Goal: Task Accomplishment & Management: Complete application form

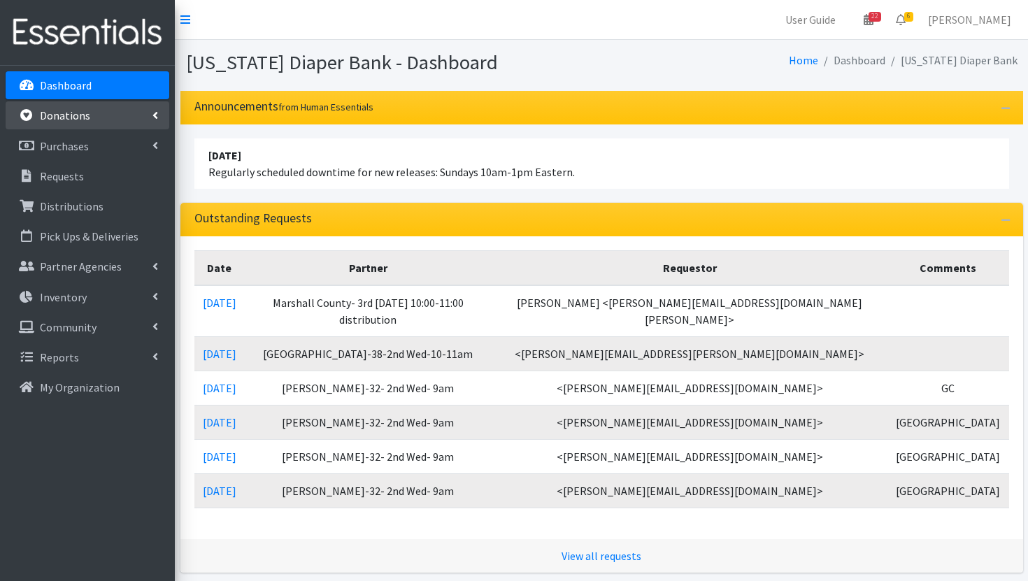
click at [78, 124] on link "Donations" at bounding box center [88, 115] width 164 height 28
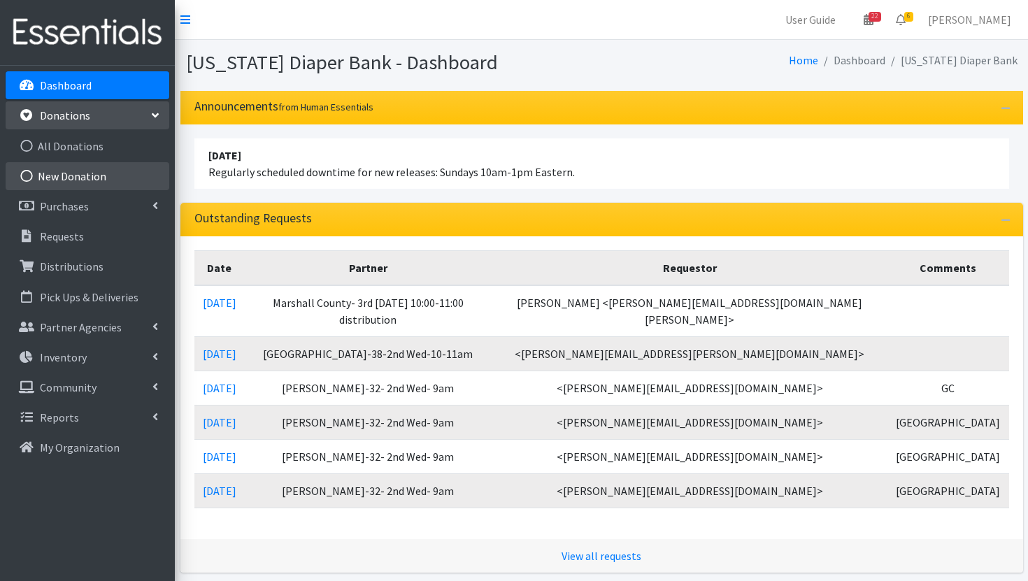
click at [96, 176] on link "New Donation" at bounding box center [88, 176] width 164 height 28
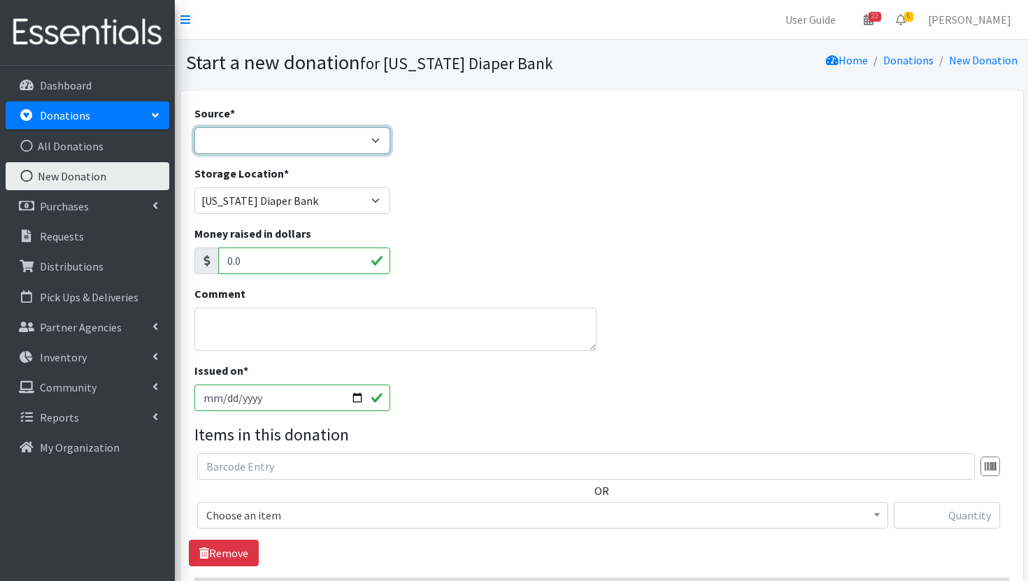
click at [354, 138] on select "Product Drive Manufacturer Donation Site Misc. Donation" at bounding box center [292, 140] width 196 height 27
click at [194, 127] on select "Product Drive Manufacturer Donation Site Misc. Donation" at bounding box center [292, 140] width 196 height 27
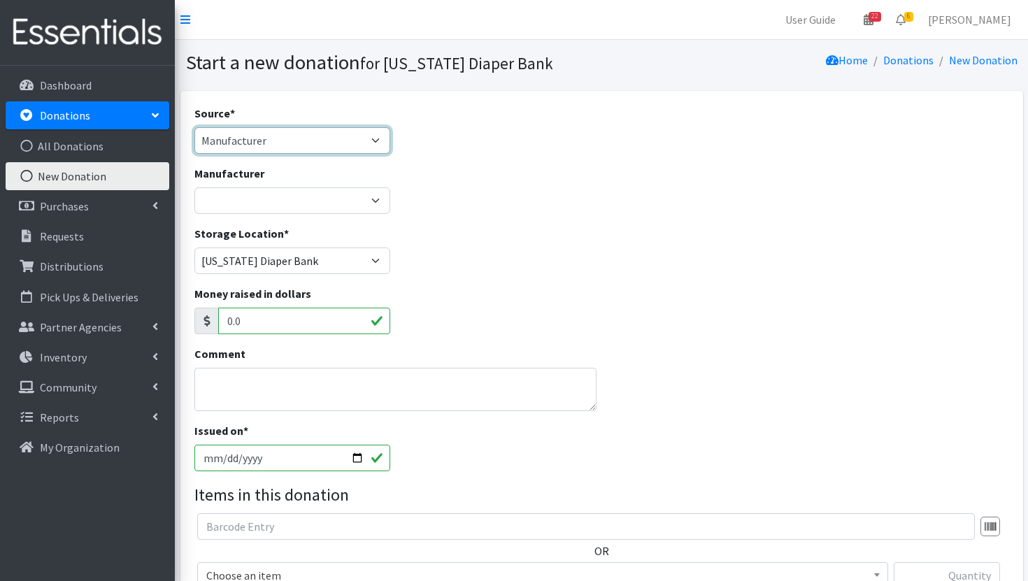
click at [308, 147] on select "Product Drive Manufacturer Donation Site Misc. Donation" at bounding box center [292, 140] width 196 height 27
click at [194, 127] on select "Product Drive Manufacturer Donation Site Misc. Donation" at bounding box center [292, 140] width 196 height 27
click at [303, 145] on select "Product Drive Manufacturer Donation Site Misc. Donation" at bounding box center [292, 140] width 196 height 27
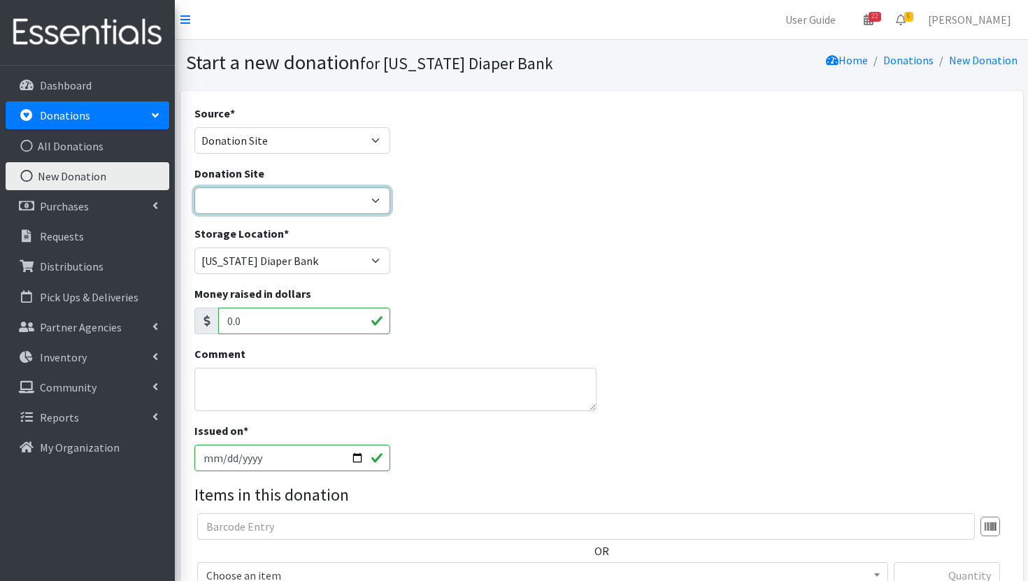
click at [303, 193] on select "Ascension St. Vincent Ashley's Music Circle Baby2Baby Becky the Bakester Bottle…" at bounding box center [292, 200] width 196 height 27
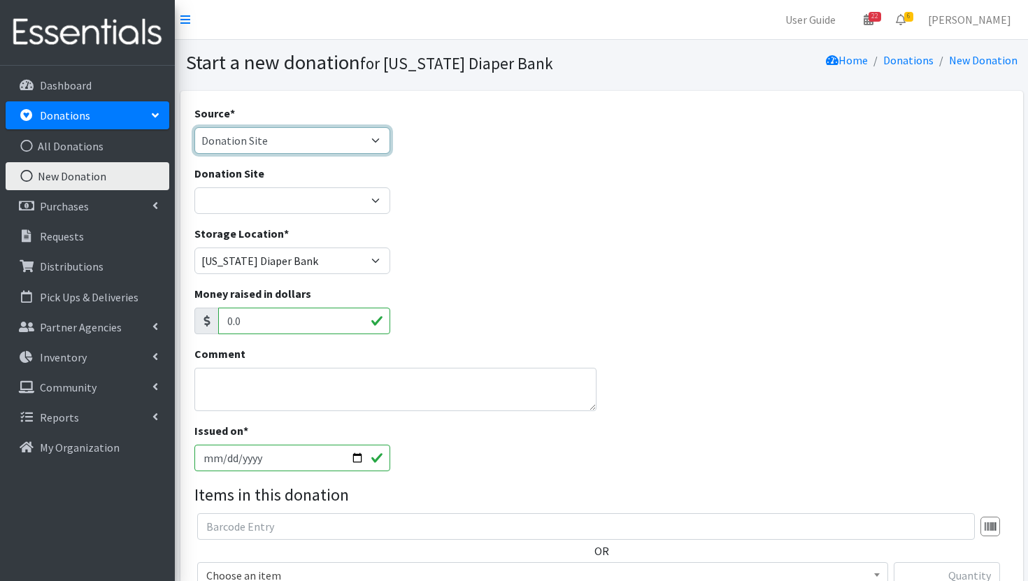
click at [347, 153] on select "Product Drive Manufacturer Donation Site Misc. Donation" at bounding box center [292, 140] width 196 height 27
select select "Misc. Donation"
click at [194, 127] on select "Product Drive Manufacturer Donation Site Misc. Donation" at bounding box center [292, 140] width 196 height 27
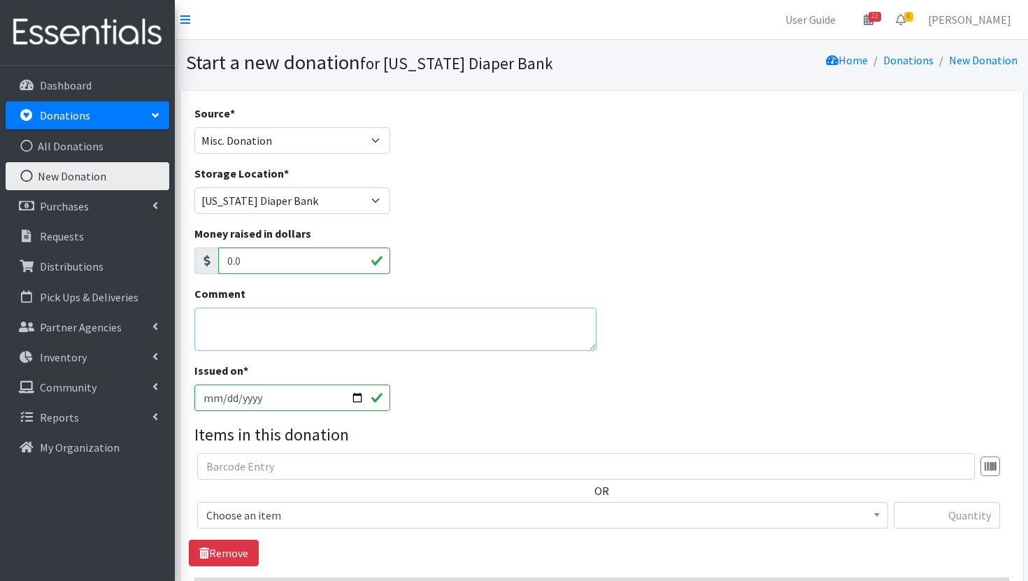
click at [343, 331] on textarea "Comment" at bounding box center [395, 329] width 402 height 43
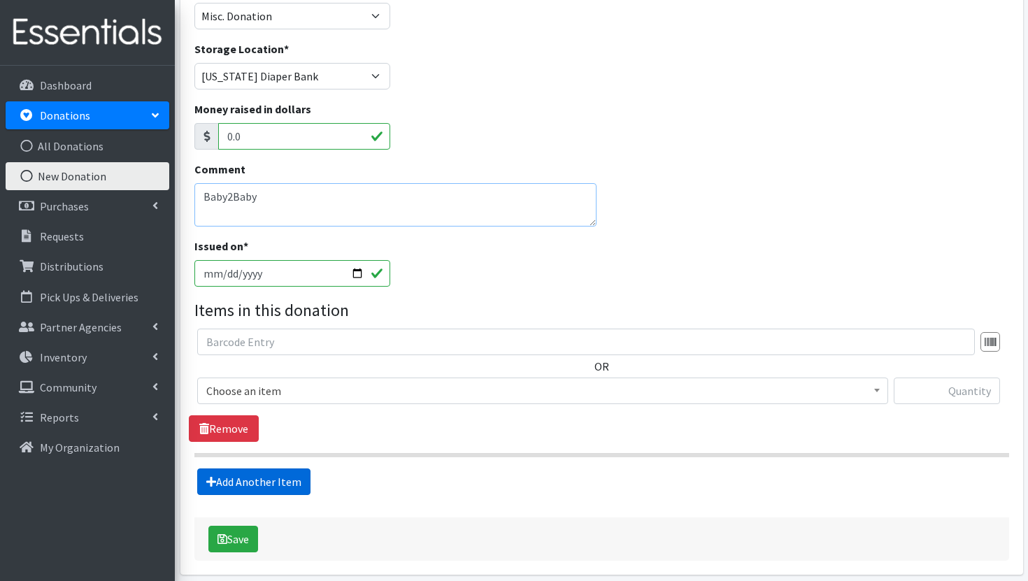
type textarea "Baby2Baby"
click at [246, 481] on link "Add Another Item" at bounding box center [253, 481] width 113 height 27
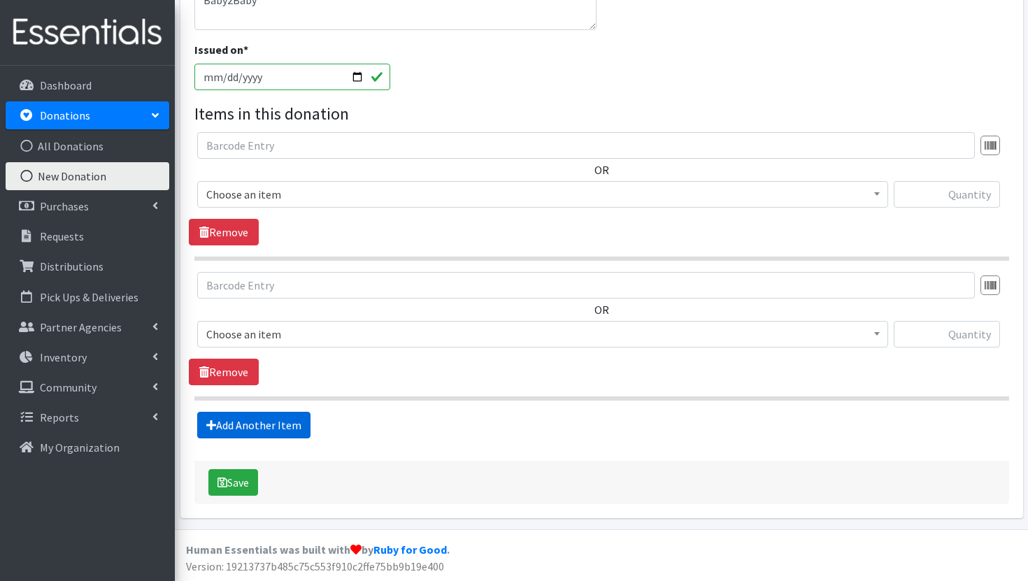
click at [266, 432] on link "Add Another Item" at bounding box center [253, 425] width 113 height 27
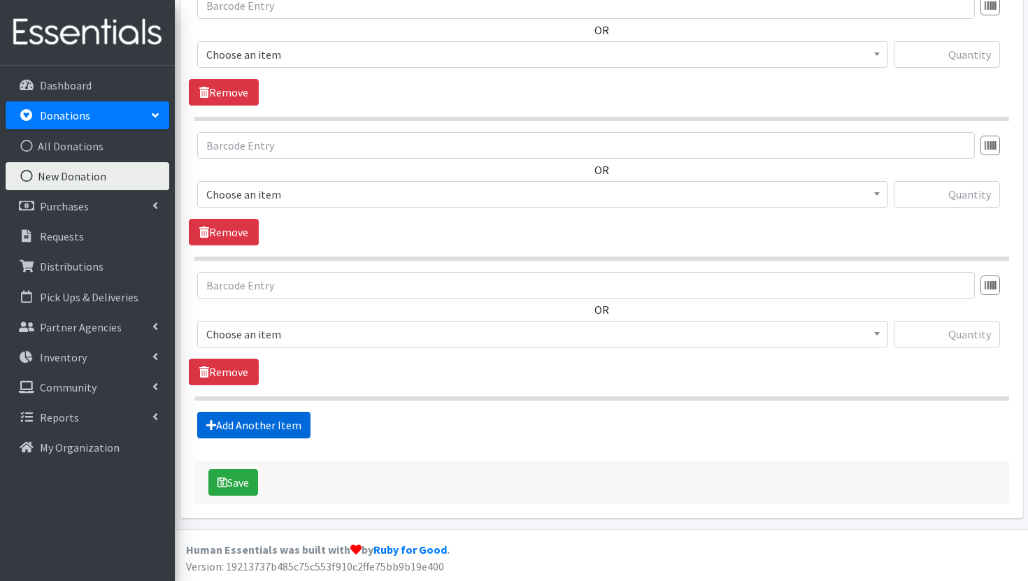
click at [266, 432] on link "Add Another Item" at bounding box center [253, 425] width 113 height 27
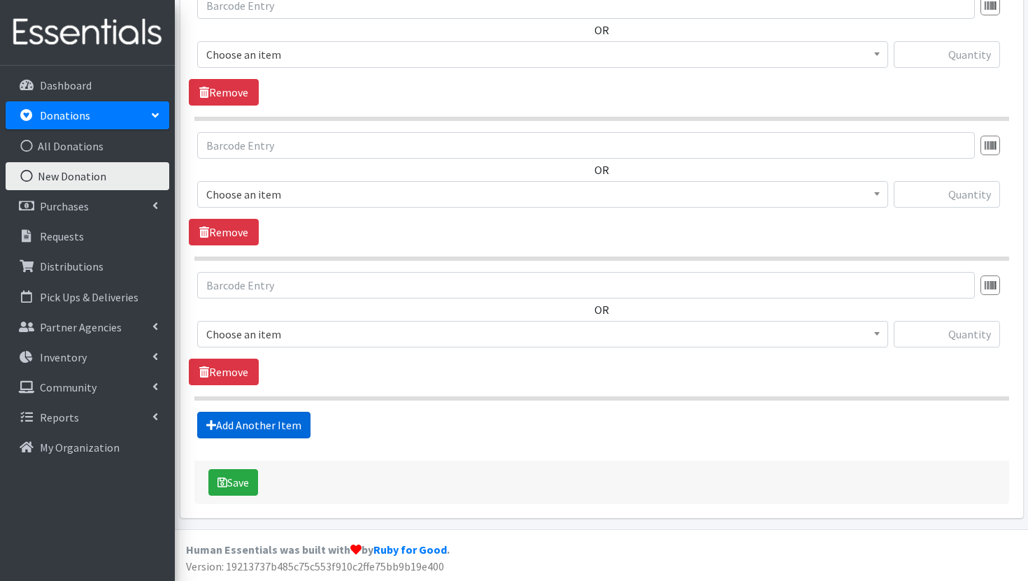
click at [266, 432] on link "Add Another Item" at bounding box center [253, 425] width 113 height 27
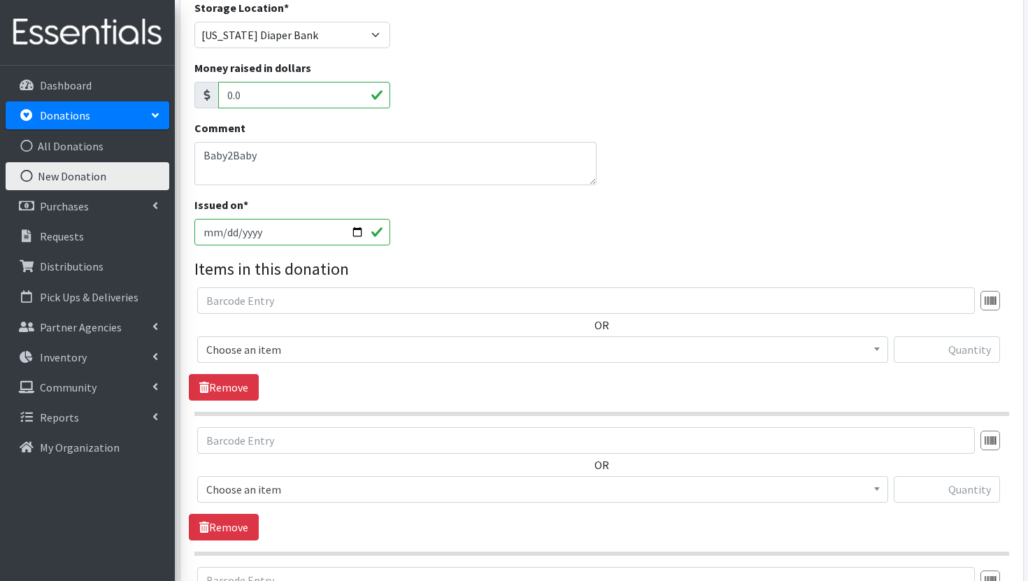
scroll to position [166, 0]
click at [449, 360] on span "Choose an item" at bounding box center [542, 349] width 691 height 27
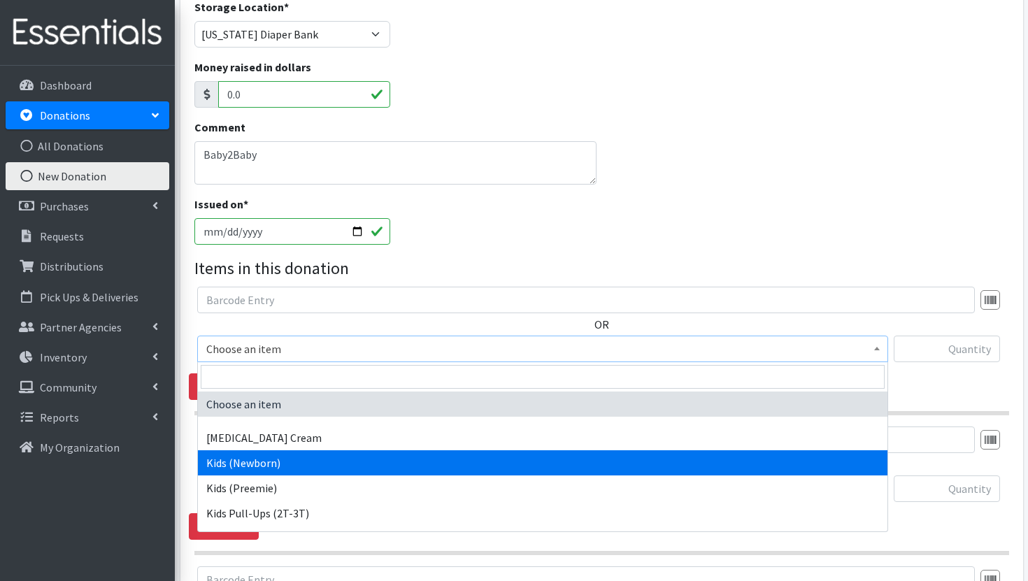
select select "3400"
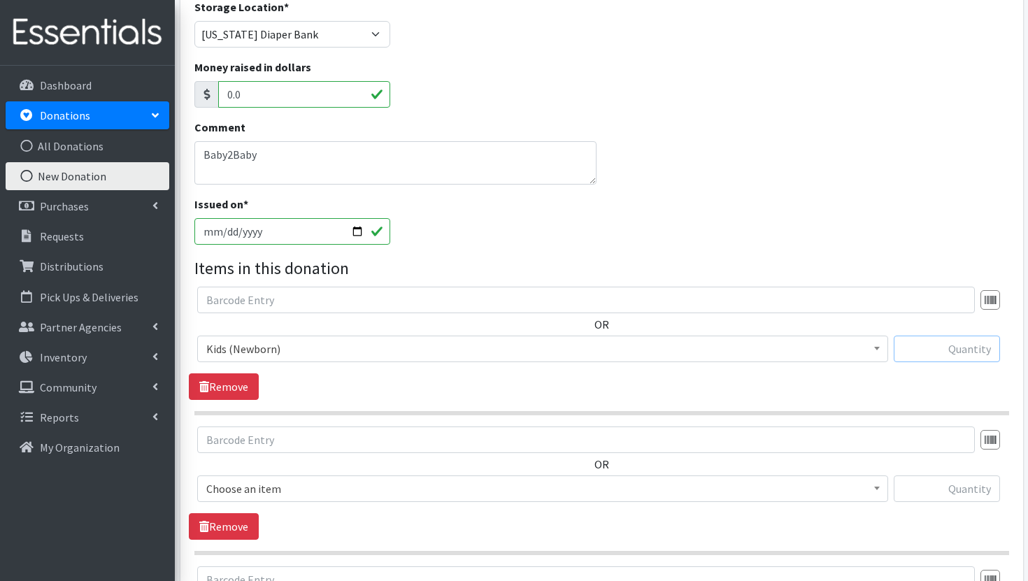
click at [935, 354] on input "text" at bounding box center [946, 349] width 106 height 27
type input "5200"
click at [601, 489] on span "Choose an item" at bounding box center [542, 489] width 673 height 20
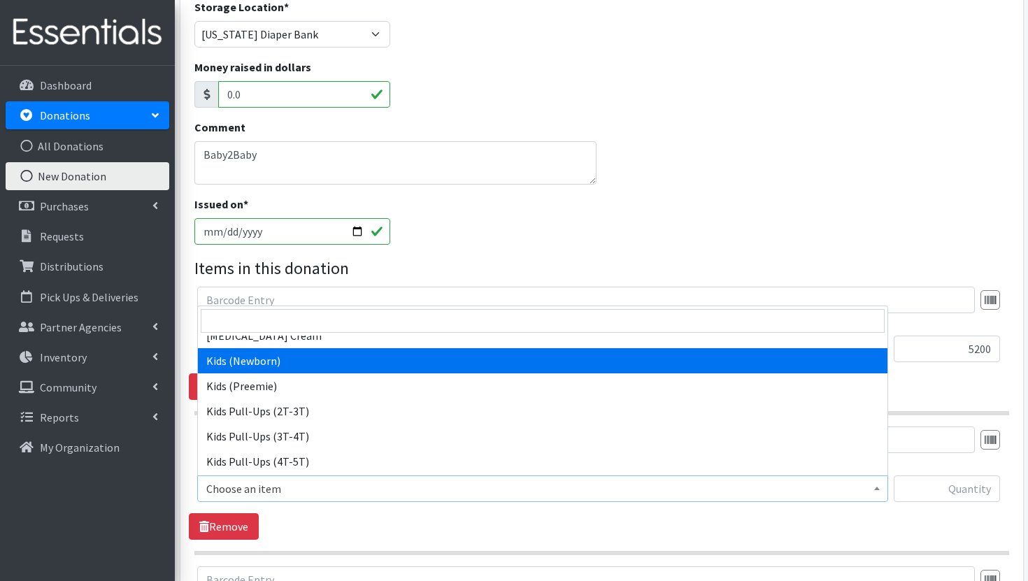
scroll to position [141, 0]
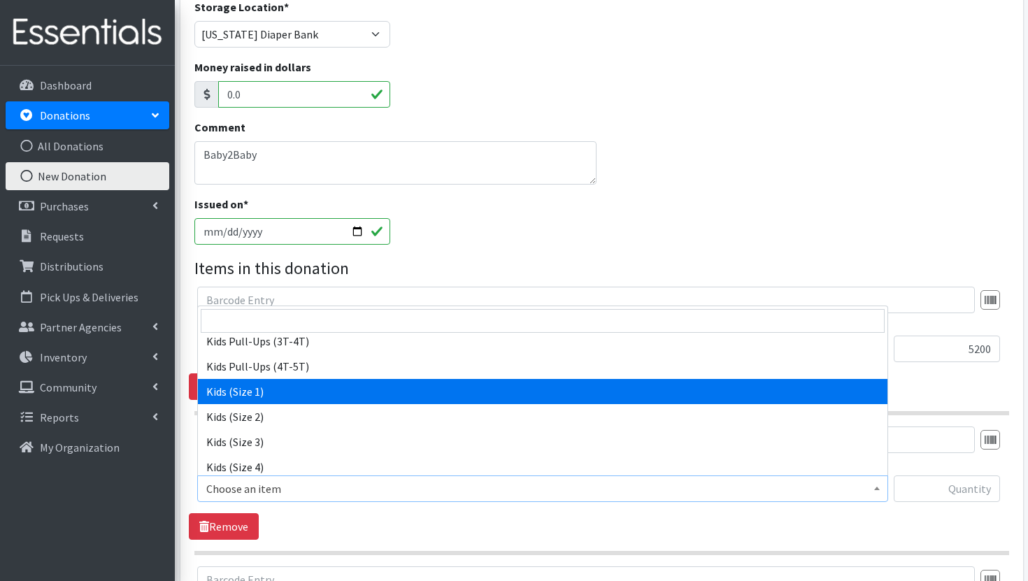
select select "3401"
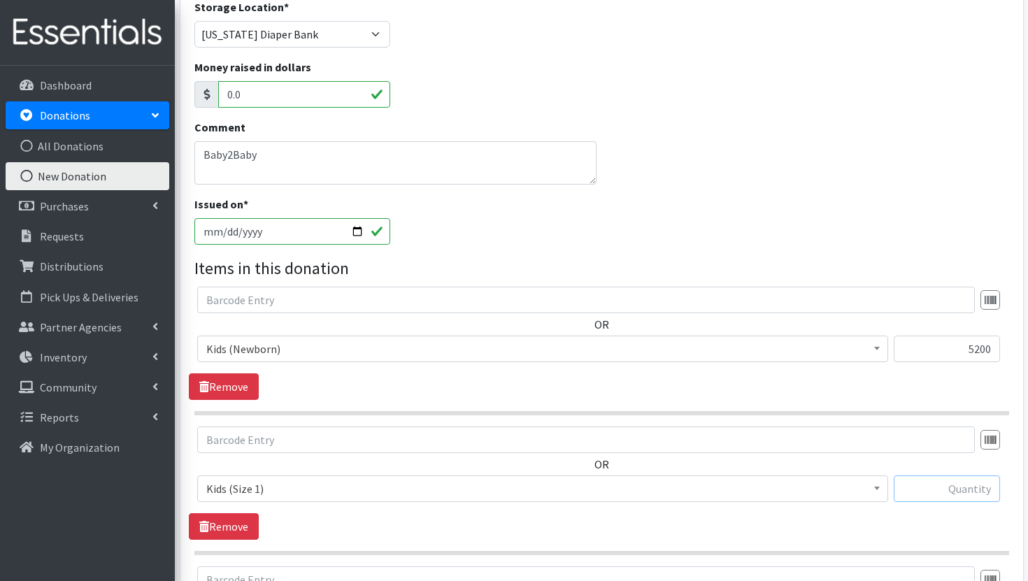
click at [963, 496] on input "text" at bounding box center [946, 488] width 106 height 27
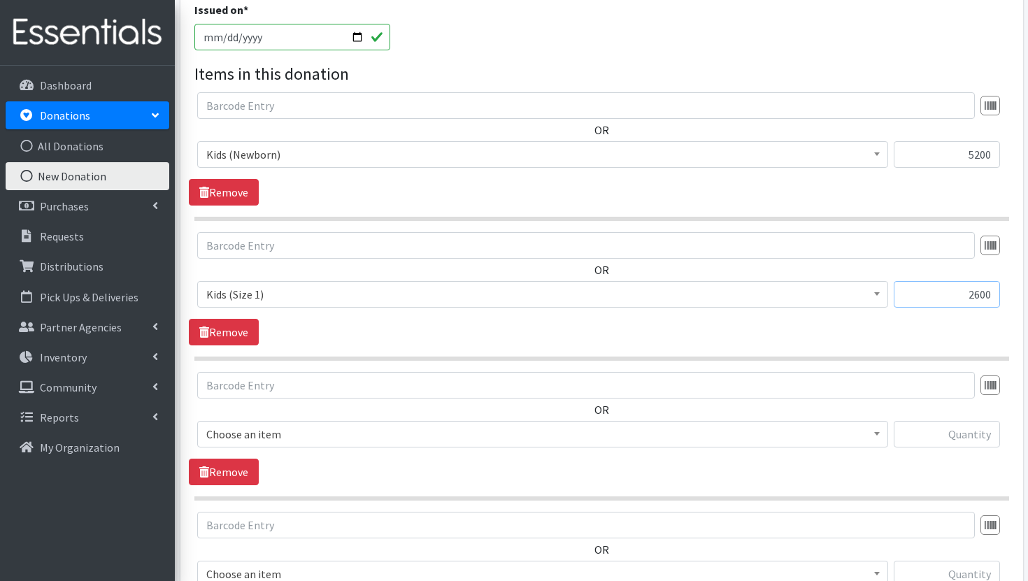
scroll to position [378, 0]
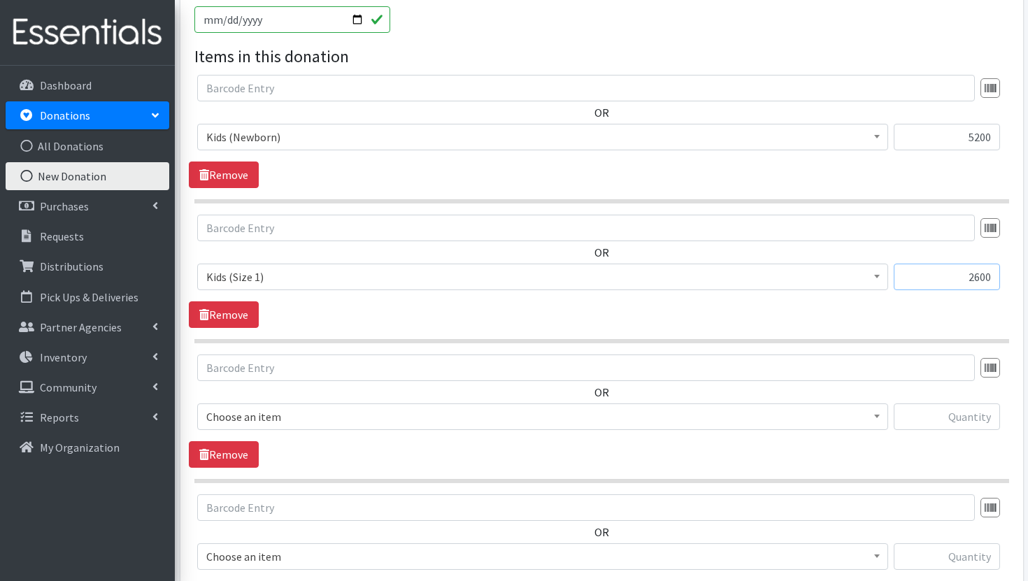
type input "2600"
click at [742, 418] on span "Choose an item" at bounding box center [542, 417] width 673 height 20
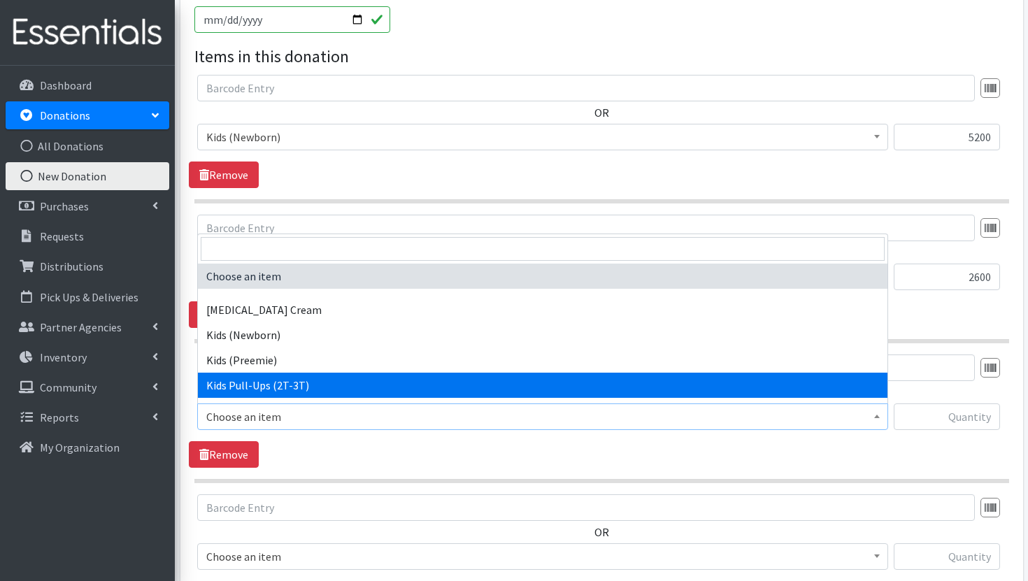
scroll to position [223, 0]
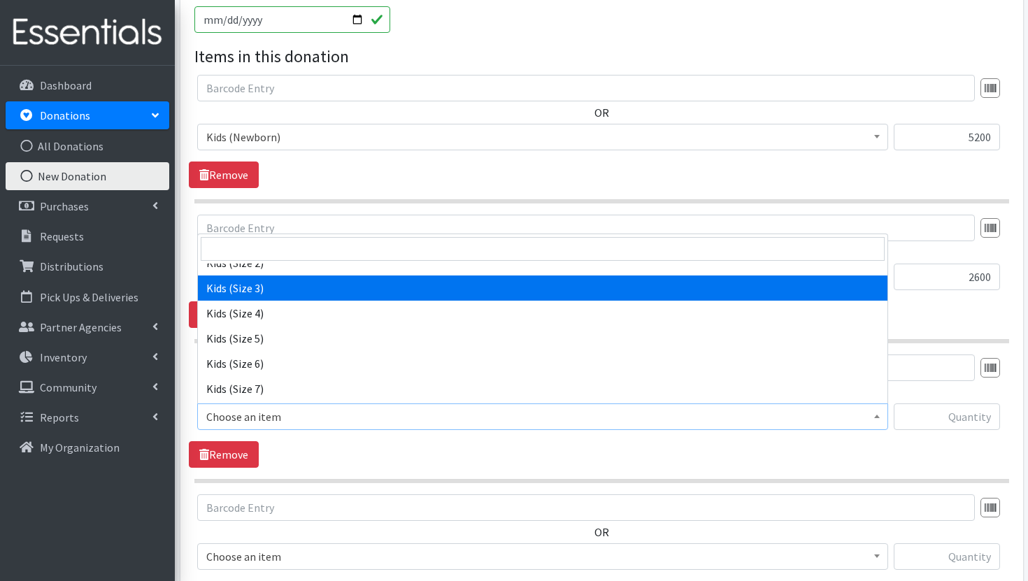
select select "3393"
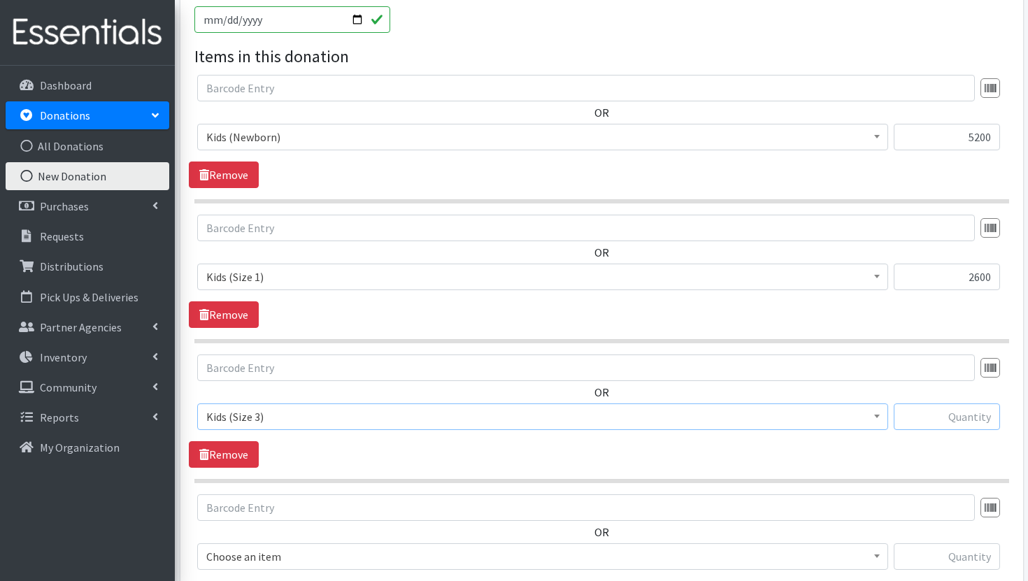
click at [966, 415] on input "text" at bounding box center [946, 416] width 106 height 27
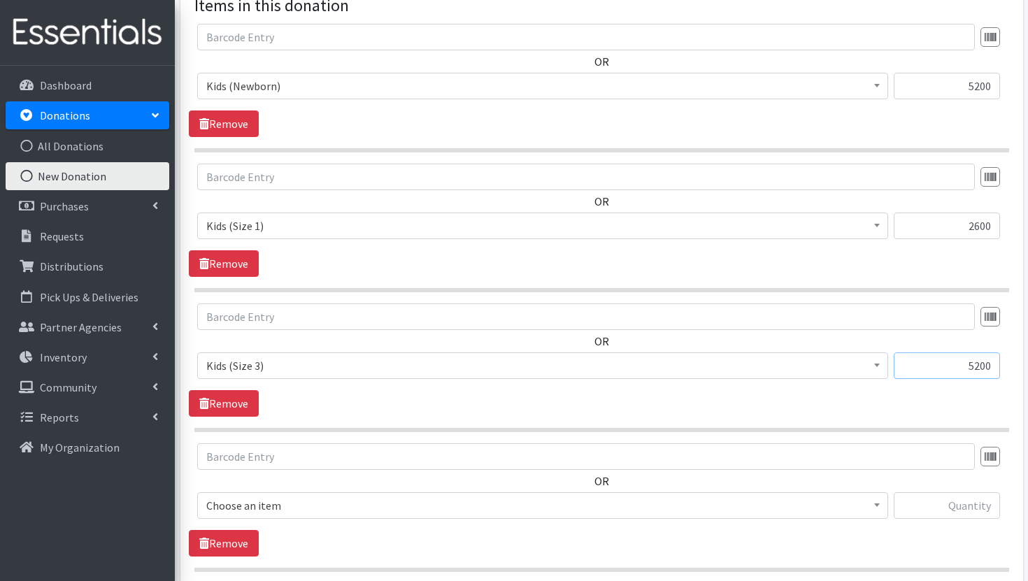
scroll to position [489, 0]
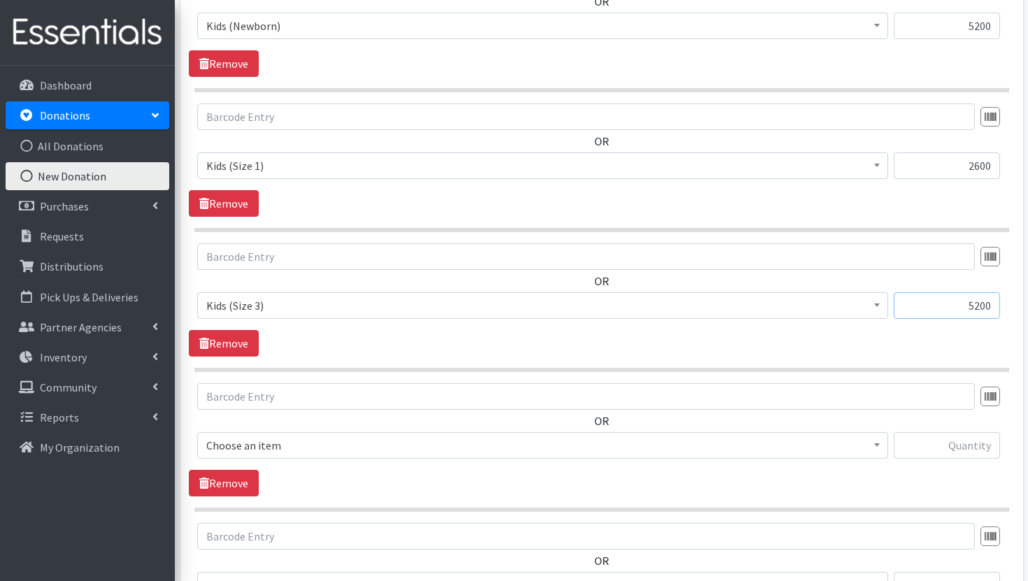
type input "5200"
click at [744, 446] on span "Choose an item" at bounding box center [542, 446] width 673 height 20
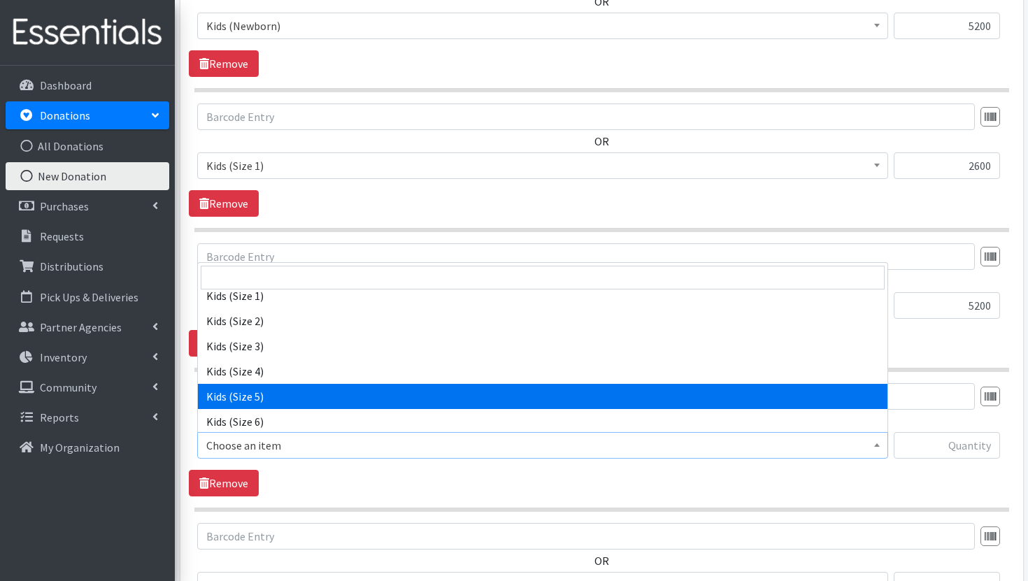
scroll to position [196, 0]
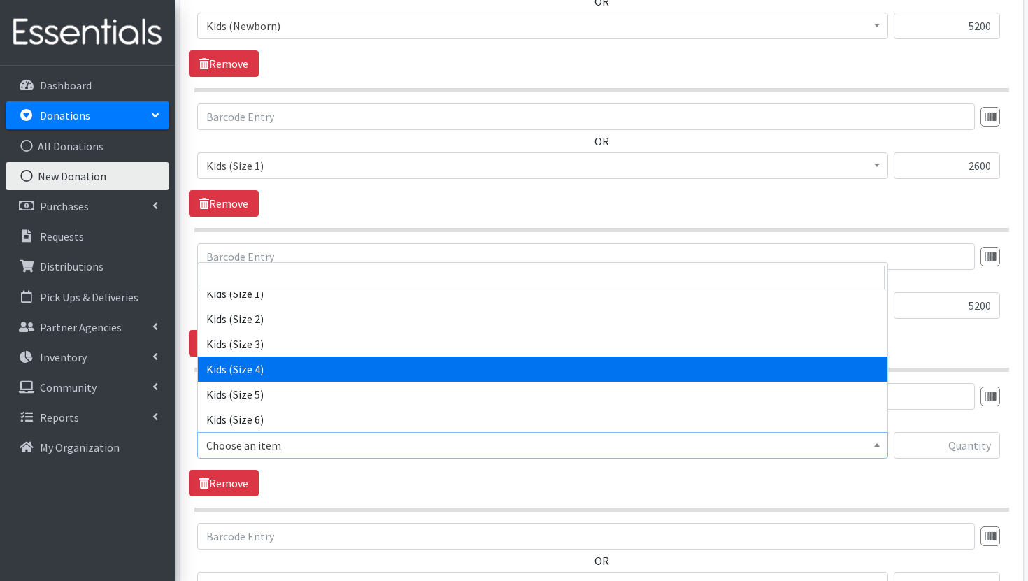
select select "3394"
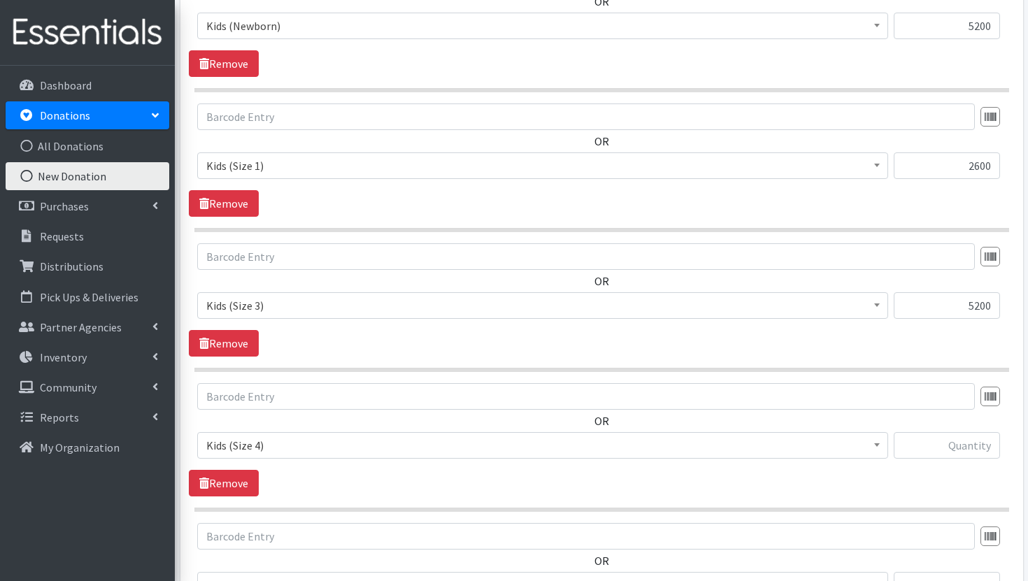
click at [955, 424] on div "OR Choose an item Diaper Rash Cream Kids (Newborn) Kids (Preemie) Kids Pull-Ups…" at bounding box center [601, 426] width 825 height 87
click at [955, 441] on input "text" at bounding box center [946, 445] width 106 height 27
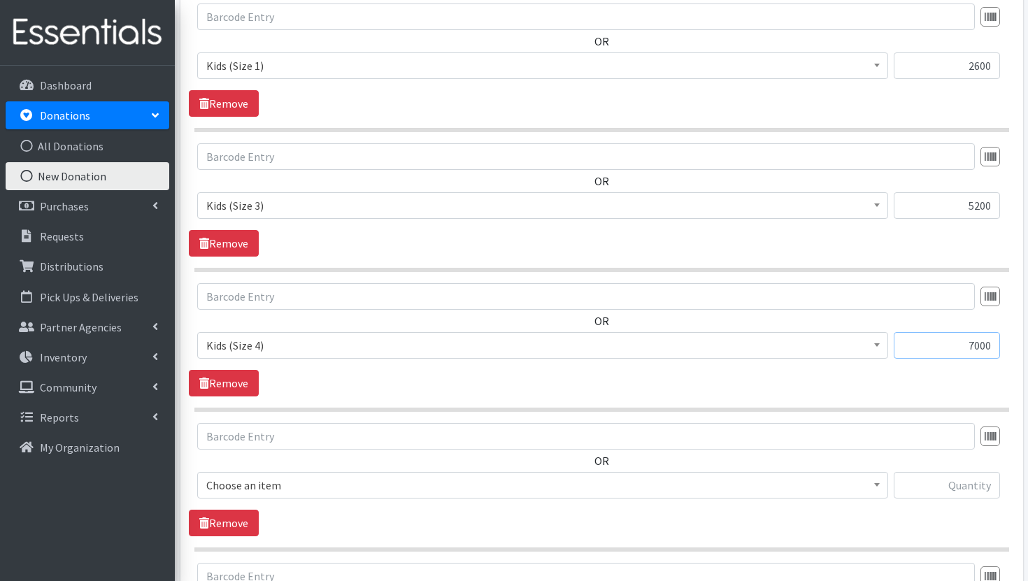
scroll to position [626, 0]
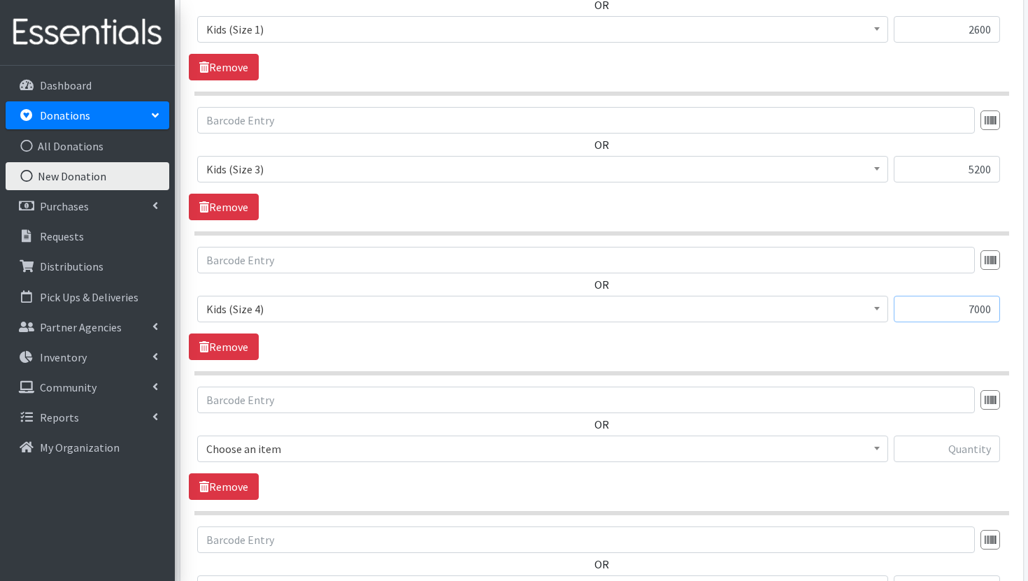
type input "7000"
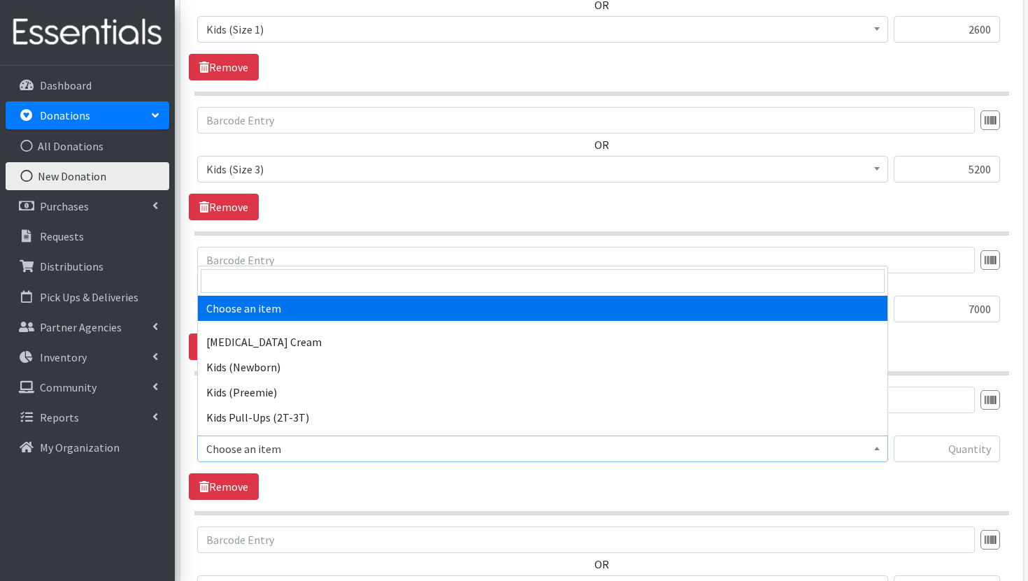
click at [826, 454] on span "Choose an item" at bounding box center [542, 449] width 673 height 20
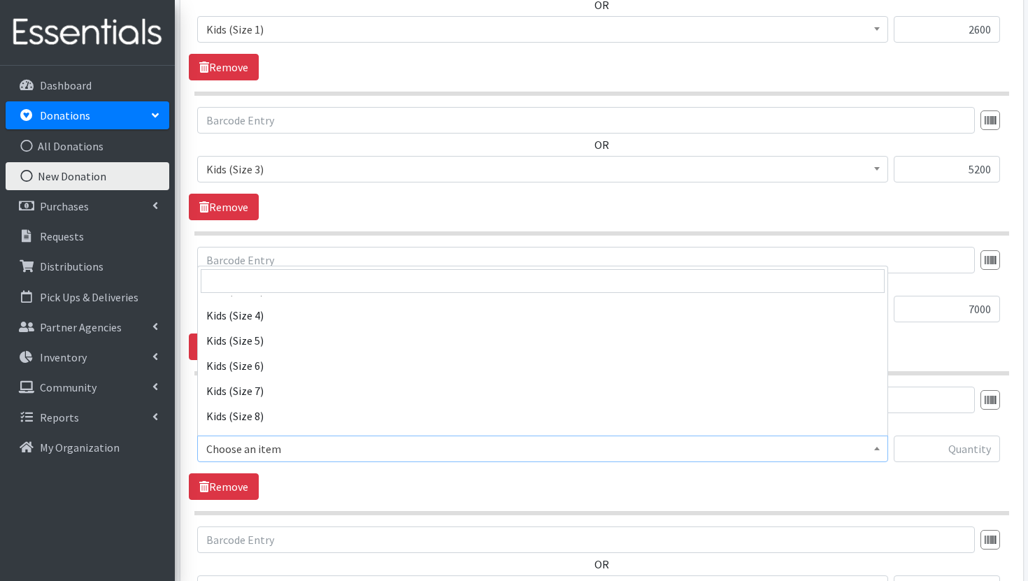
scroll to position [275, 0]
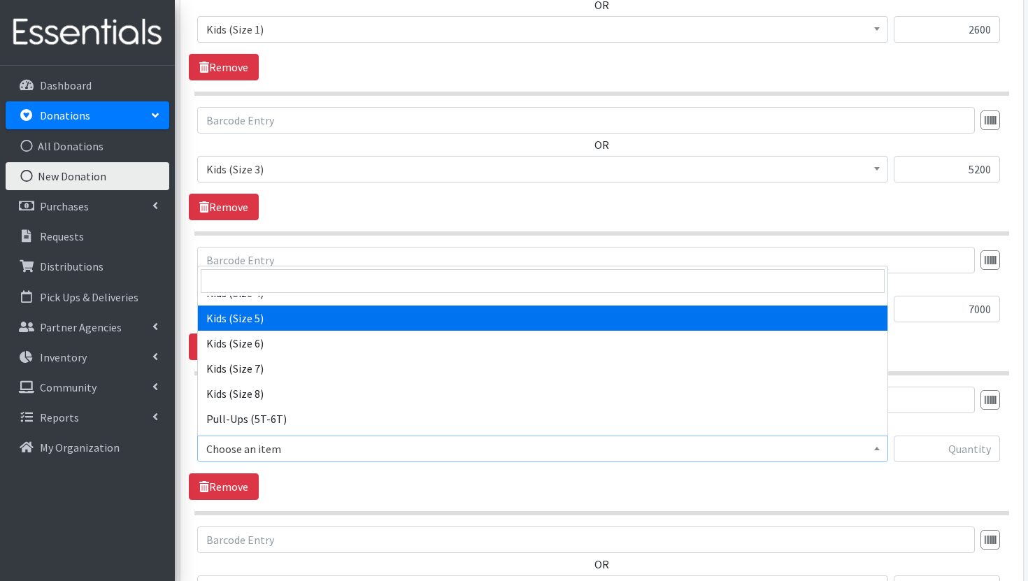
select select "3407"
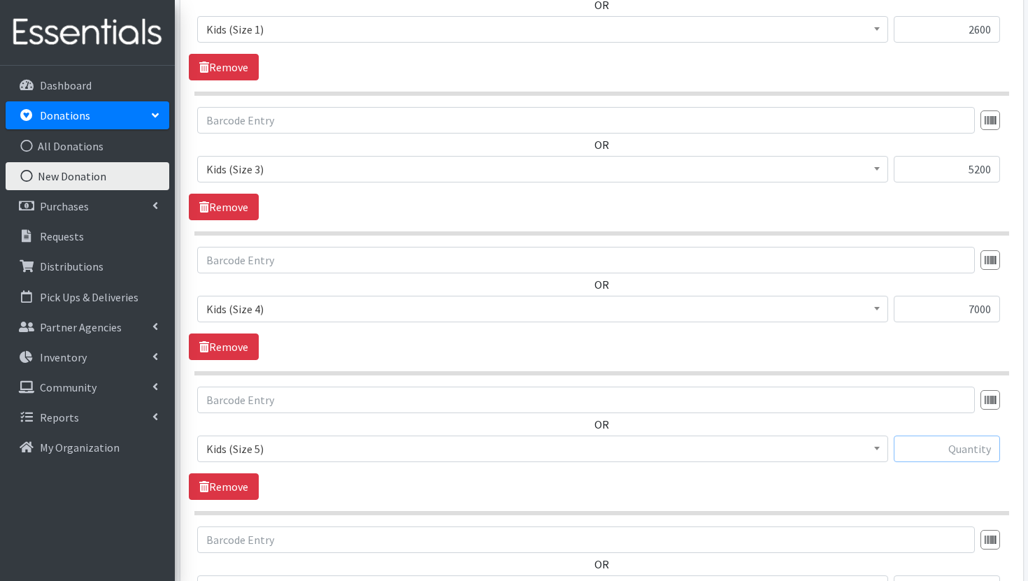
click at [931, 452] on input "text" at bounding box center [946, 449] width 106 height 27
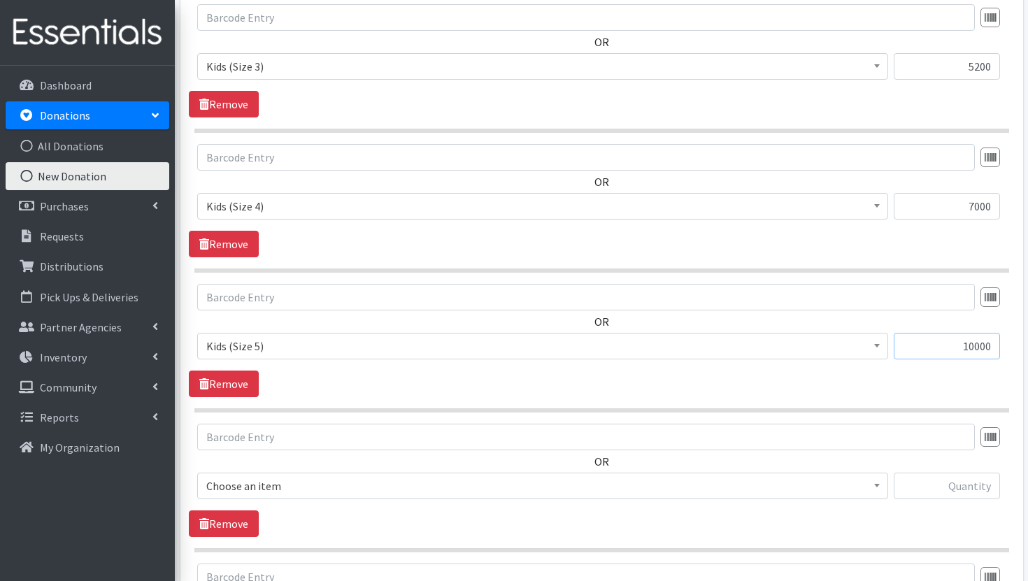
scroll to position [736, 0]
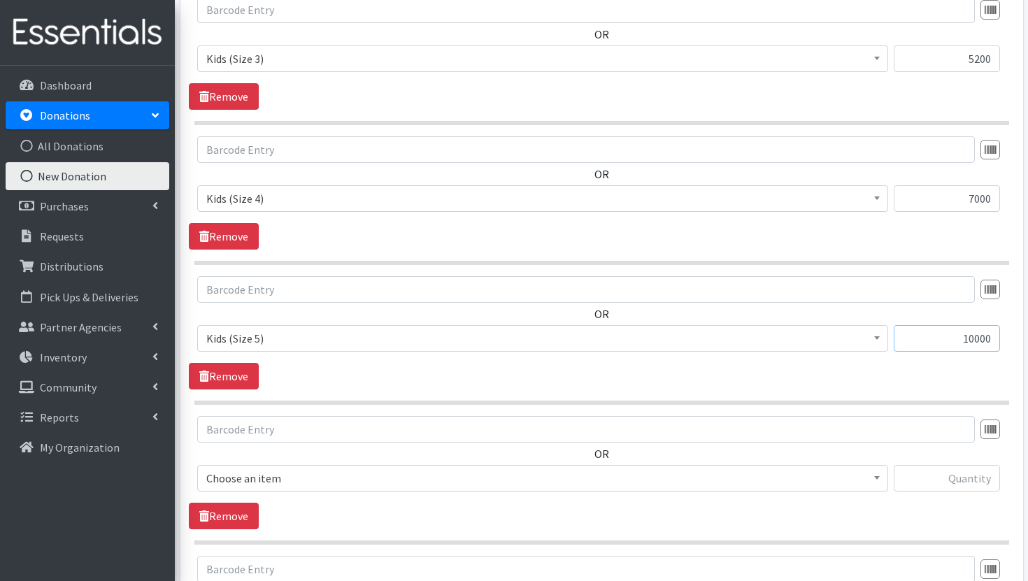
type input "10000"
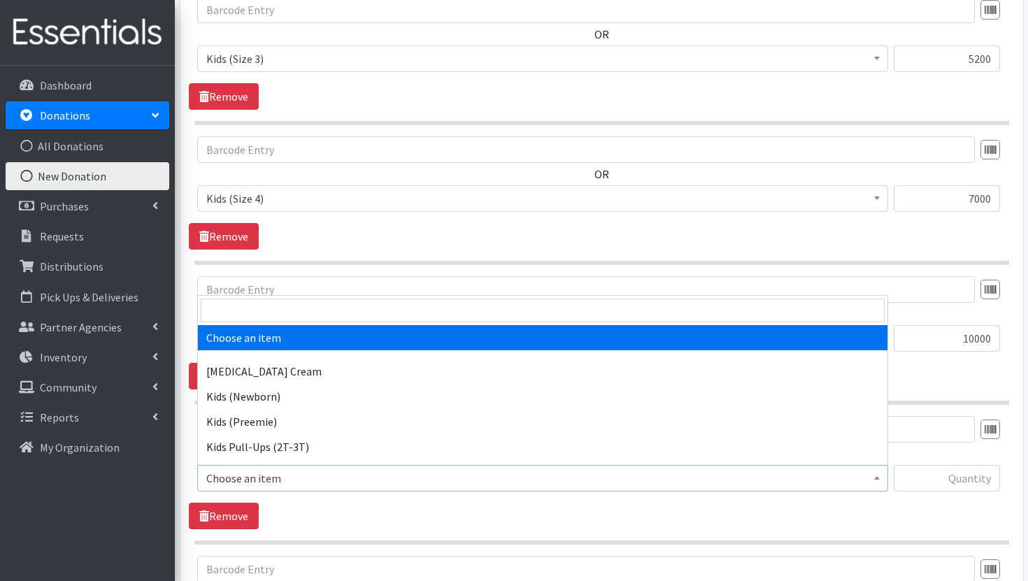
click at [758, 477] on span "Choose an item" at bounding box center [542, 478] width 673 height 20
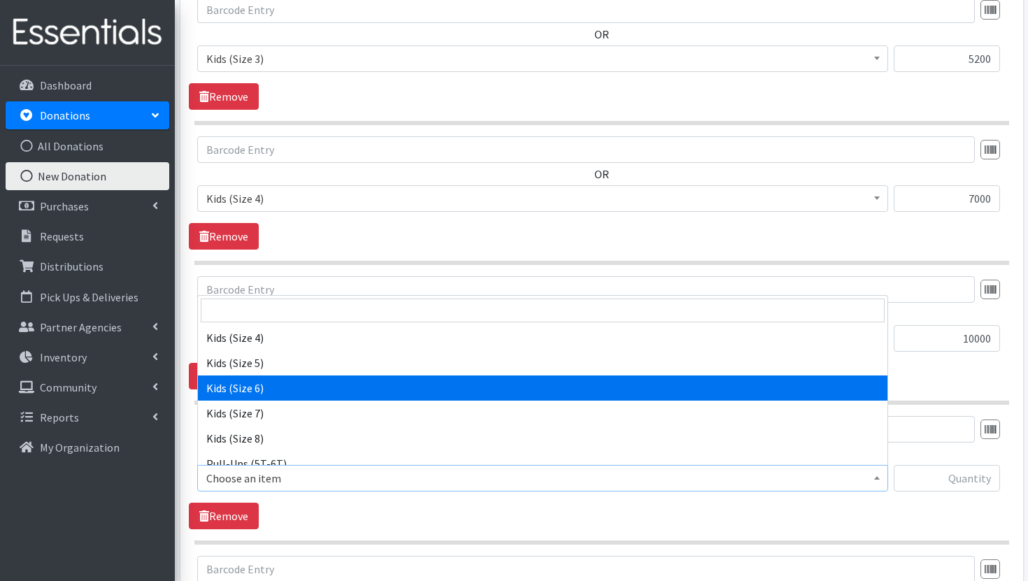
scroll to position [261, 0]
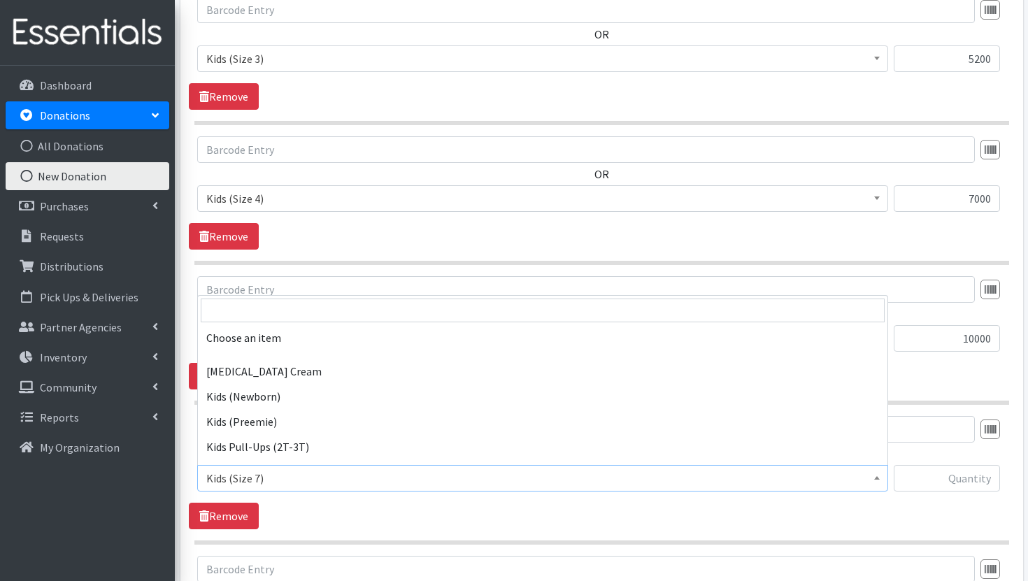
click at [791, 469] on span "Kids (Size 7)" at bounding box center [542, 478] width 673 height 20
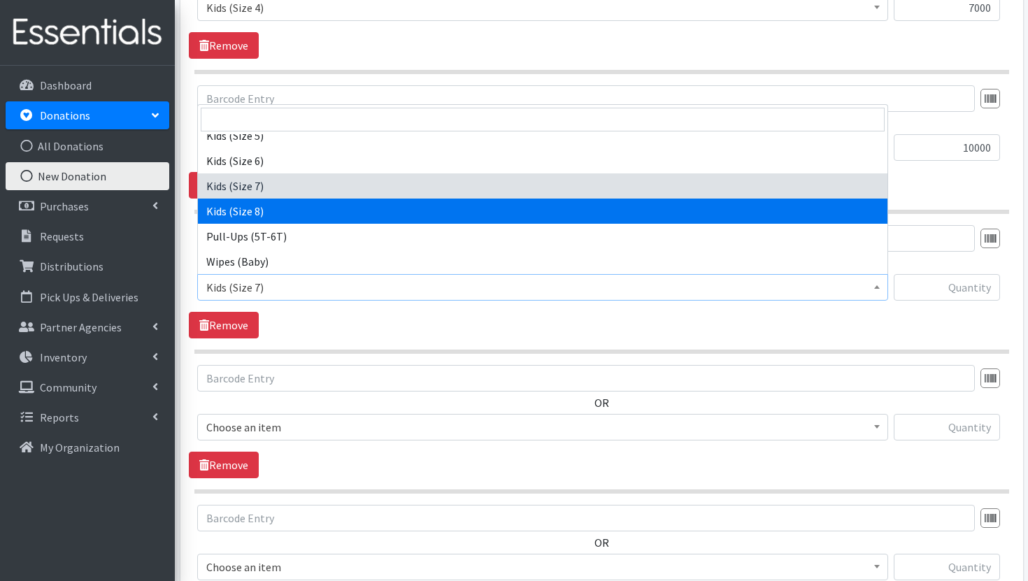
scroll to position [948, 0]
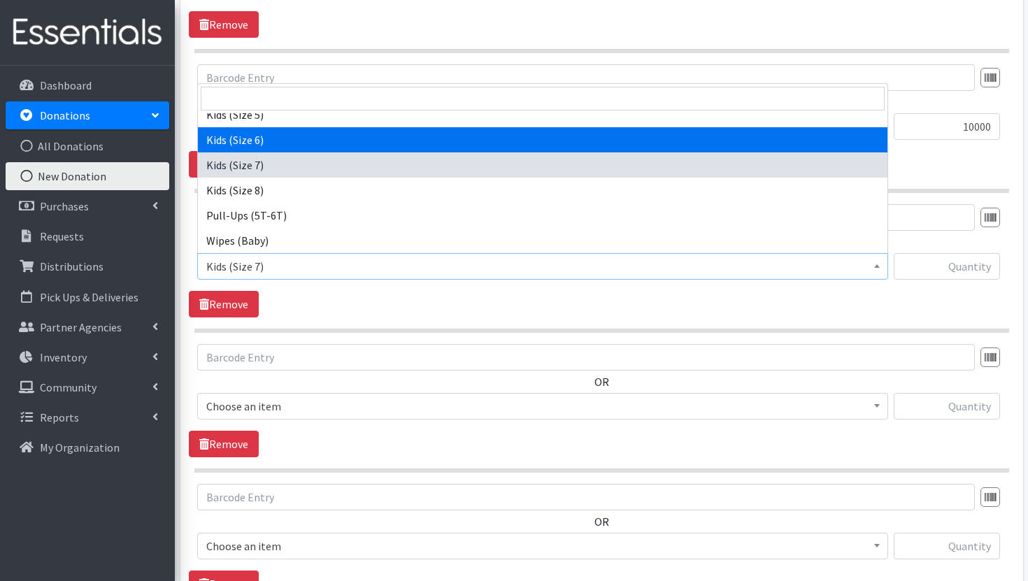
select select "3419"
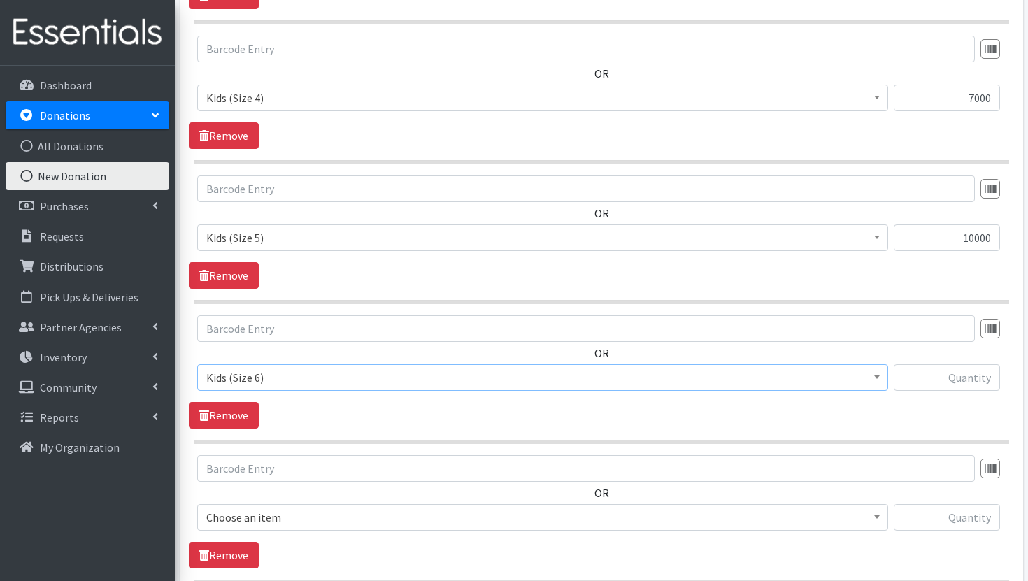
scroll to position [835, 0]
click at [961, 377] on input "text" at bounding box center [946, 379] width 106 height 27
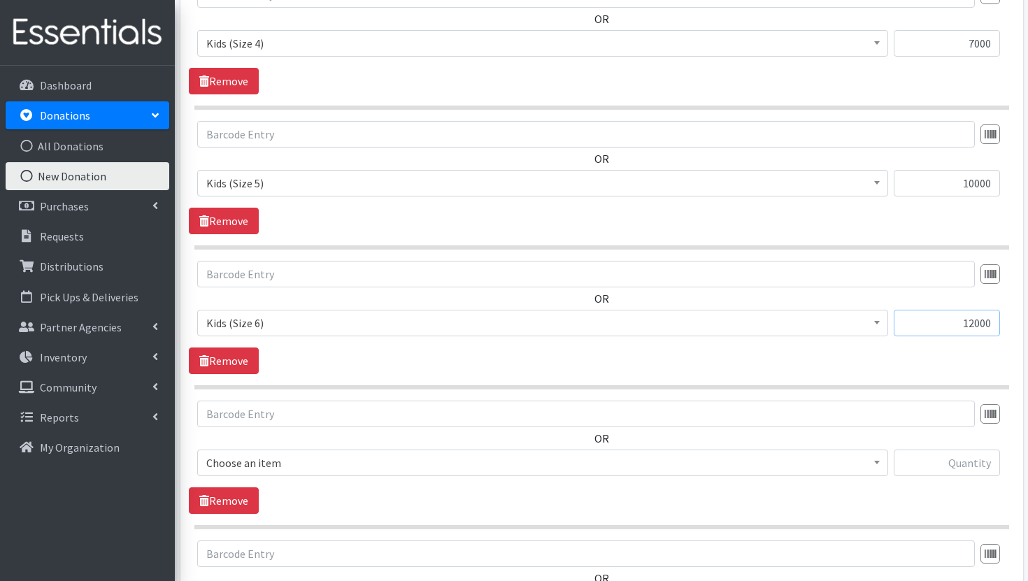
type input "12000"
click at [745, 469] on span "Choose an item" at bounding box center [542, 463] width 673 height 20
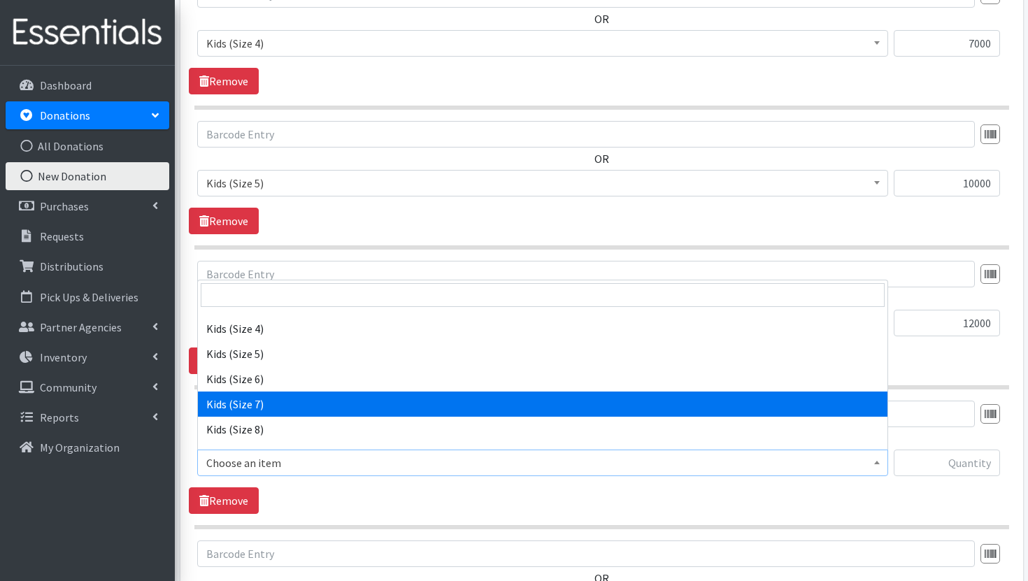
scroll to position [271, 0]
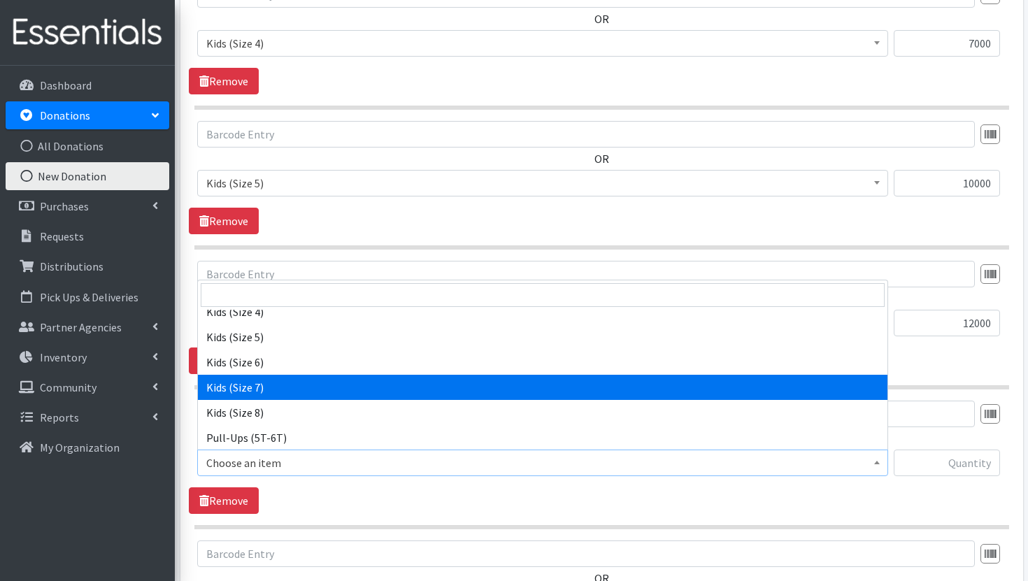
select select "7177"
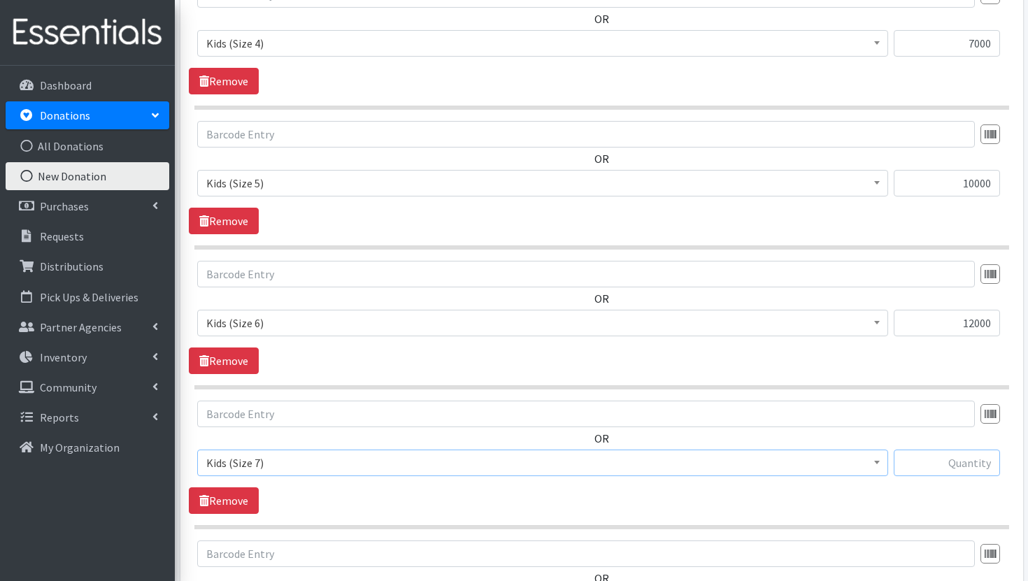
click at [920, 463] on input "text" at bounding box center [946, 462] width 106 height 27
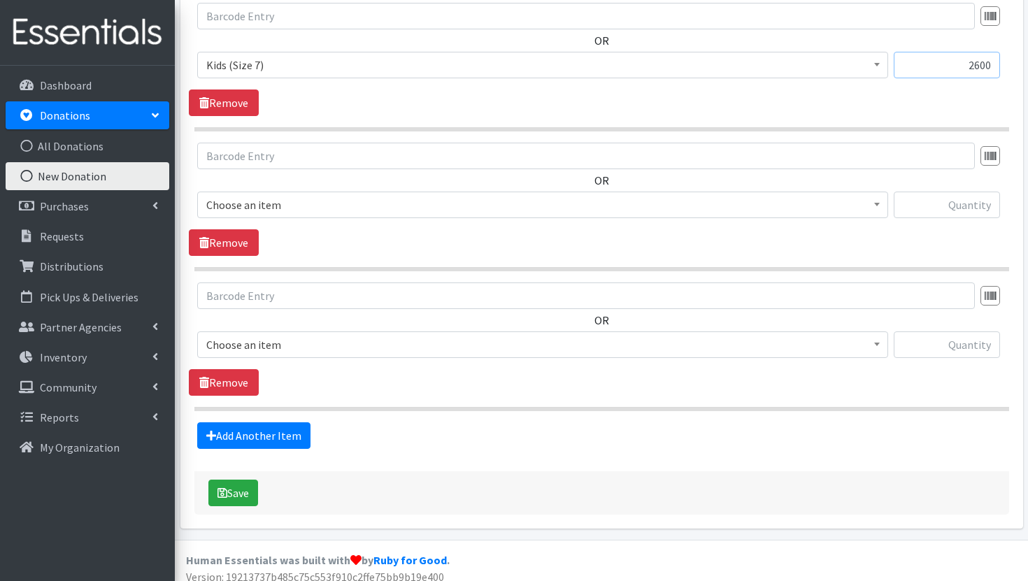
scroll to position [1300, 0]
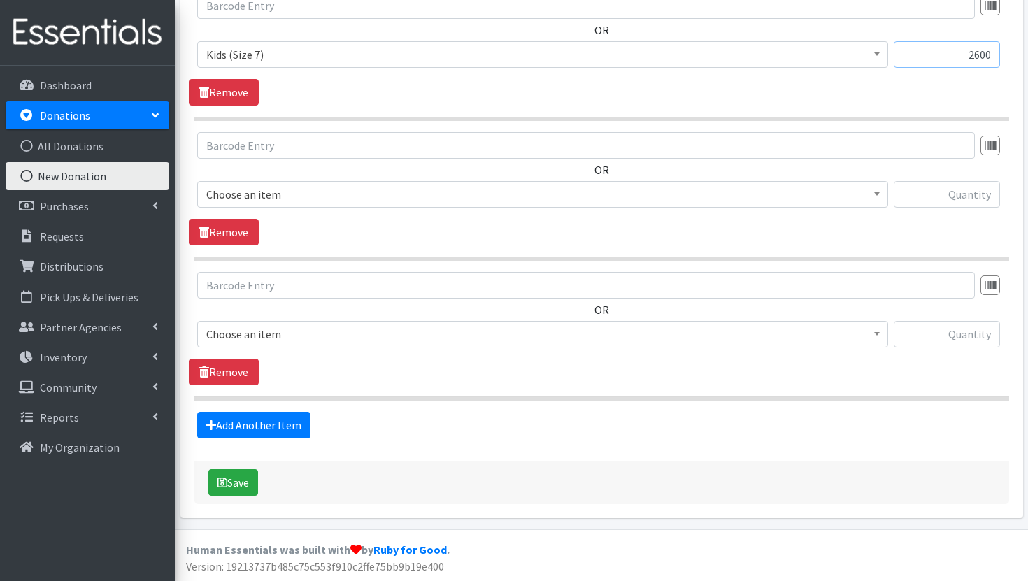
type input "2600"
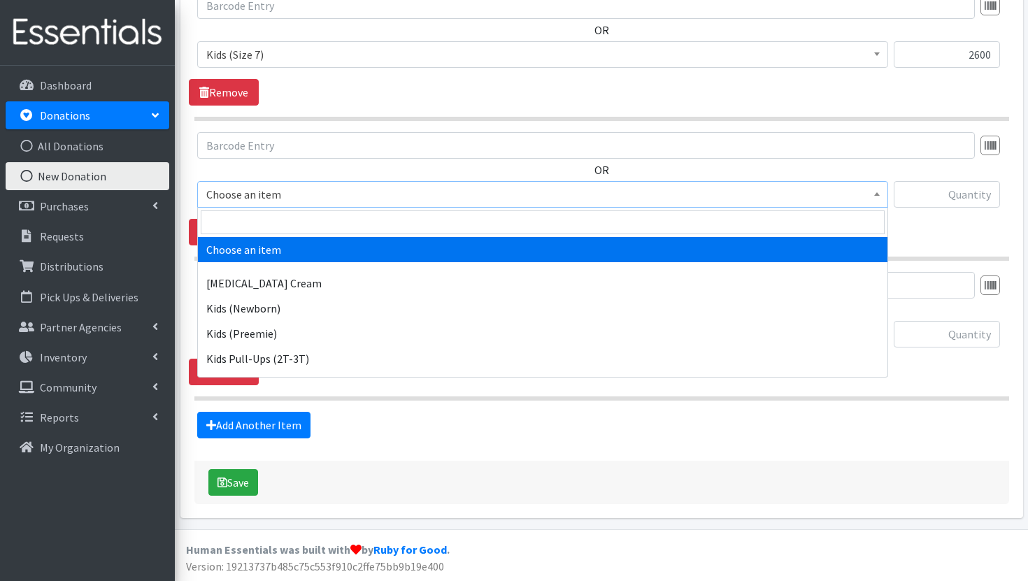
click at [632, 196] on span "Choose an item" at bounding box center [542, 195] width 673 height 20
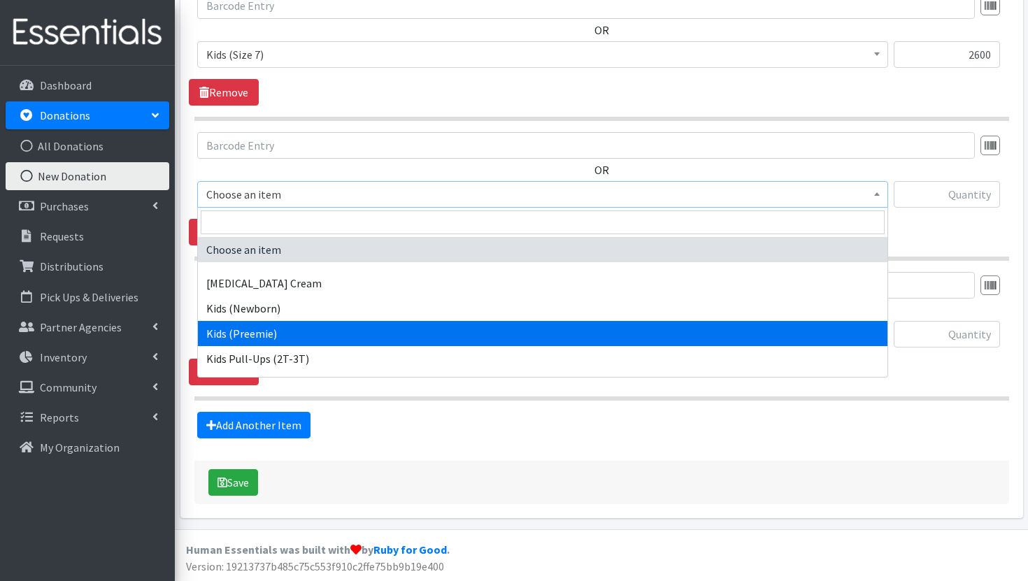
scroll to position [296, 0]
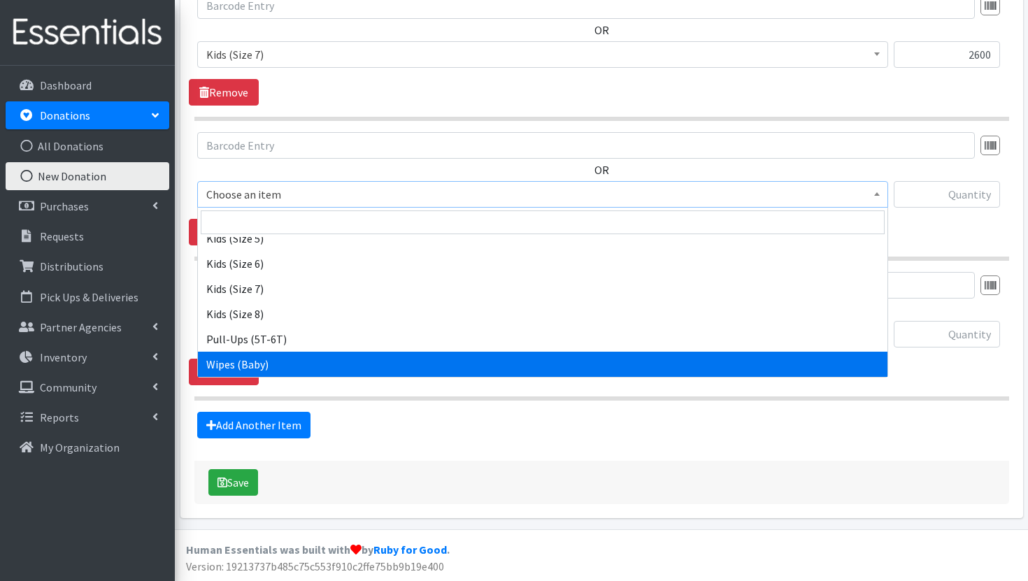
select select "3418"
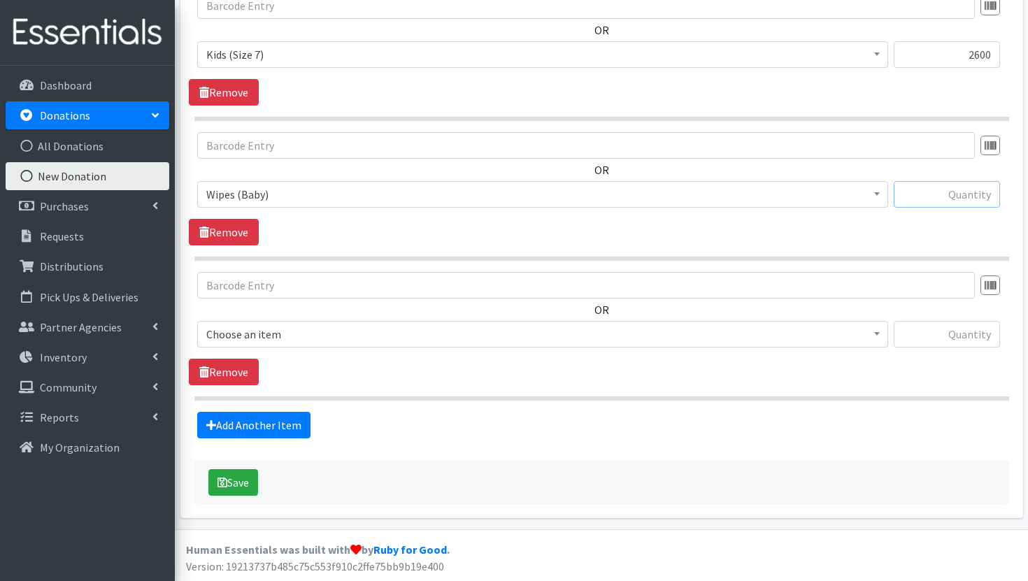
click at [970, 194] on input "text" at bounding box center [946, 194] width 106 height 27
type input "800"
click at [239, 371] on link "Remove" at bounding box center [224, 372] width 70 height 27
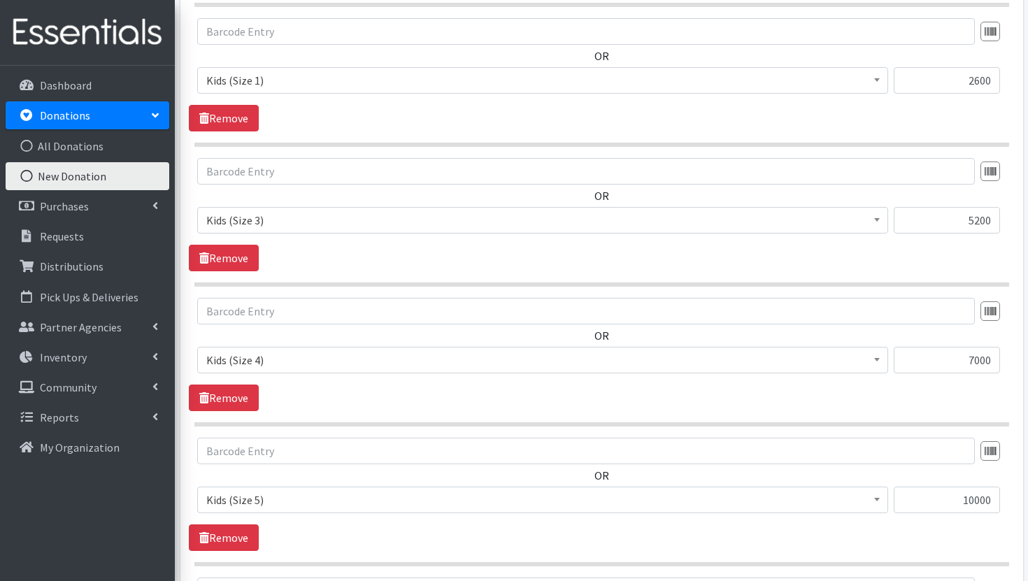
scroll to position [562, 0]
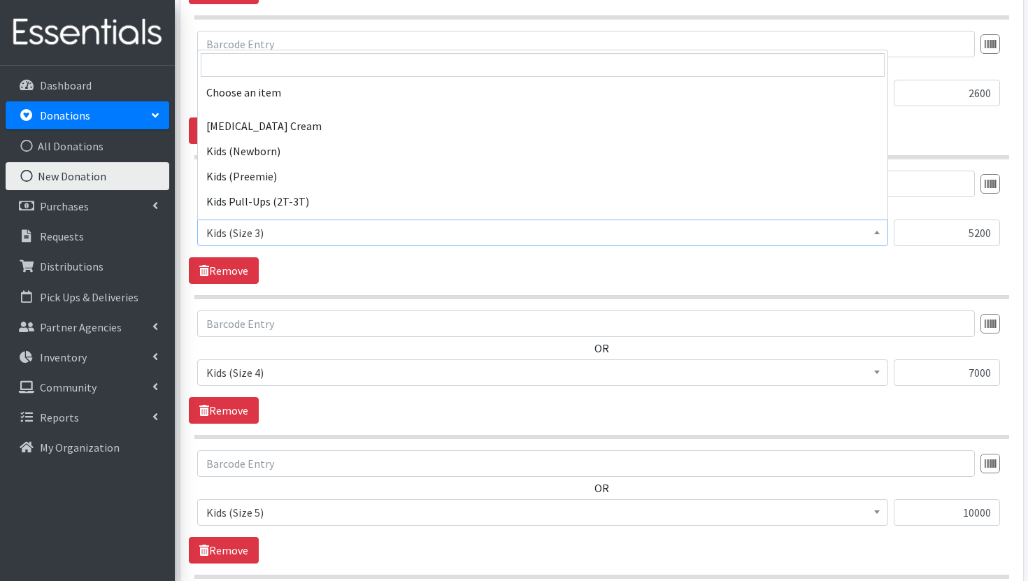
click at [624, 240] on span "Kids (Size 3)" at bounding box center [542, 233] width 673 height 20
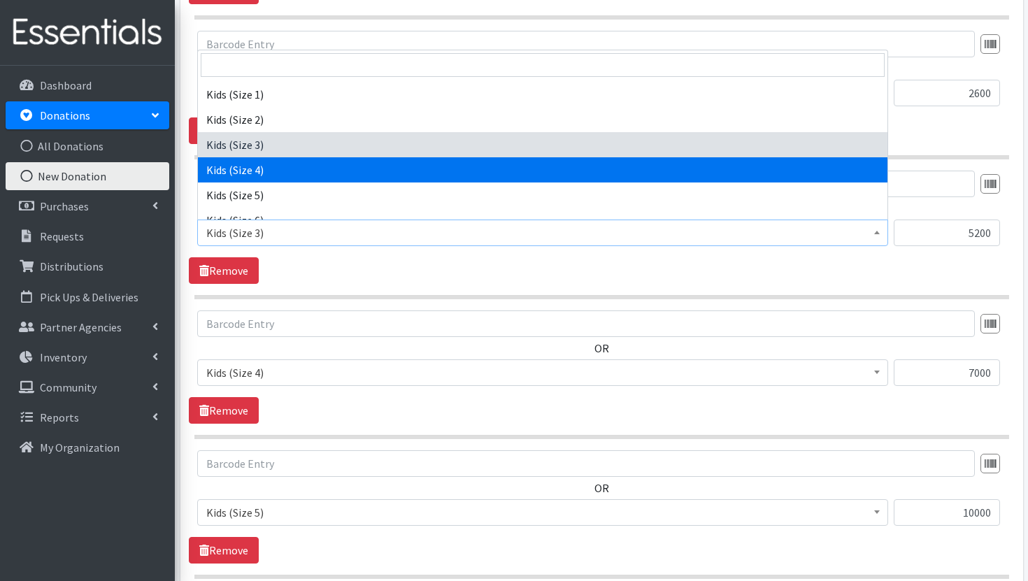
scroll to position [182, 0]
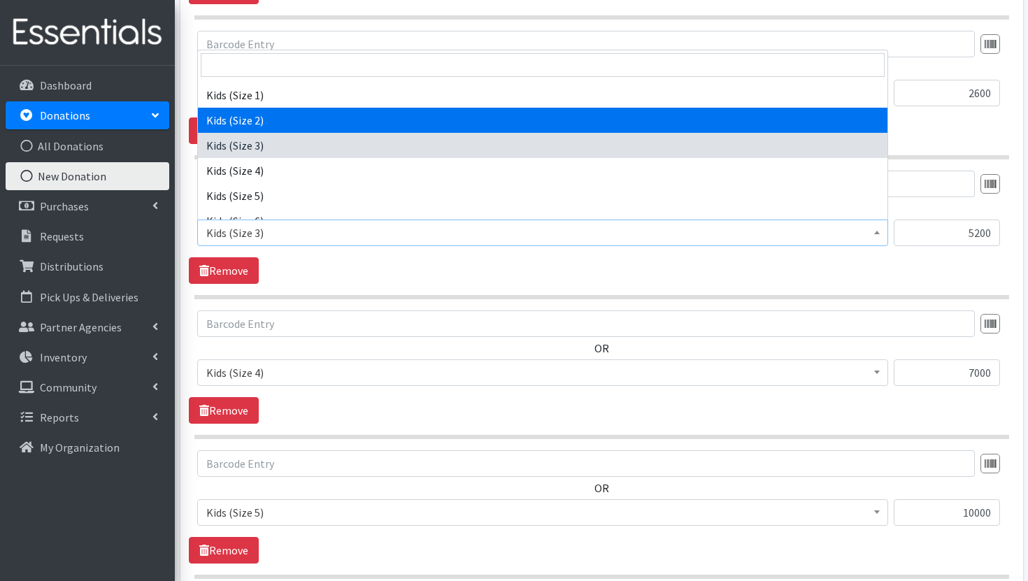
select select "3420"
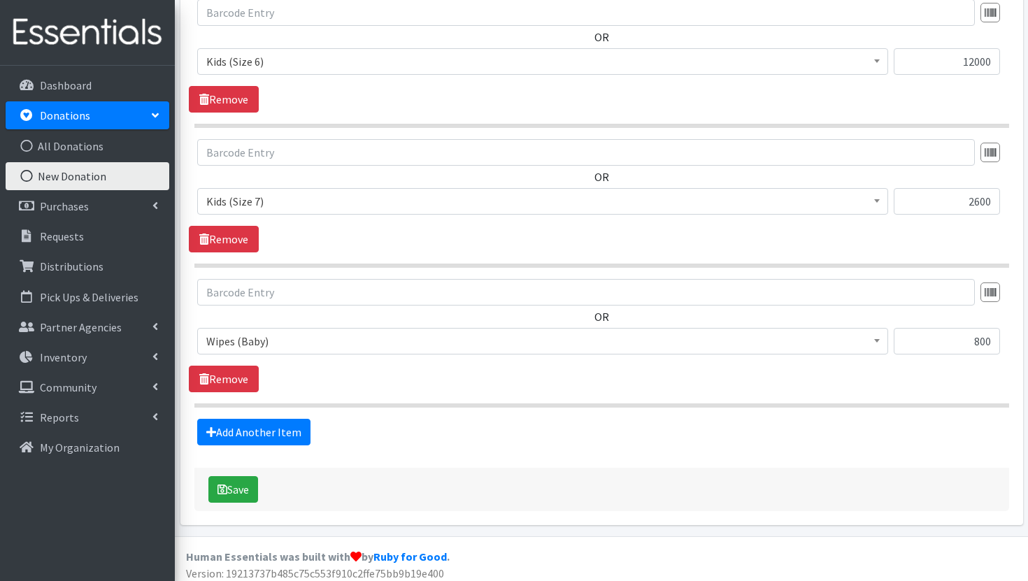
scroll to position [1160, 0]
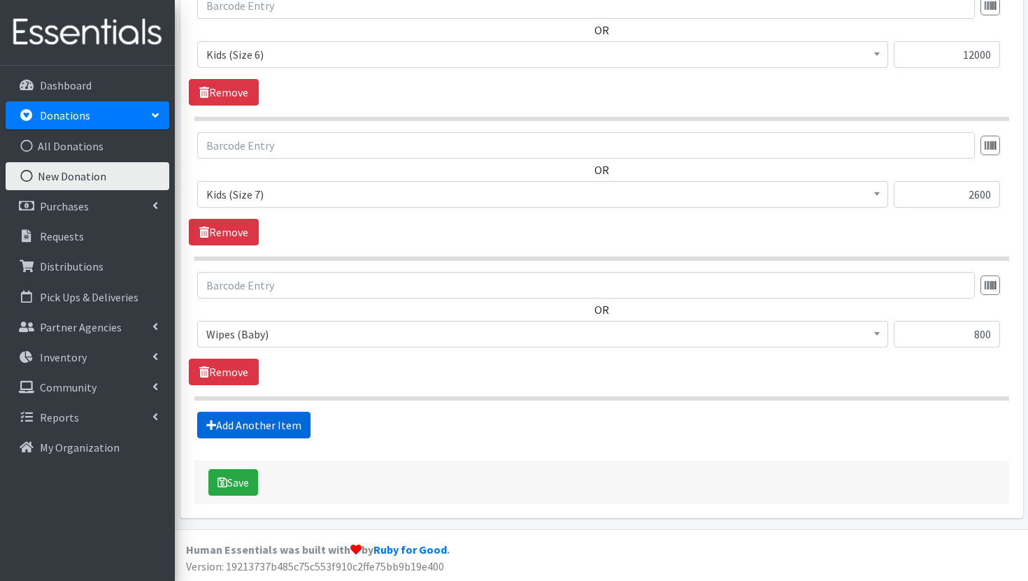
click at [226, 425] on link "Add Another Item" at bounding box center [253, 425] width 113 height 27
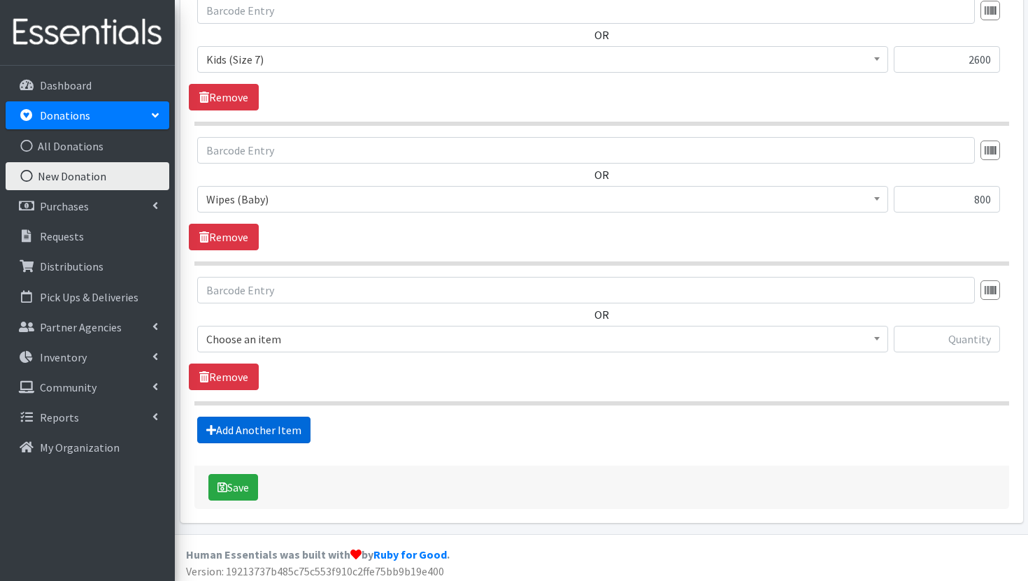
scroll to position [1300, 0]
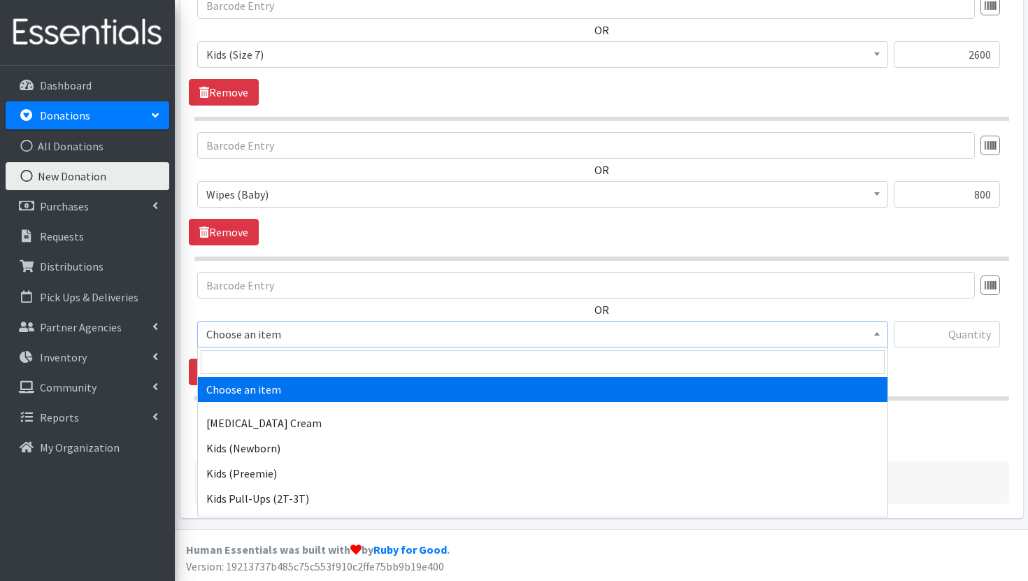
click at [380, 331] on span "Choose an item" at bounding box center [542, 334] width 673 height 20
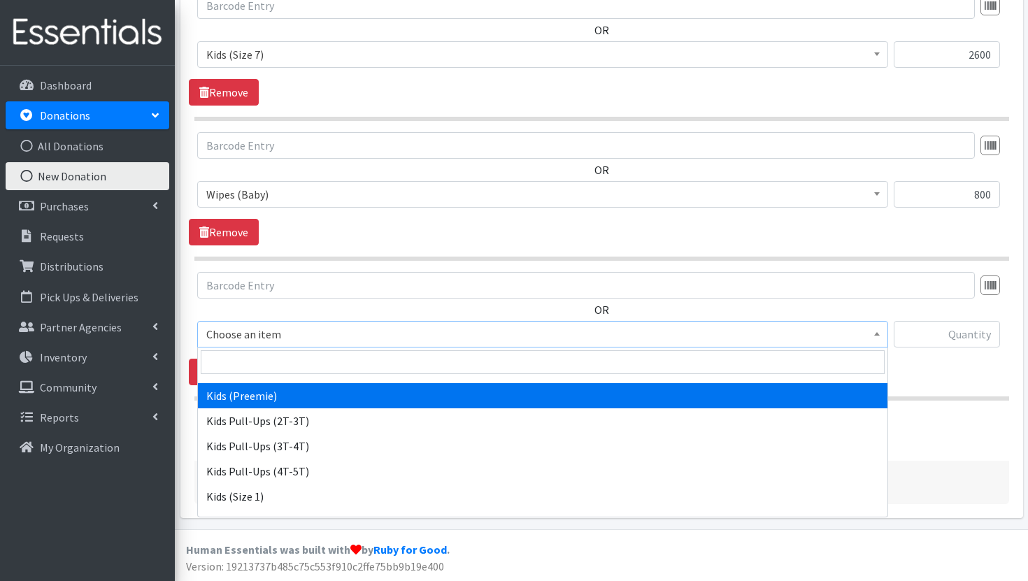
scroll to position [117, 0]
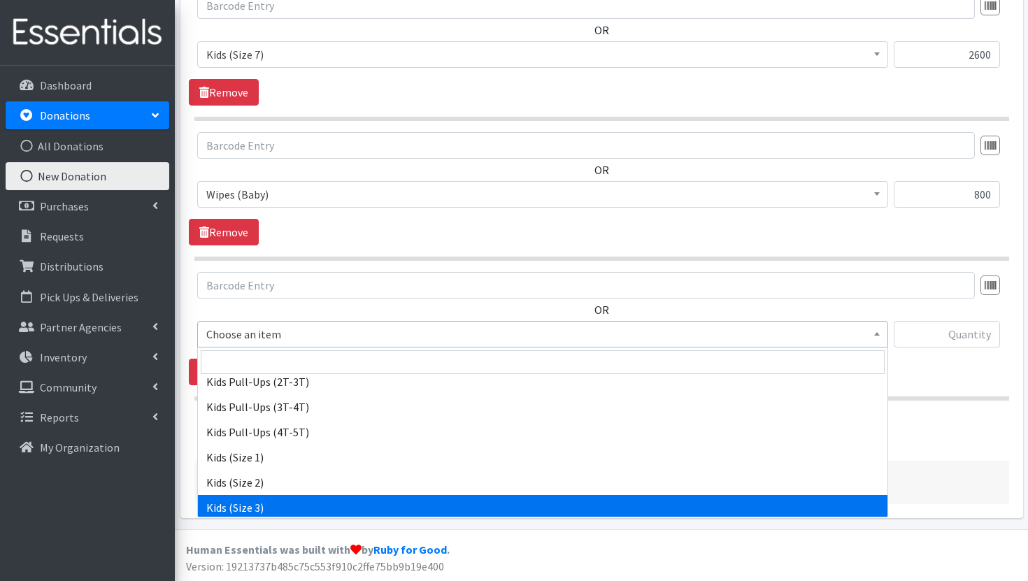
select select "3393"
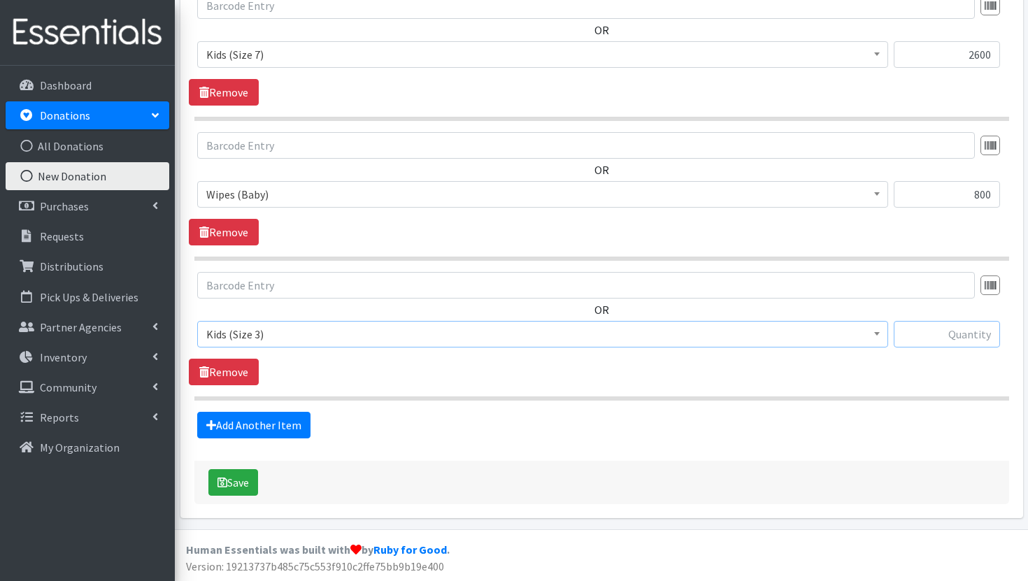
click at [956, 333] on input "text" at bounding box center [946, 334] width 106 height 27
type input "7000"
click at [240, 475] on button "Save" at bounding box center [233, 482] width 50 height 27
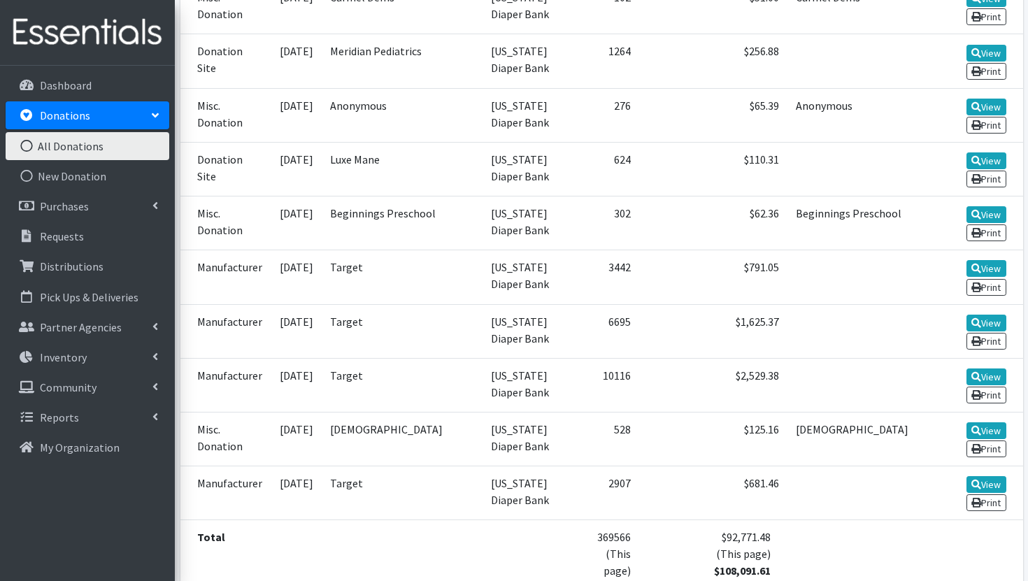
scroll to position [2709, 0]
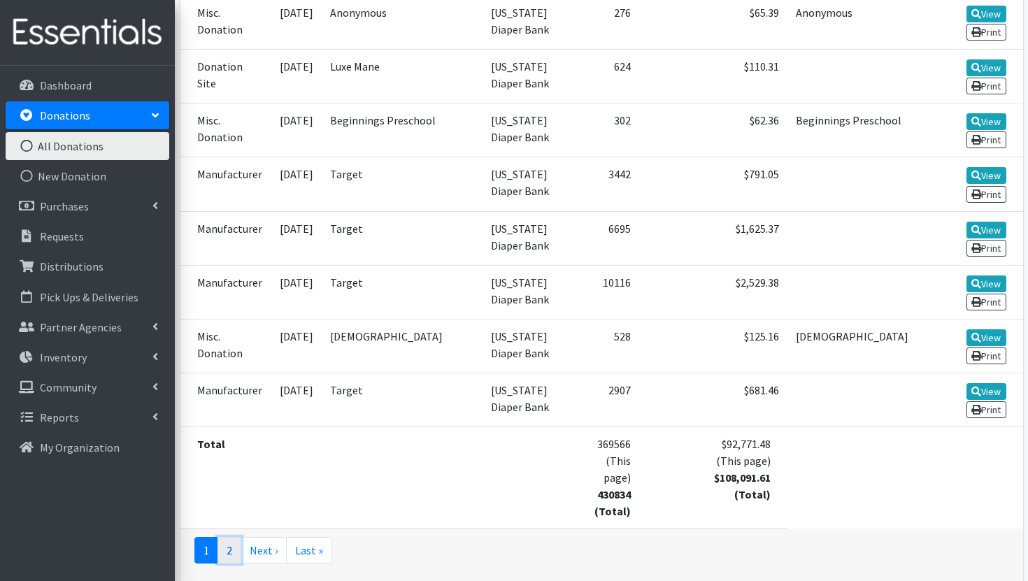
click at [229, 537] on link "2" at bounding box center [229, 550] width 24 height 27
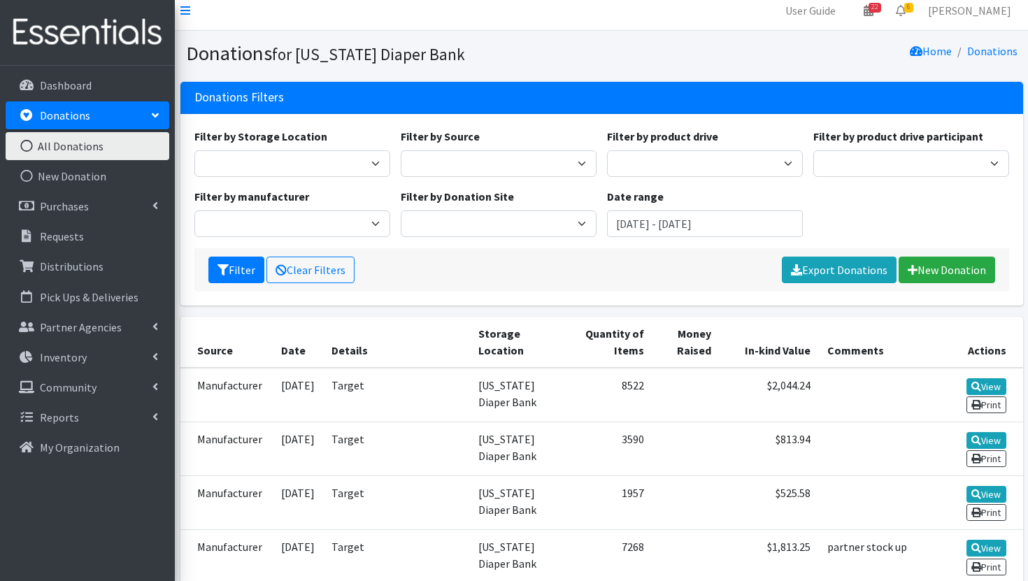
scroll to position [10, 0]
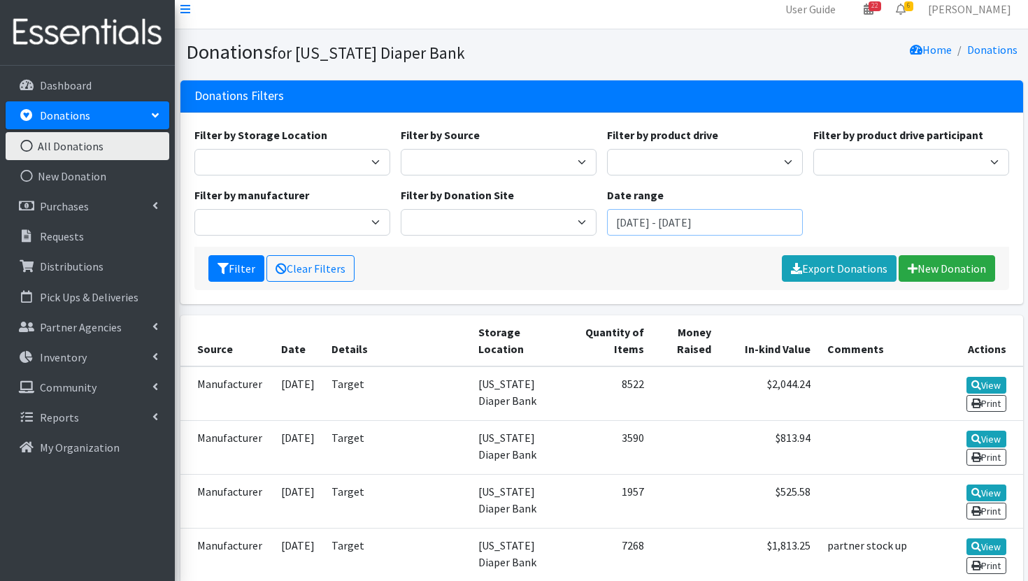
click at [717, 229] on input "August 7, 2025 - November 7, 2025" at bounding box center [705, 222] width 196 height 27
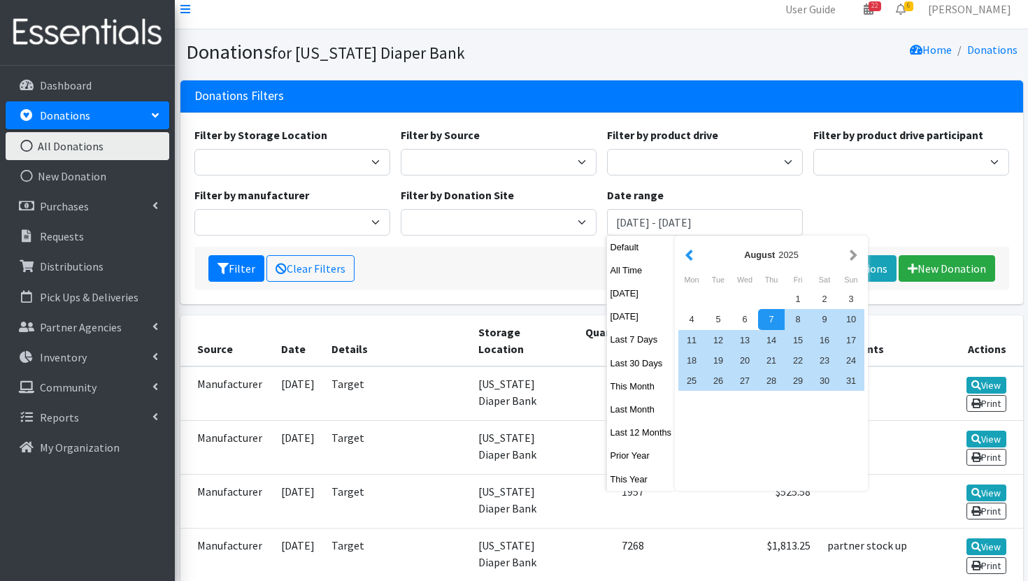
click at [689, 259] on button "button" at bounding box center [689, 254] width 15 height 17
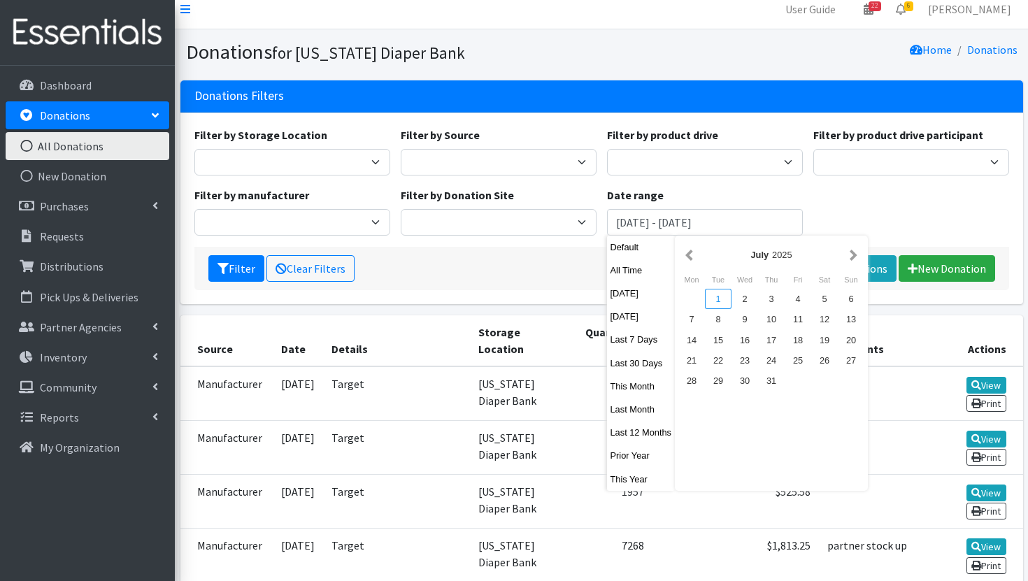
click at [726, 306] on div "1" at bounding box center [718, 299] width 27 height 20
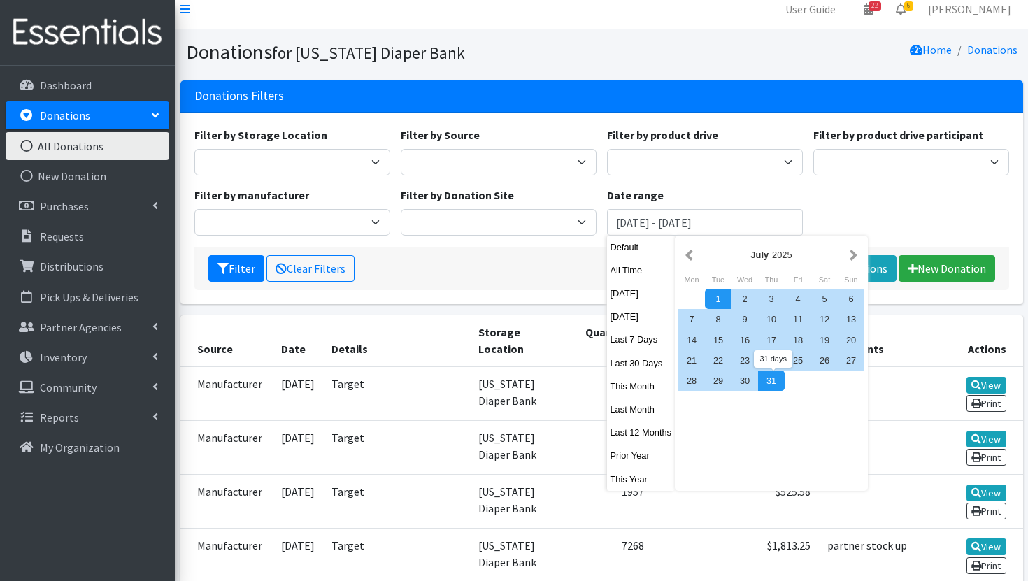
click at [771, 383] on div "31" at bounding box center [771, 381] width 27 height 20
type input "[DATE] - [DATE]"
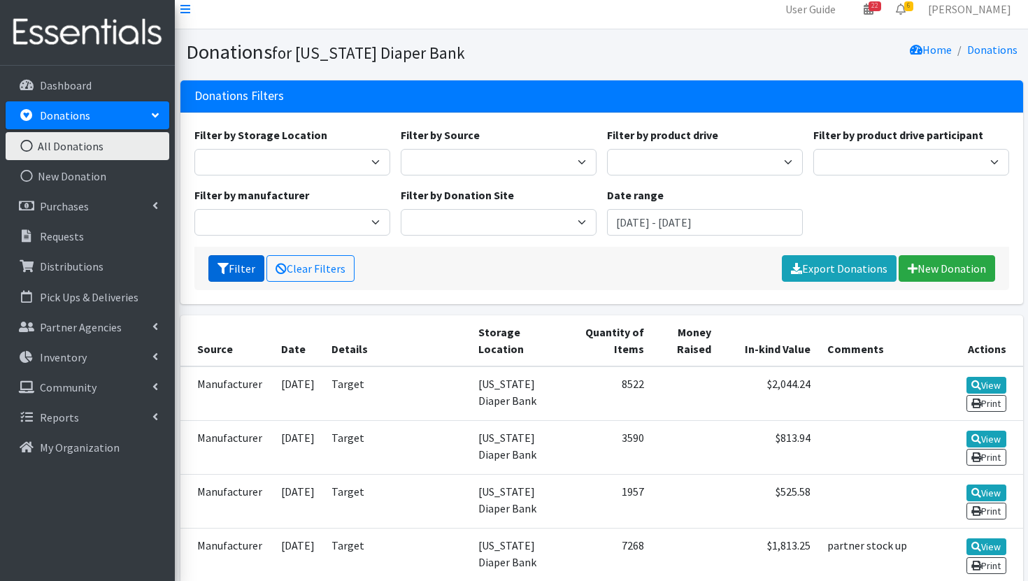
click at [241, 271] on button "Filter" at bounding box center [236, 268] width 56 height 27
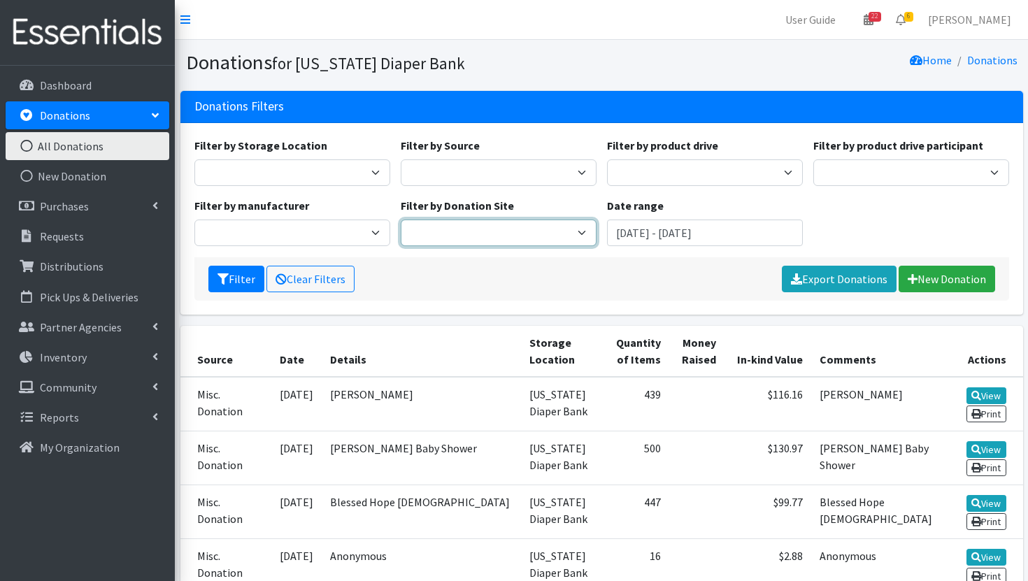
click at [426, 224] on select "[PERSON_NAME] Family and Pediatric [MEDICAL_DATA] Meridian Pediatrics [PERSON_N…" at bounding box center [499, 233] width 196 height 27
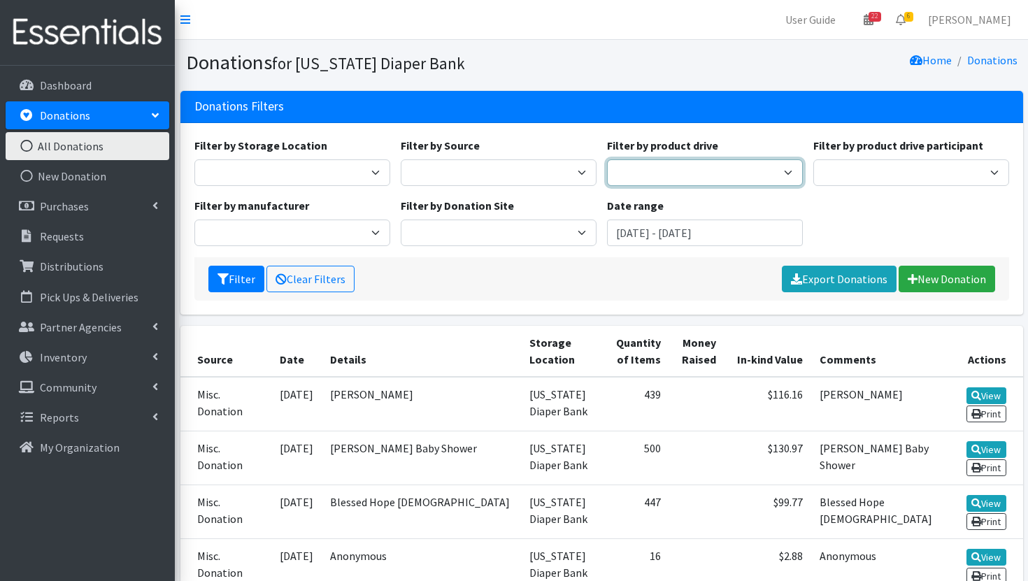
click at [693, 172] on select "[GEOGRAPHIC_DATA]/[PERSON_NAME] AWHONN Bay Carmel HS National [PERSON_NAME] [GE…" at bounding box center [705, 172] width 196 height 27
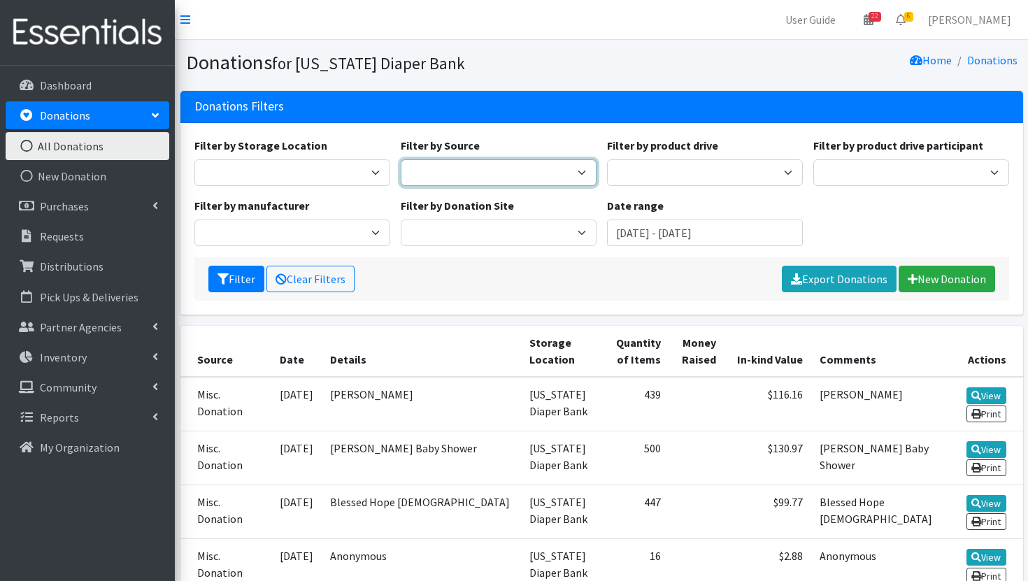
click at [529, 173] on select "Donation Site Manufacturer Misc. Donation" at bounding box center [499, 172] width 196 height 27
select select "Misc. Donation"
click at [401, 159] on select "Donation Site Manufacturer Misc. Donation" at bounding box center [499, 172] width 196 height 27
click at [228, 280] on button "Filter" at bounding box center [236, 279] width 56 height 27
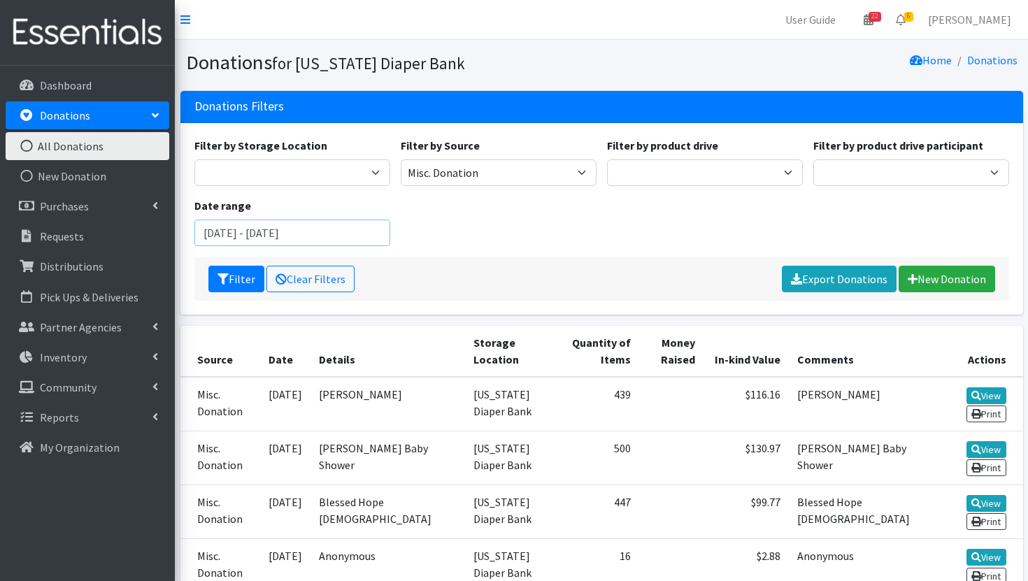
click at [326, 229] on input "July 1, 2025 - July 31, 2025" at bounding box center [292, 233] width 196 height 27
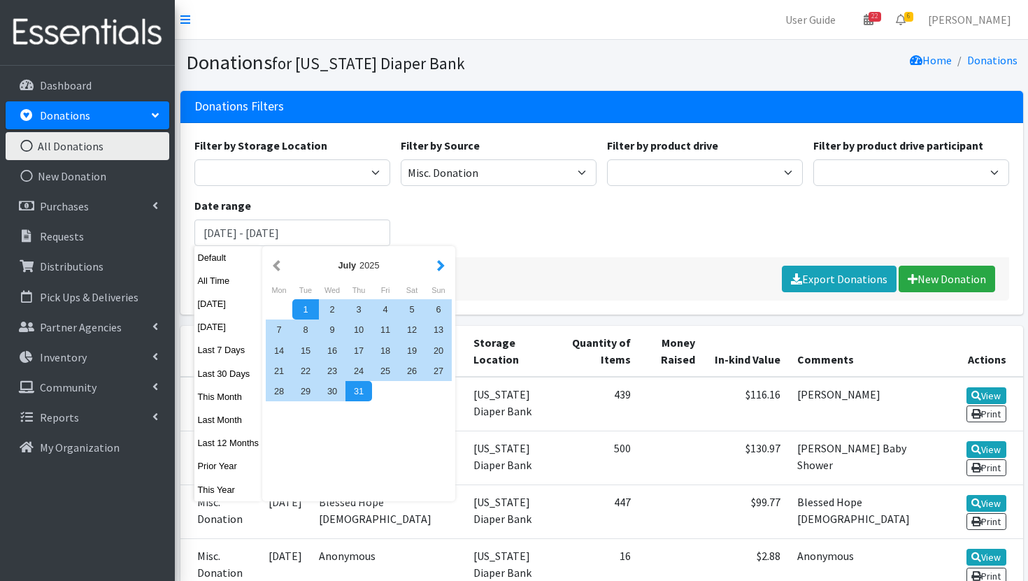
click at [440, 273] on button "button" at bounding box center [440, 265] width 15 height 17
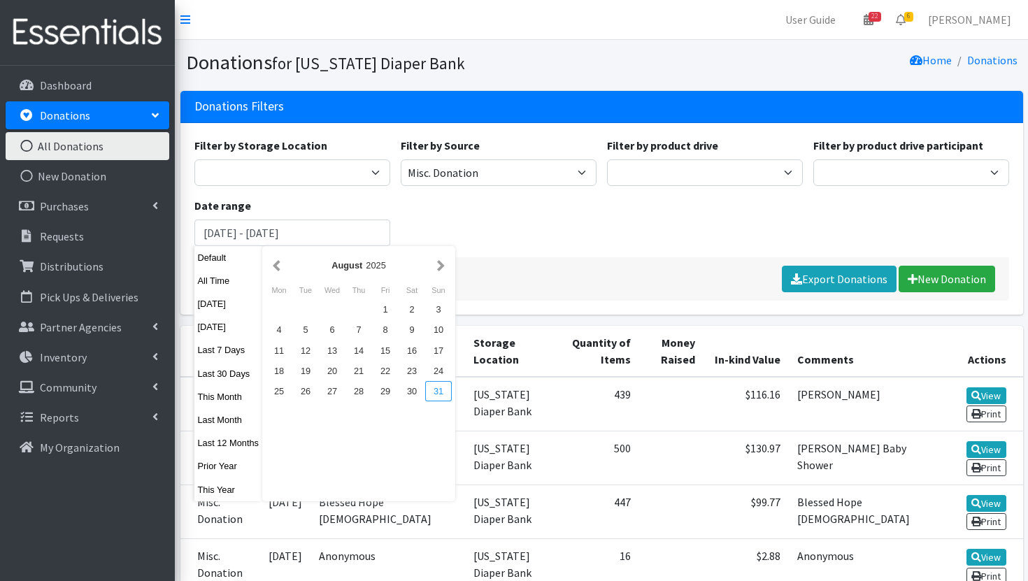
click at [442, 392] on div "31" at bounding box center [438, 391] width 27 height 20
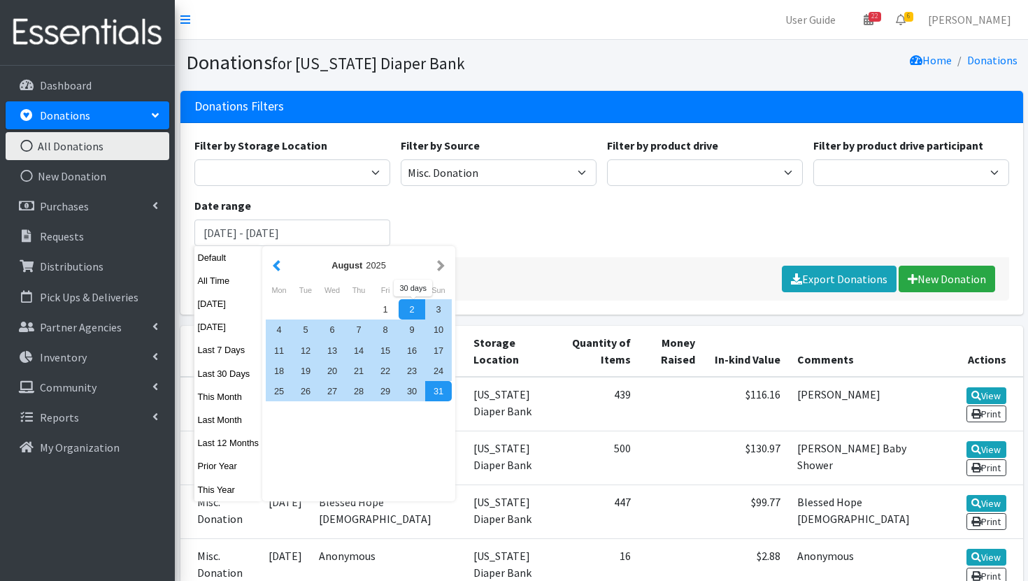
click at [280, 268] on button "button" at bounding box center [276, 265] width 15 height 17
click at [309, 306] on div "1" at bounding box center [305, 309] width 27 height 20
type input "July 1, 2025 - August 31, 2025"
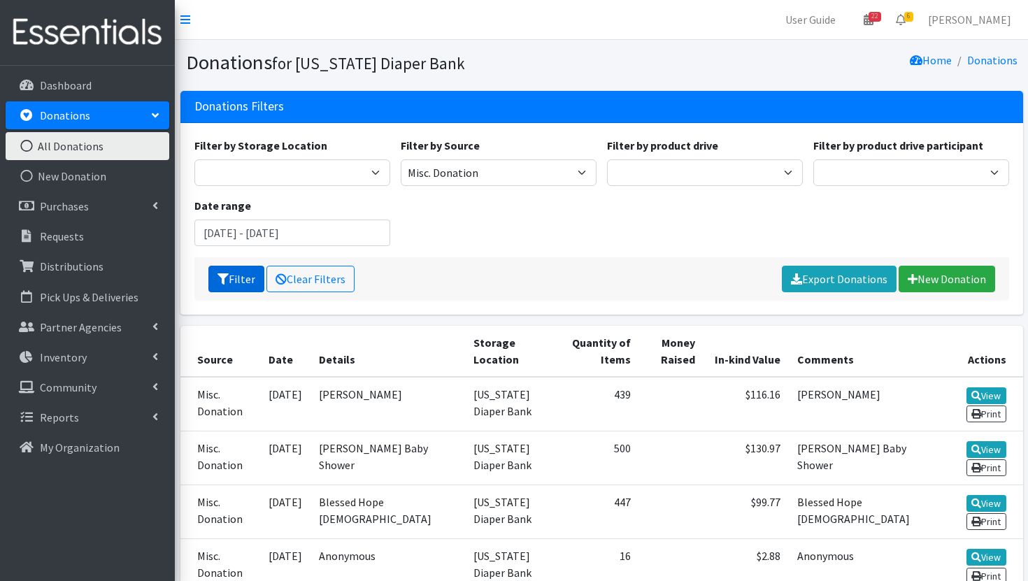
click at [237, 275] on button "Filter" at bounding box center [236, 279] width 56 height 27
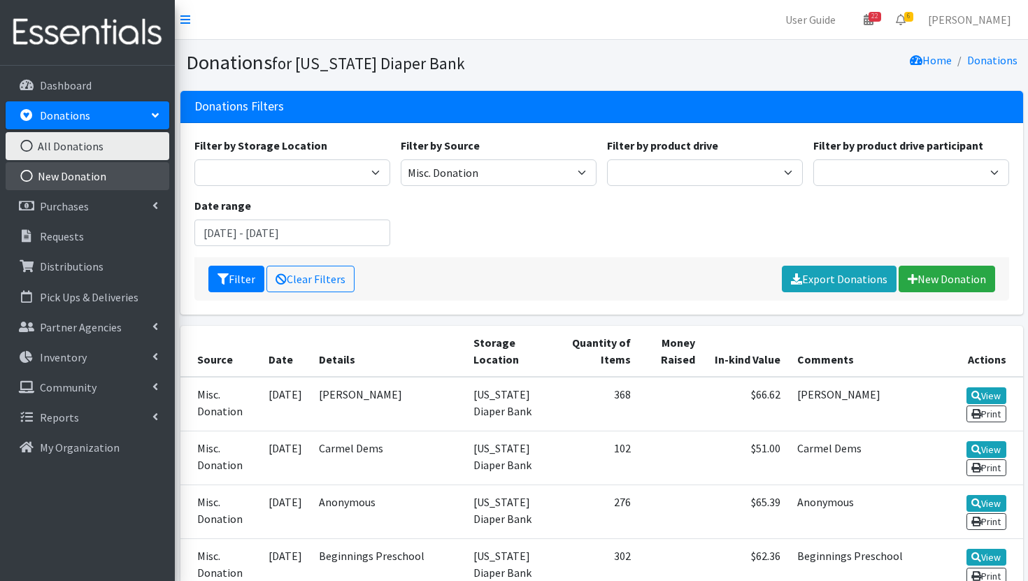
click at [58, 174] on link "New Donation" at bounding box center [88, 176] width 164 height 28
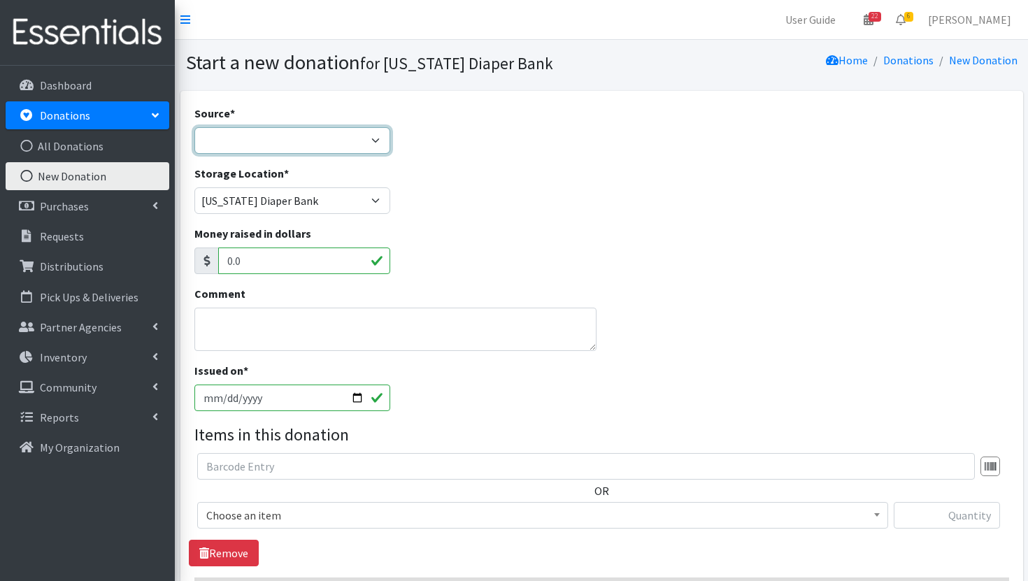
click at [334, 146] on select "Product Drive Manufacturer Donation Site Misc. Donation" at bounding box center [292, 140] width 196 height 27
select select "Misc. Donation"
click at [194, 127] on select "Product Drive Manufacturer Donation Site Misc. Donation" at bounding box center [292, 140] width 196 height 27
click at [309, 330] on textarea "Comment" at bounding box center [395, 329] width 402 height 43
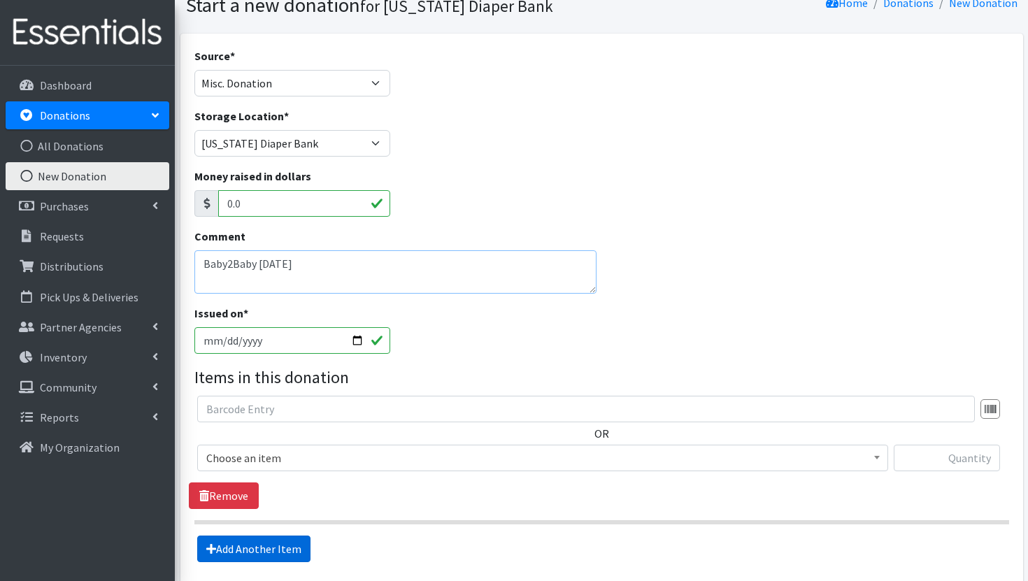
type textarea "Baby2Baby [DATE]"
click at [260, 554] on link "Add Another Item" at bounding box center [253, 548] width 113 height 27
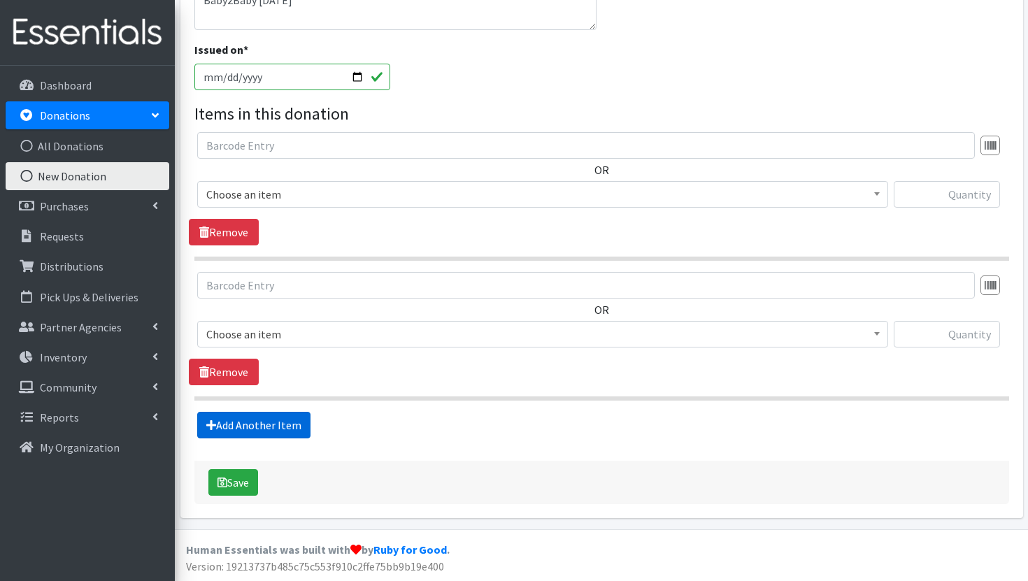
click at [267, 429] on link "Add Another Item" at bounding box center [253, 425] width 113 height 27
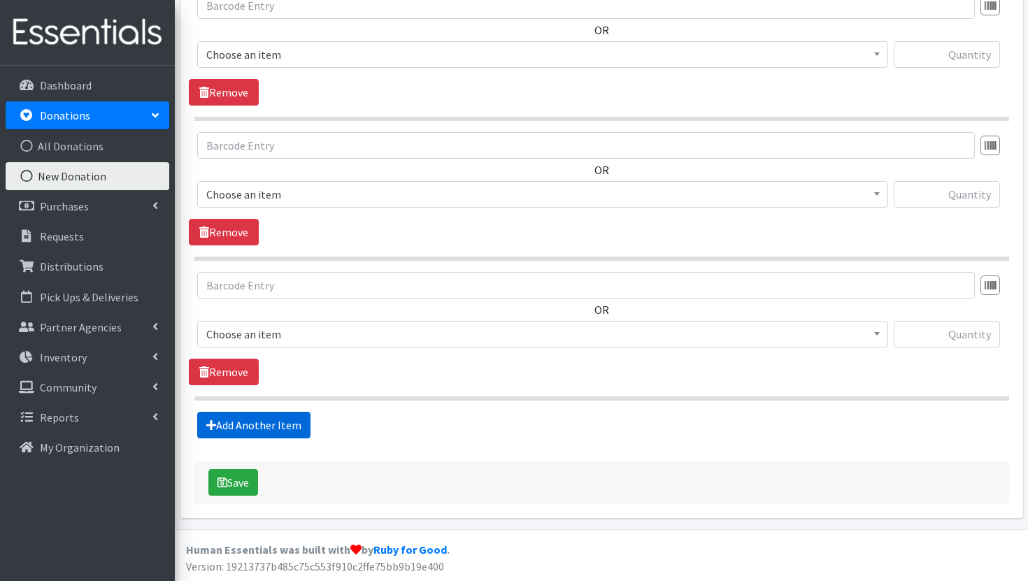
click at [267, 425] on link "Add Another Item" at bounding box center [253, 425] width 113 height 27
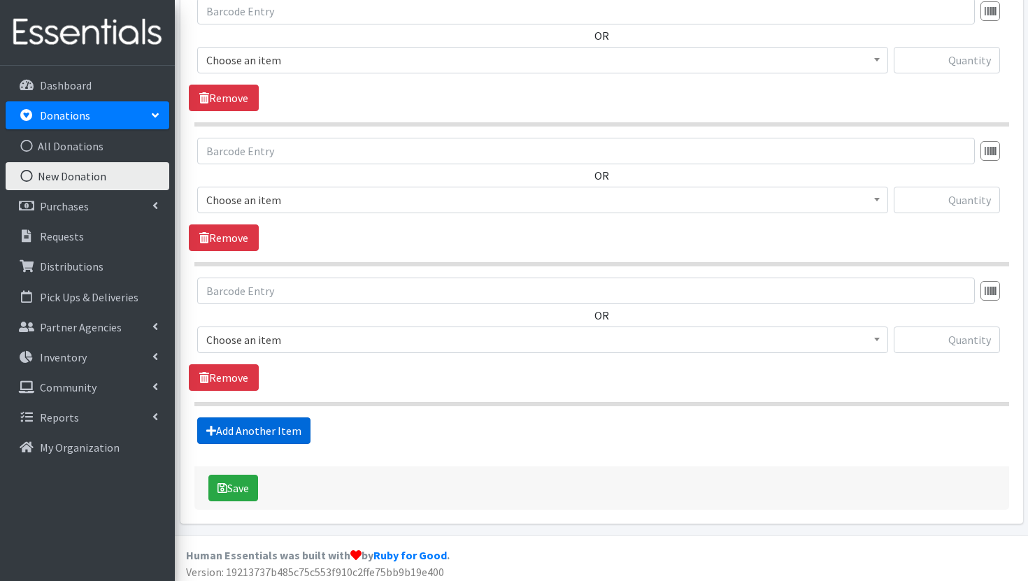
scroll to position [740, 0]
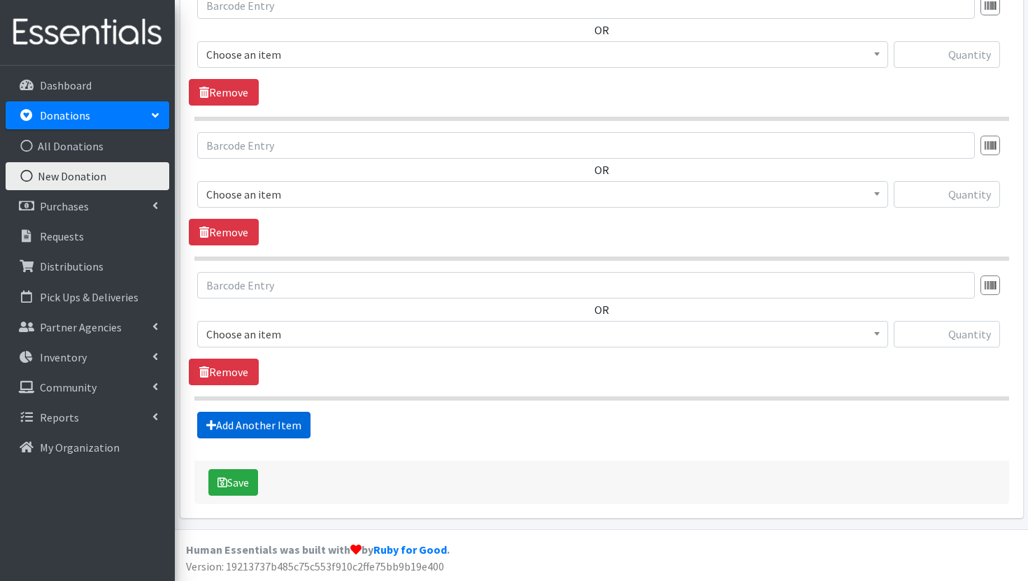
click at [267, 425] on link "Add Another Item" at bounding box center [253, 425] width 113 height 27
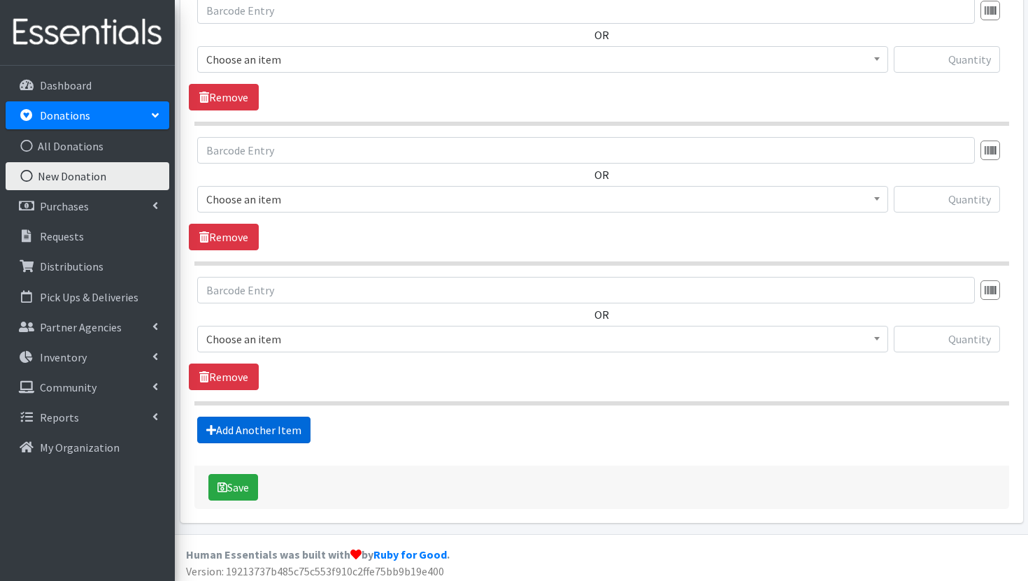
scroll to position [880, 0]
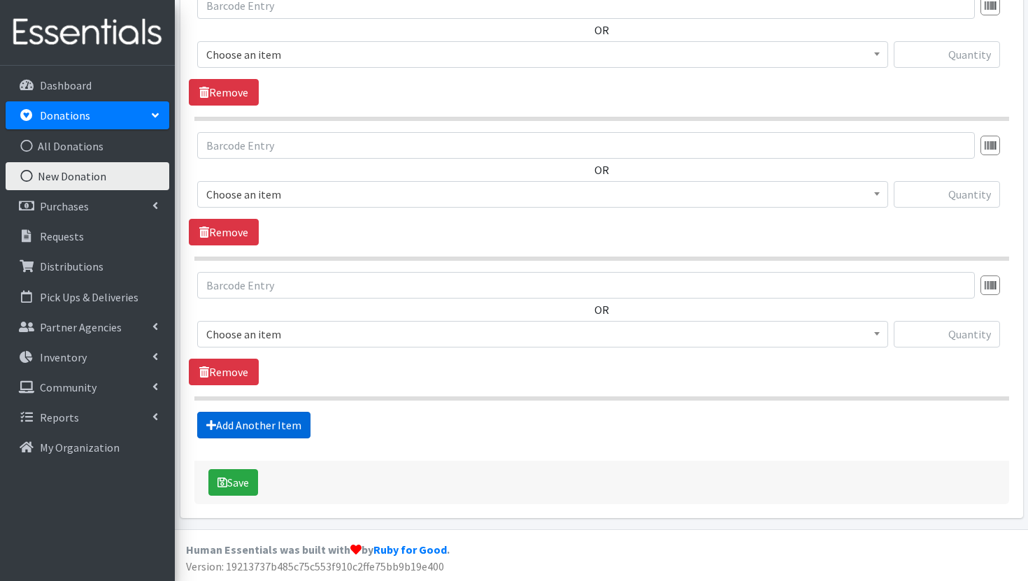
click at [267, 425] on link "Add Another Item" at bounding box center [253, 425] width 113 height 27
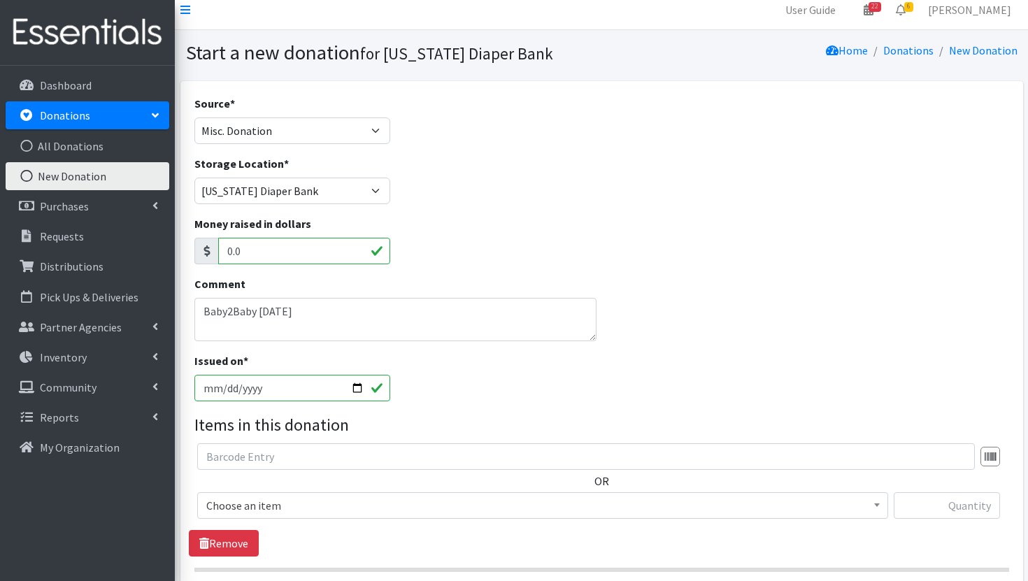
scroll to position [9, 0]
click at [76, 146] on link "All Donations" at bounding box center [88, 146] width 164 height 28
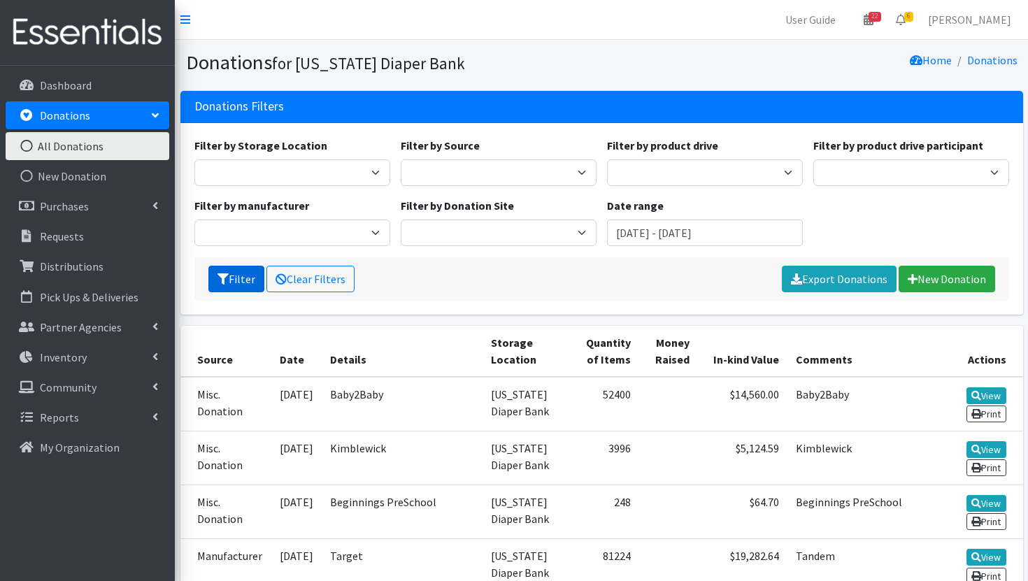
click at [226, 273] on icon "submit" at bounding box center [222, 278] width 11 height 11
click at [106, 178] on link "New Donation" at bounding box center [88, 176] width 164 height 28
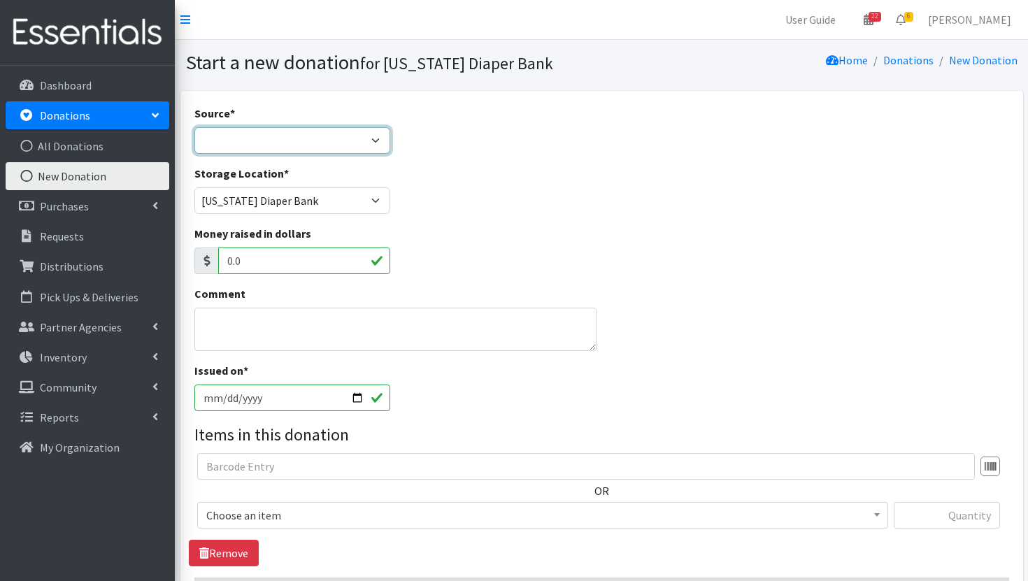
click at [351, 143] on select "Product Drive Manufacturer Donation Site Misc. Donation" at bounding box center [292, 140] width 196 height 27
select select "Misc. Donation"
click at [194, 127] on select "Product Drive Manufacturer Donation Site Misc. Donation" at bounding box center [292, 140] width 196 height 27
click at [282, 315] on textarea "Comment" at bounding box center [395, 329] width 402 height 43
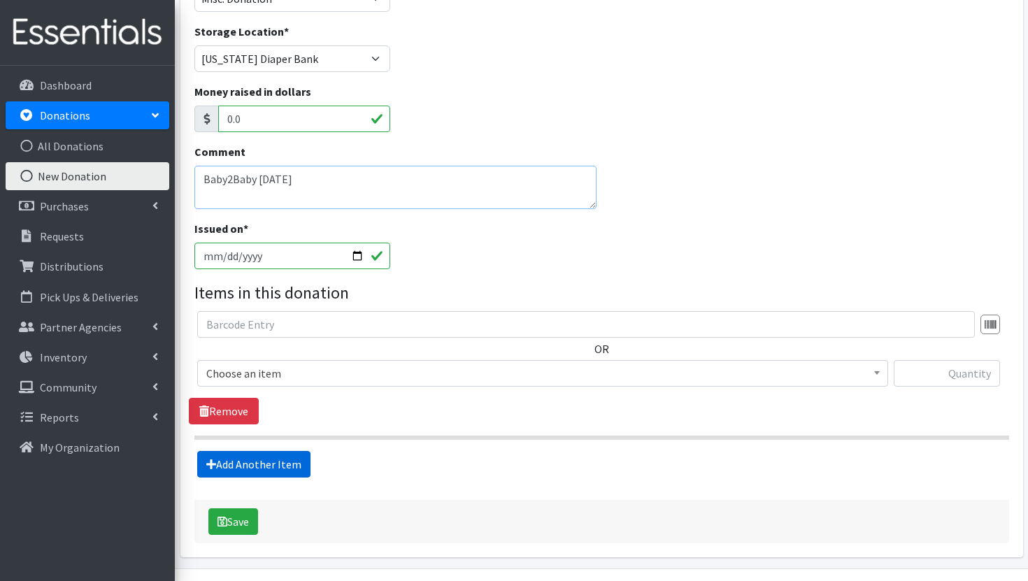
type textarea "Baby2Baby [DATE]"
click at [257, 458] on link "Add Another Item" at bounding box center [253, 464] width 113 height 27
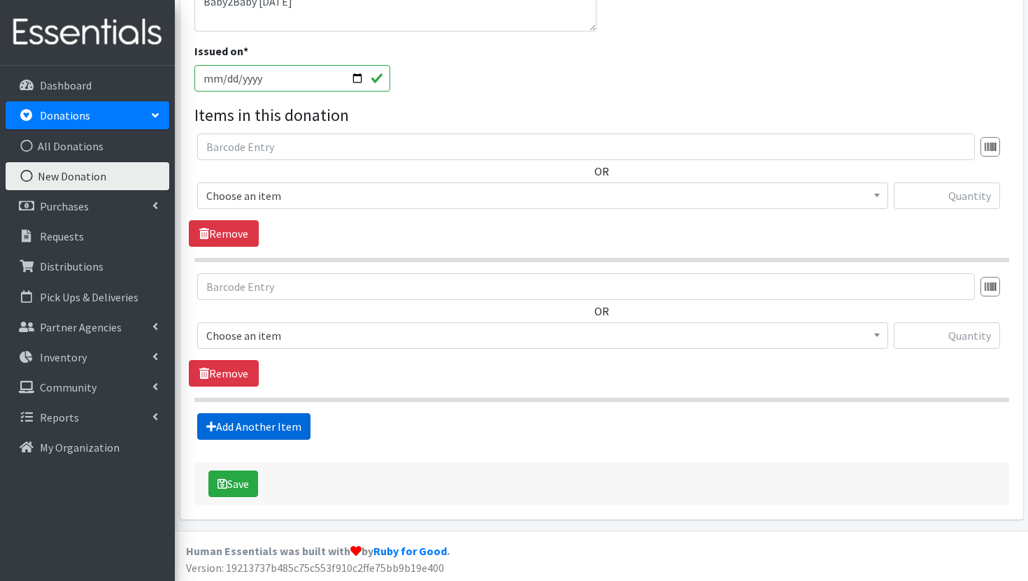
scroll to position [321, 0]
click at [257, 458] on div "Source * Product Drive Manufacturer Donation Site Misc. Donation Donation Site …" at bounding box center [601, 144] width 814 height 720
click at [259, 427] on link "Add Another Item" at bounding box center [253, 425] width 113 height 27
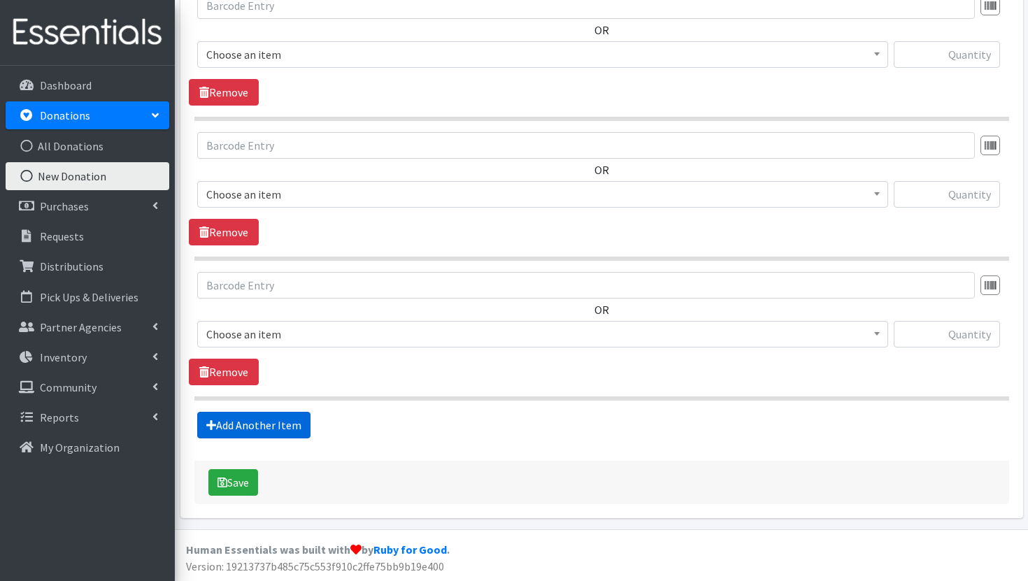
click at [259, 427] on link "Add Another Item" at bounding box center [253, 425] width 113 height 27
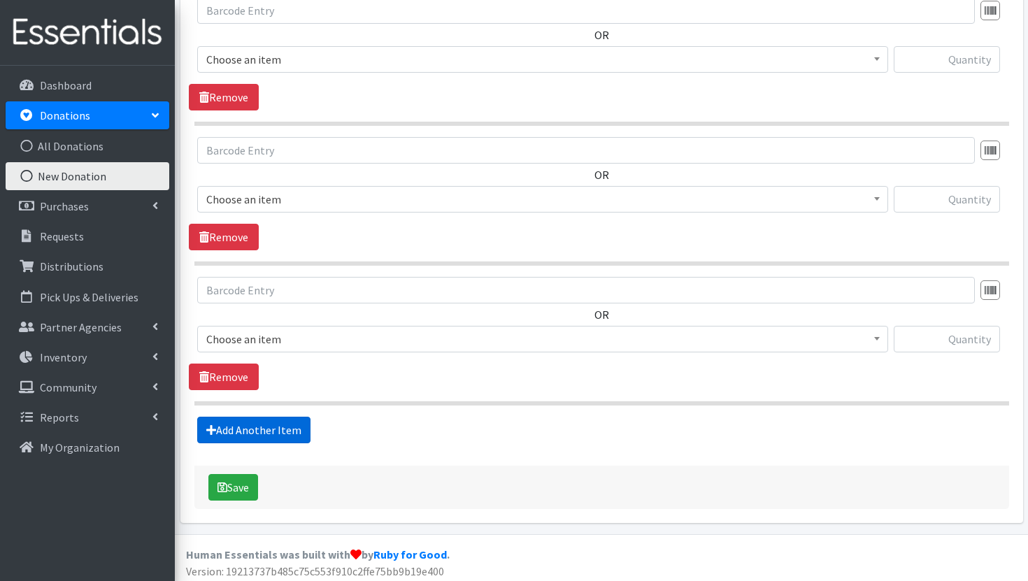
scroll to position [880, 0]
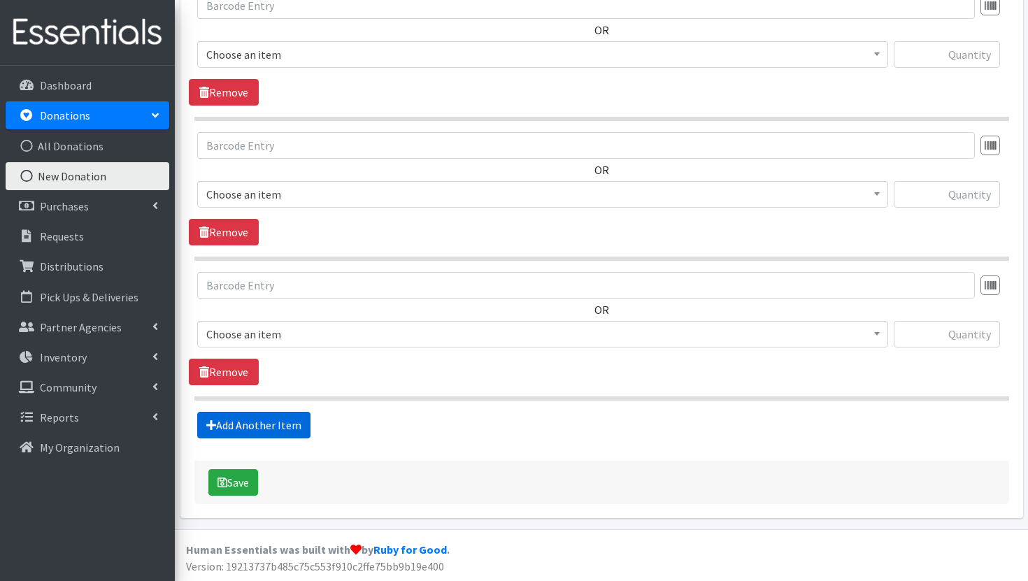
click at [259, 427] on link "Add Another Item" at bounding box center [253, 425] width 113 height 27
click at [268, 426] on link "Add Another Item" at bounding box center [253, 425] width 113 height 27
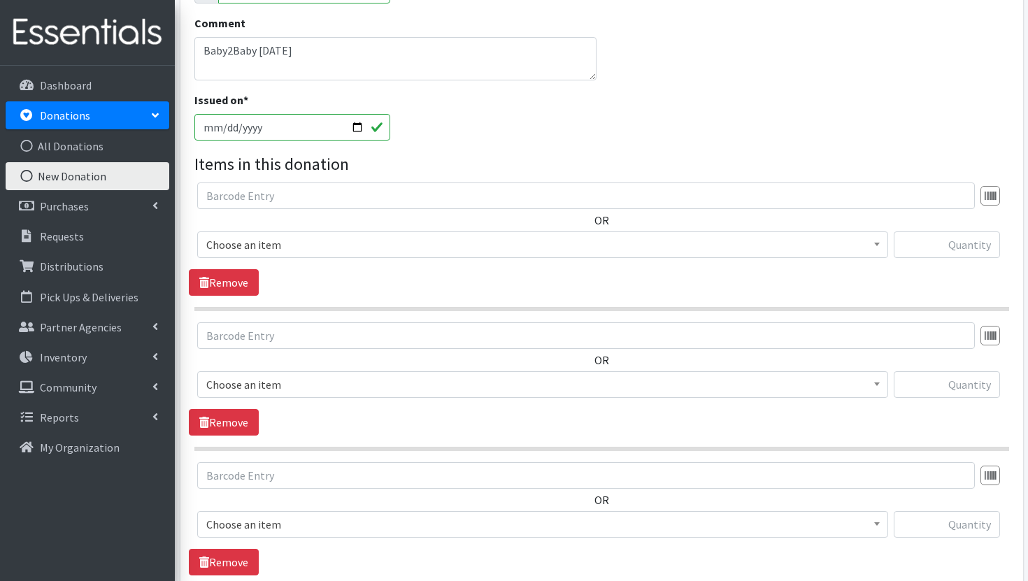
scroll to position [271, 0]
click at [494, 245] on span "Choose an item" at bounding box center [542, 244] width 673 height 20
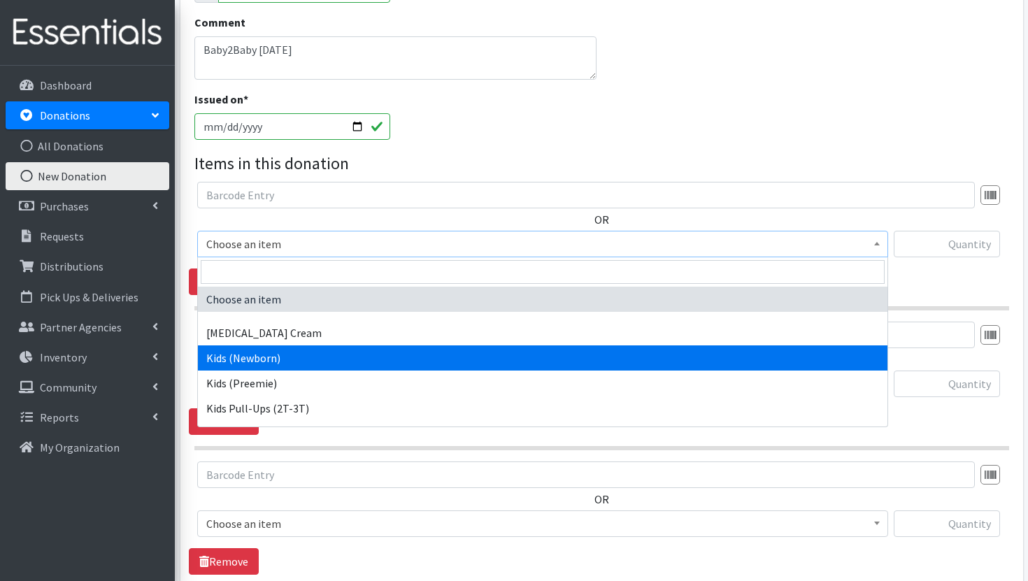
select select "3400"
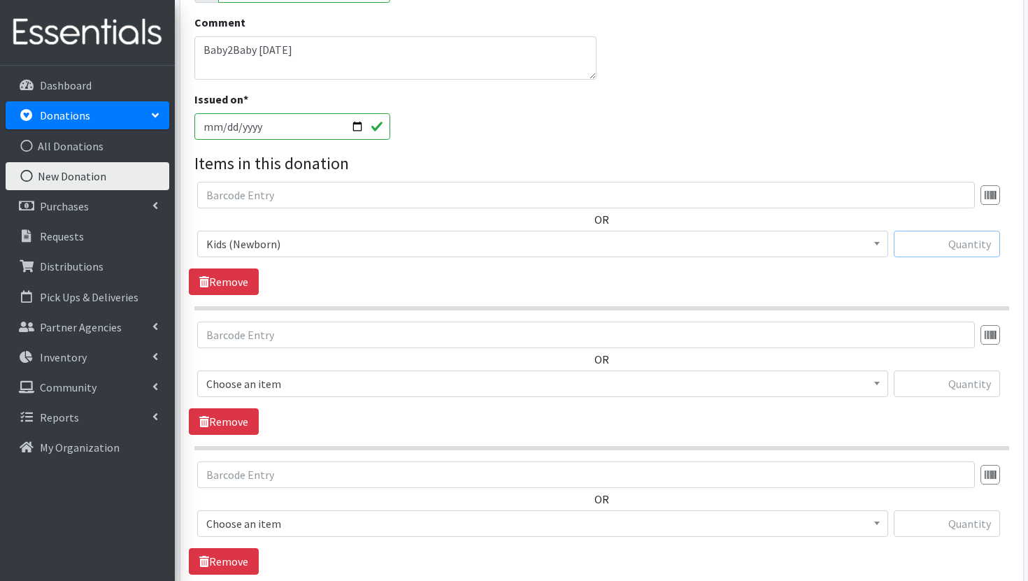
click at [981, 247] on input "text" at bounding box center [946, 244] width 106 height 27
type input "2"
type input "3400"
click at [816, 393] on span "Choose an item" at bounding box center [542, 384] width 673 height 20
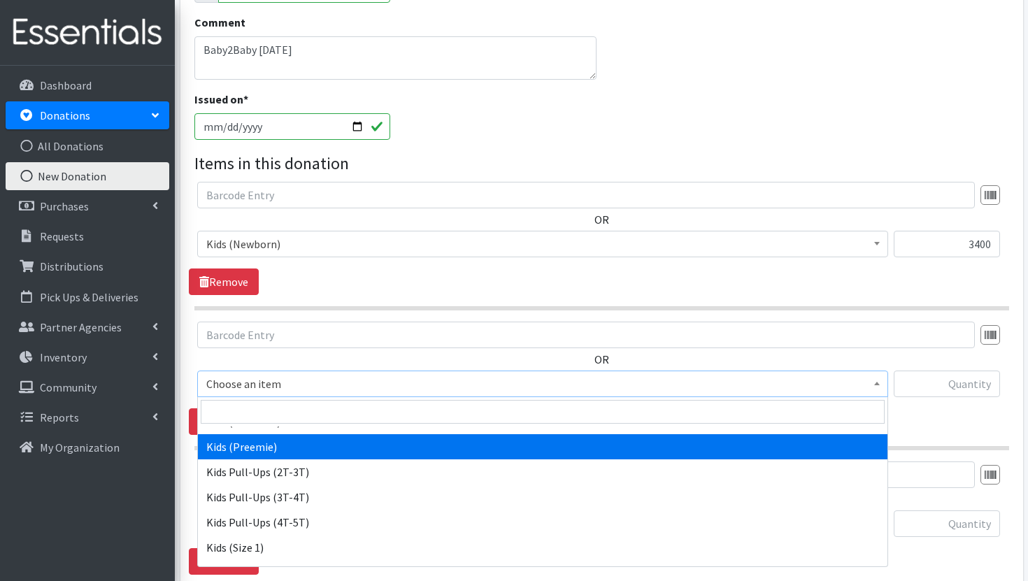
scroll to position [83, 0]
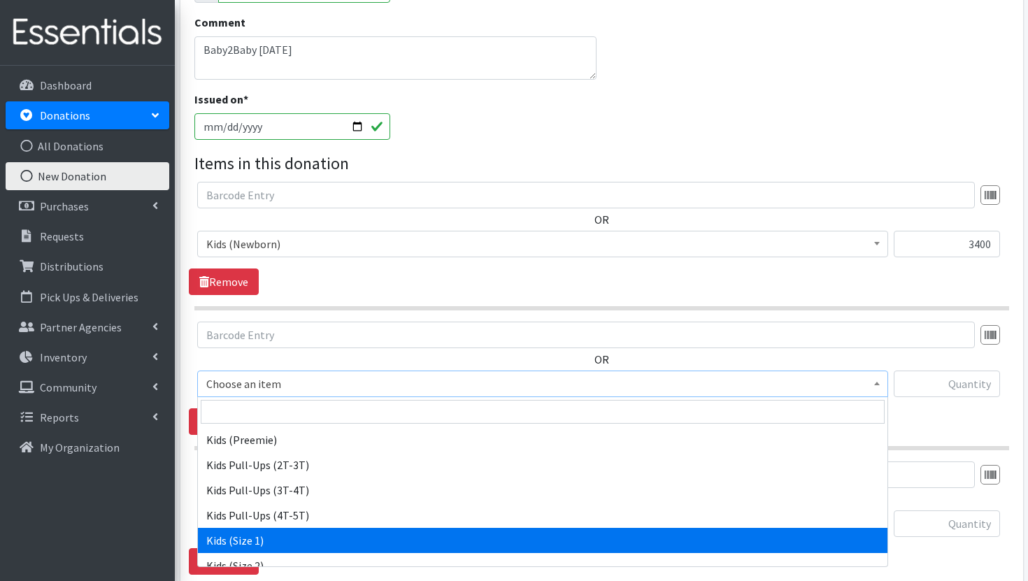
select select "3401"
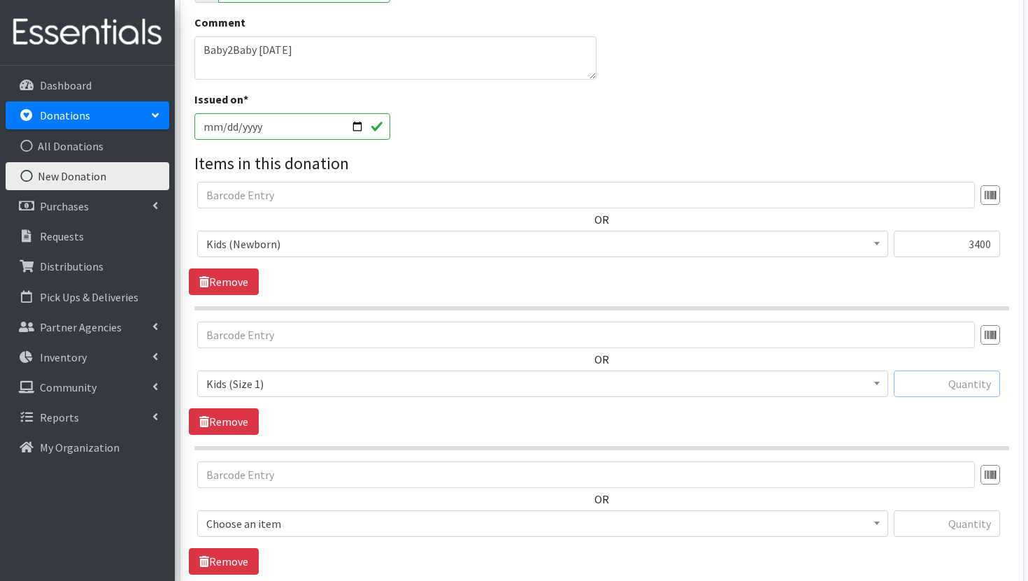
click at [968, 386] on input "text" at bounding box center [946, 384] width 106 height 27
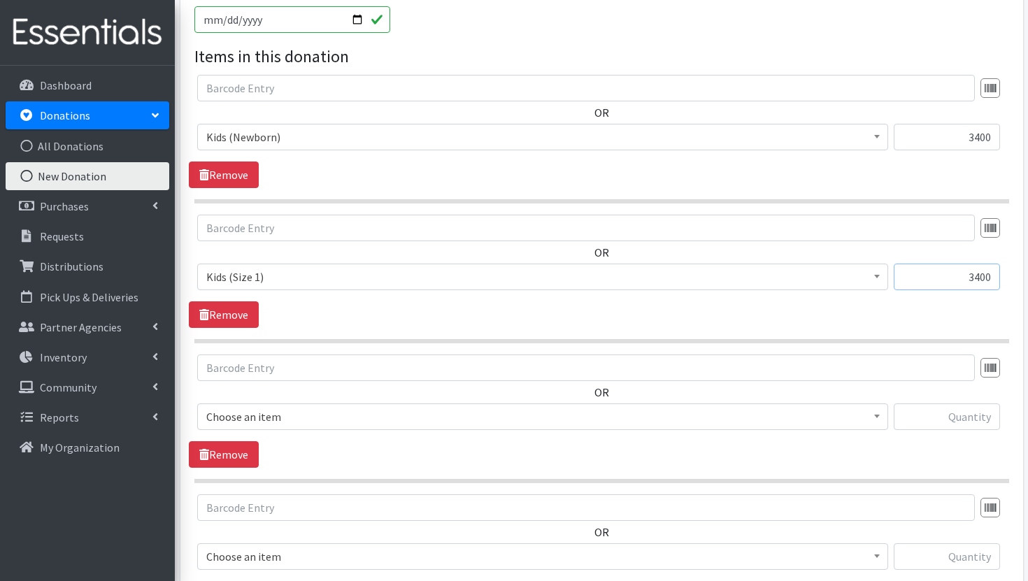
scroll to position [398, 0]
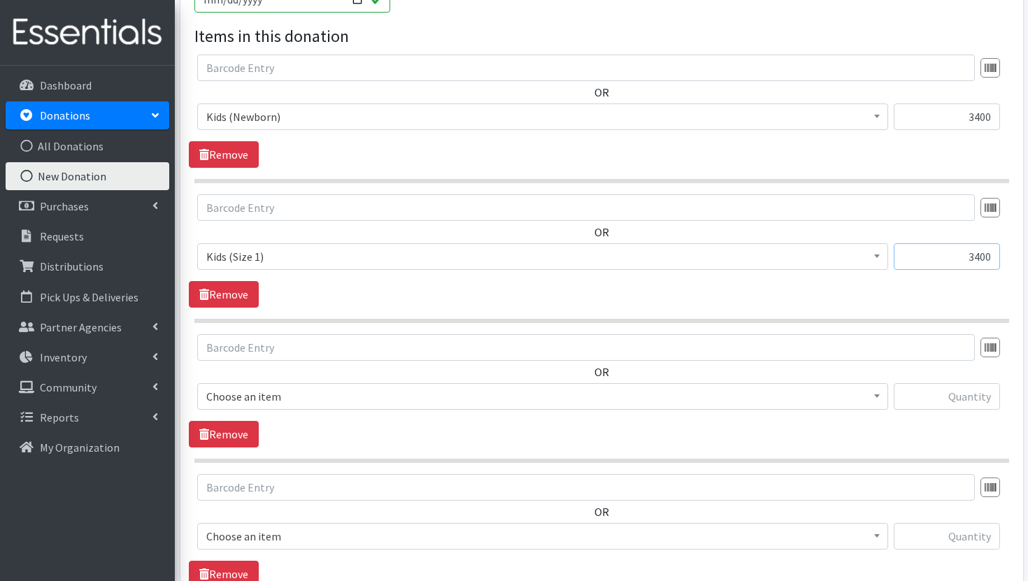
type input "3400"
click at [725, 392] on span "Choose an item" at bounding box center [542, 397] width 673 height 20
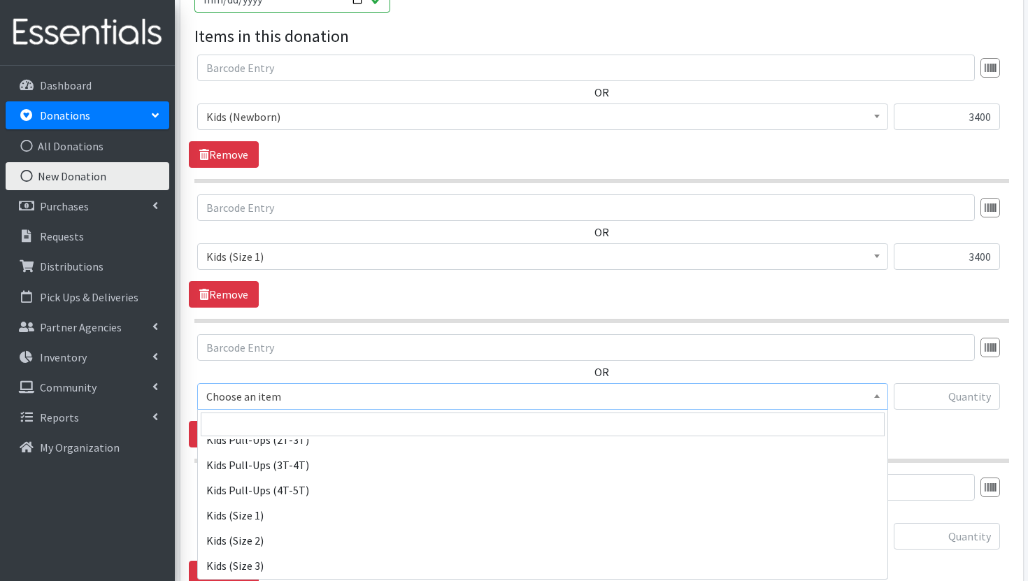
scroll to position [125, 0]
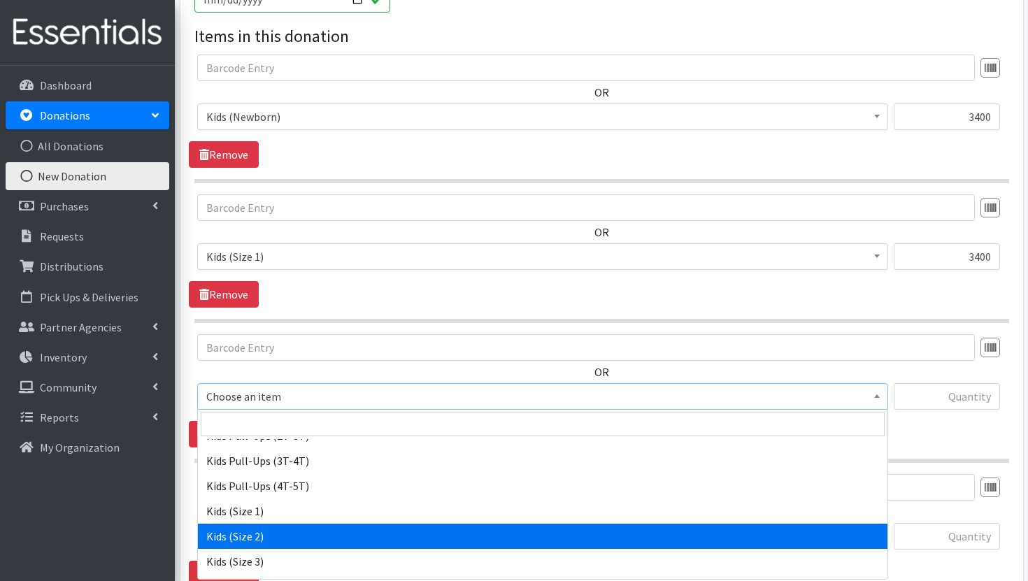
select select "3420"
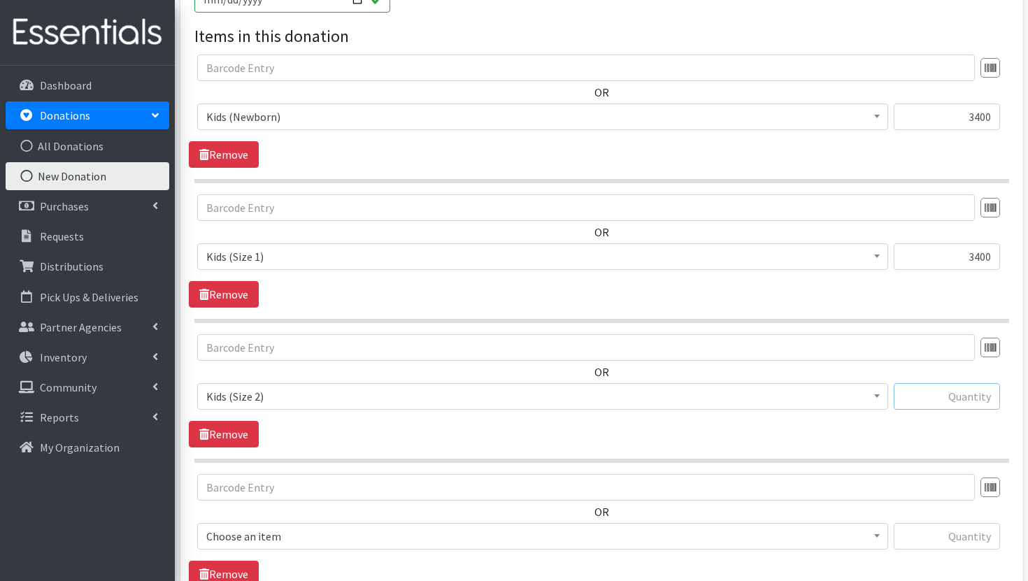
click at [949, 383] on input "text" at bounding box center [946, 396] width 106 height 27
type input "6600"
click at [824, 541] on span "Choose an item" at bounding box center [542, 536] width 673 height 20
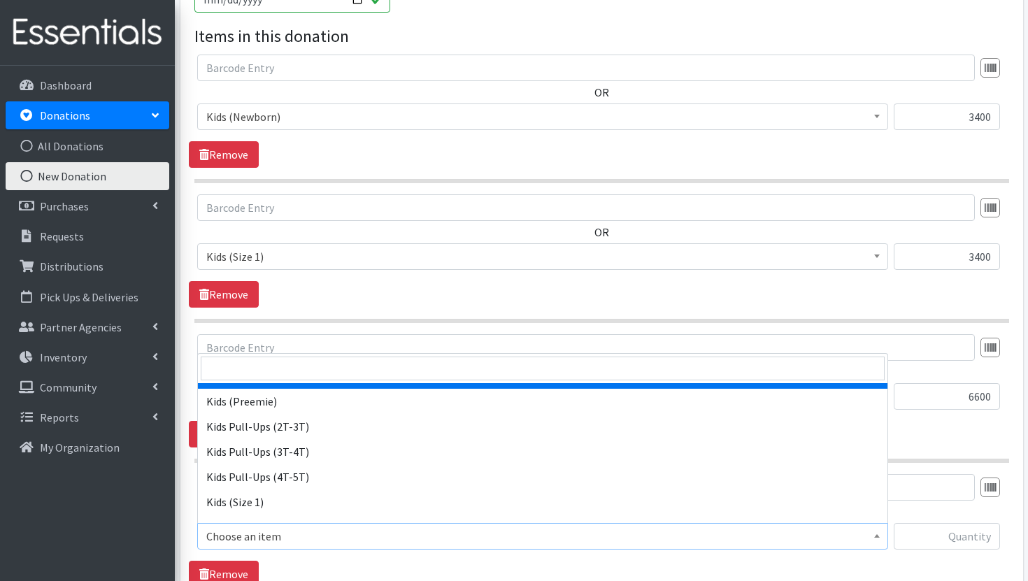
scroll to position [130, 0]
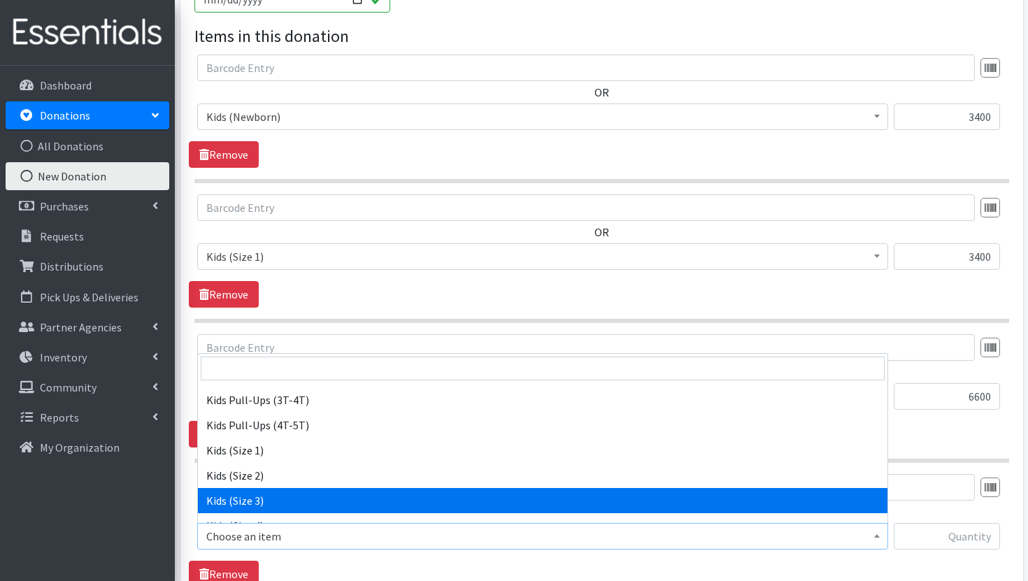
select select "3393"
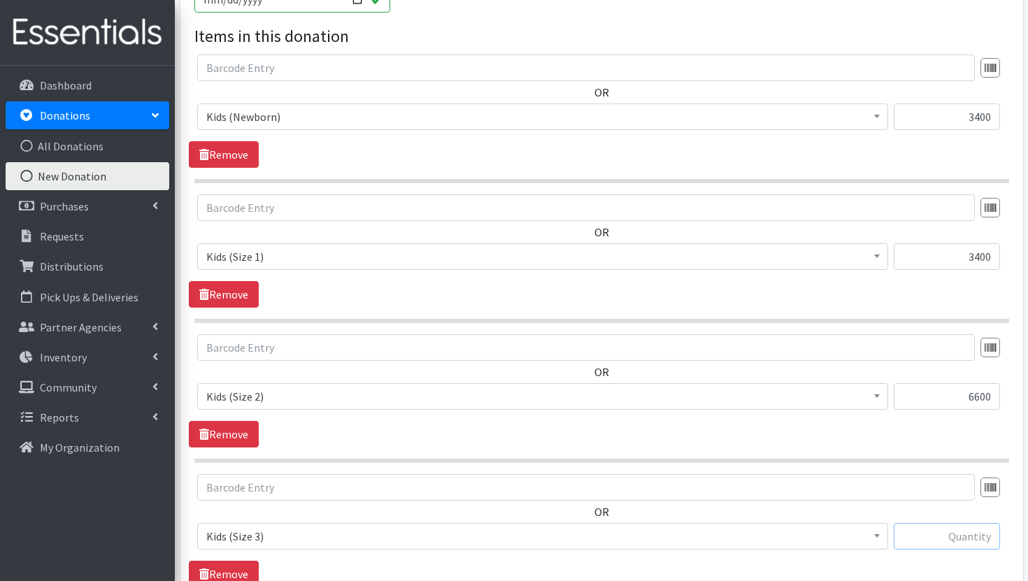
click at [970, 545] on input "text" at bounding box center [946, 536] width 106 height 27
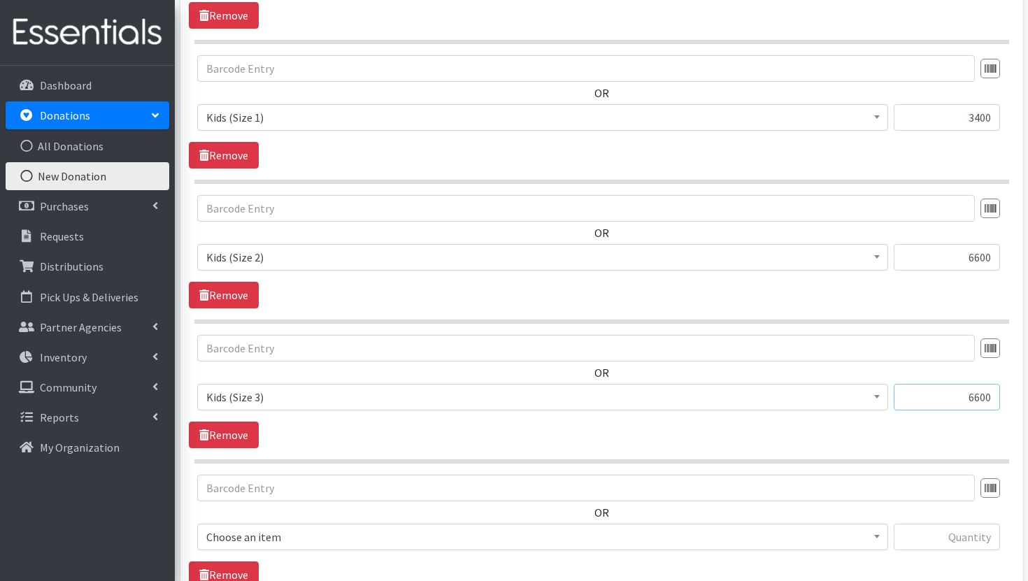
scroll to position [589, 0]
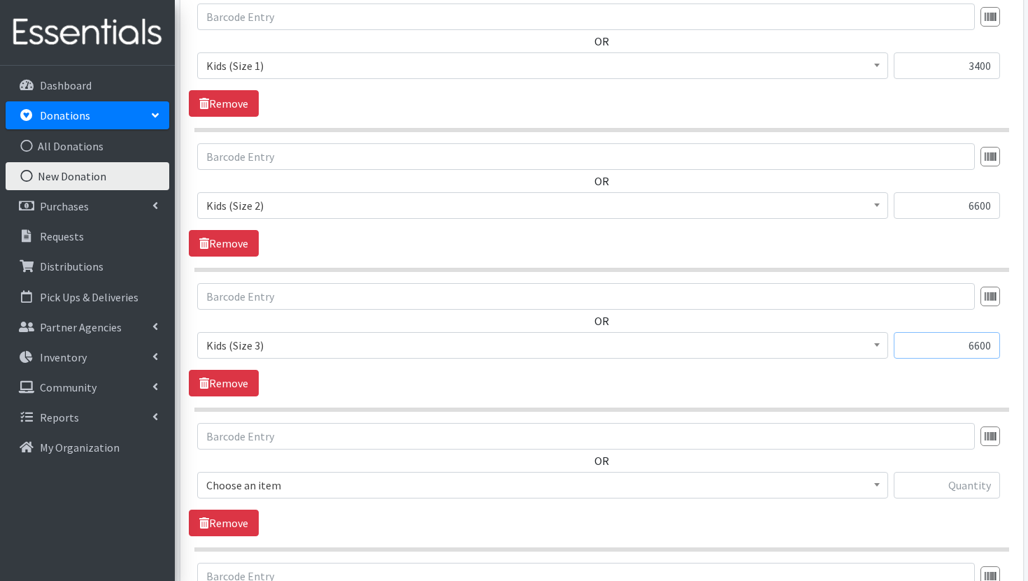
type input "6600"
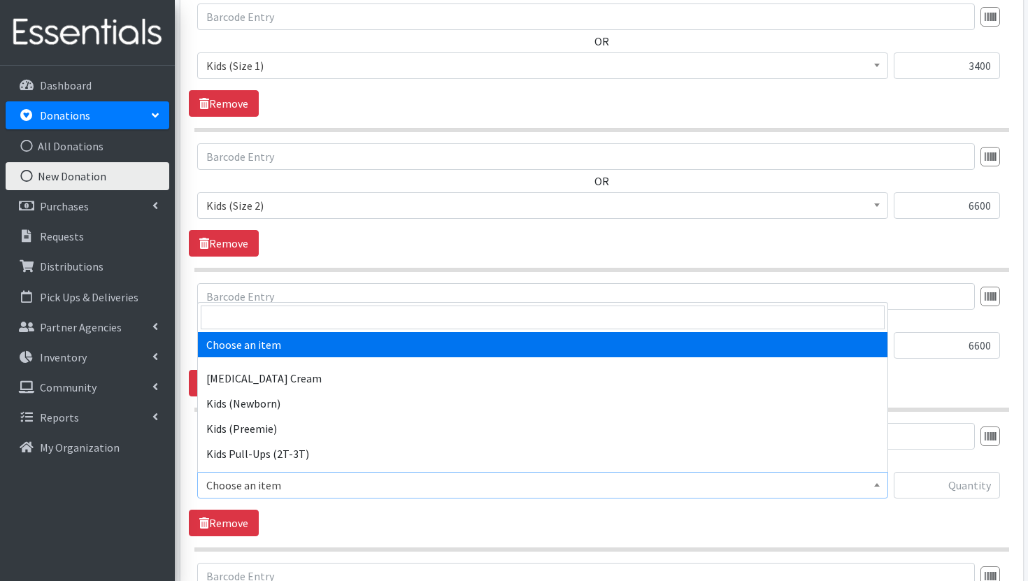
click at [738, 493] on span "Choose an item" at bounding box center [542, 485] width 673 height 20
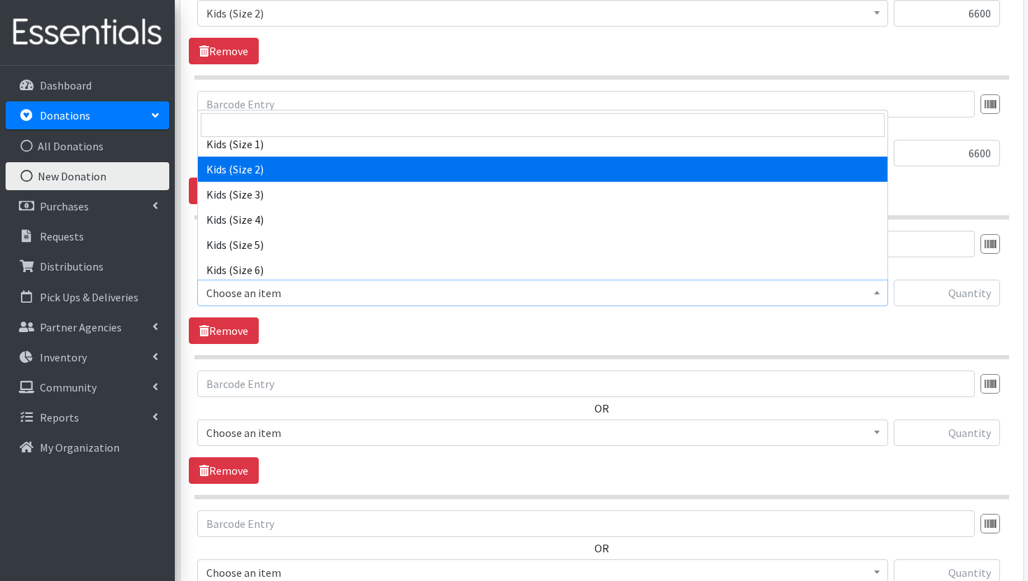
scroll to position [203, 0]
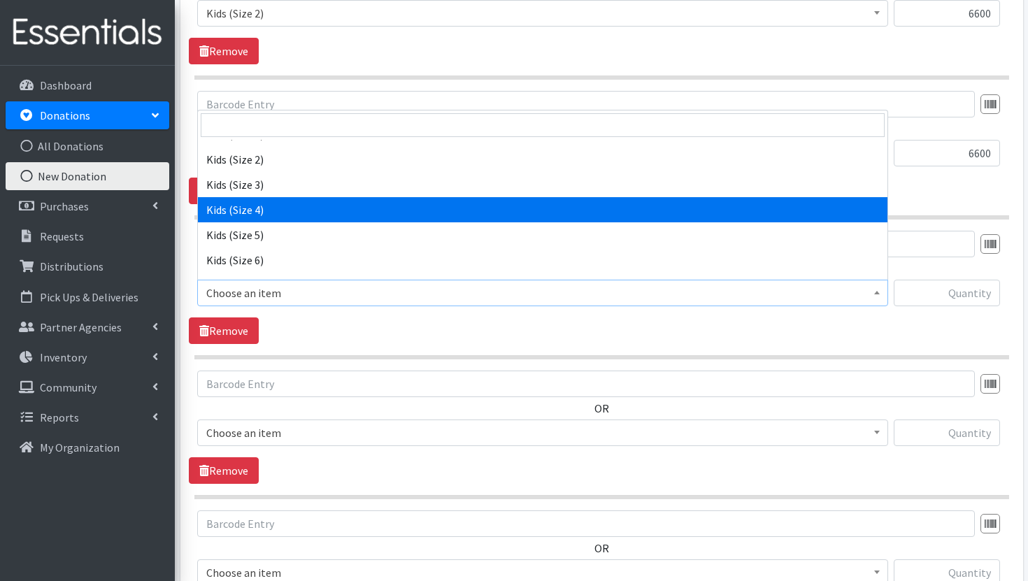
select select "3394"
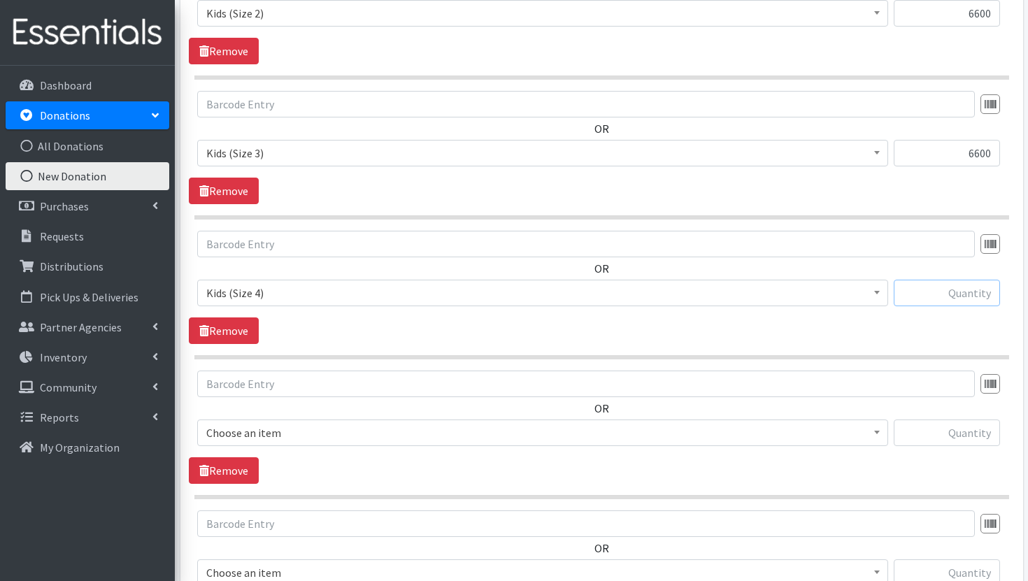
click at [970, 297] on input "text" at bounding box center [946, 293] width 106 height 27
type input "11000"
click at [784, 432] on span "Choose an item" at bounding box center [542, 433] width 673 height 20
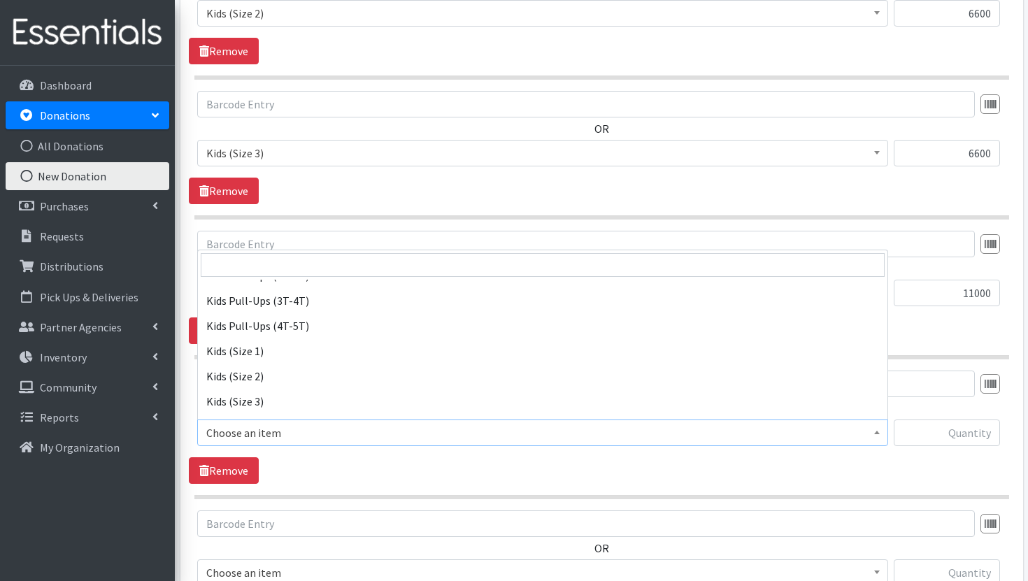
scroll to position [201, 0]
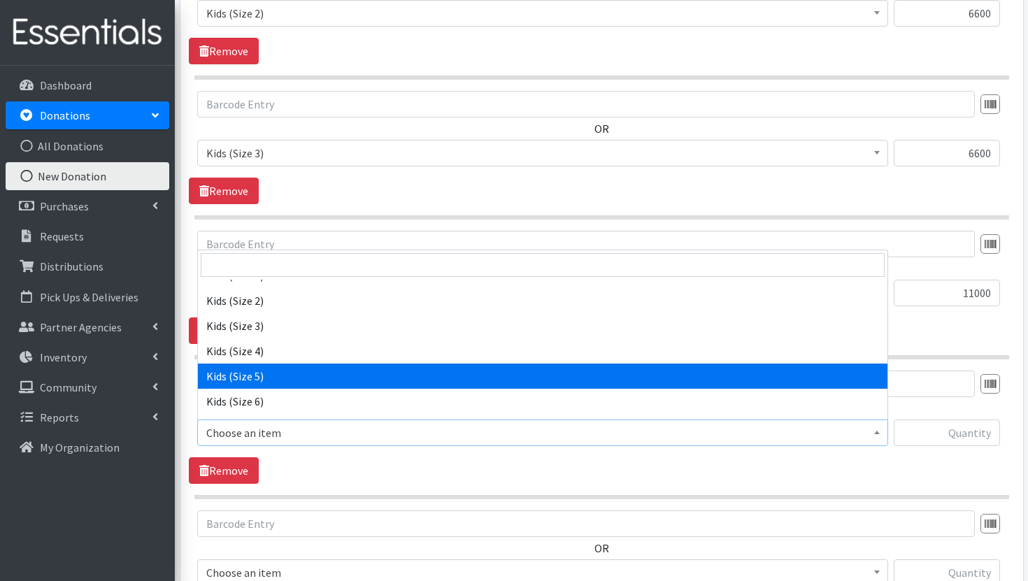
select select "3407"
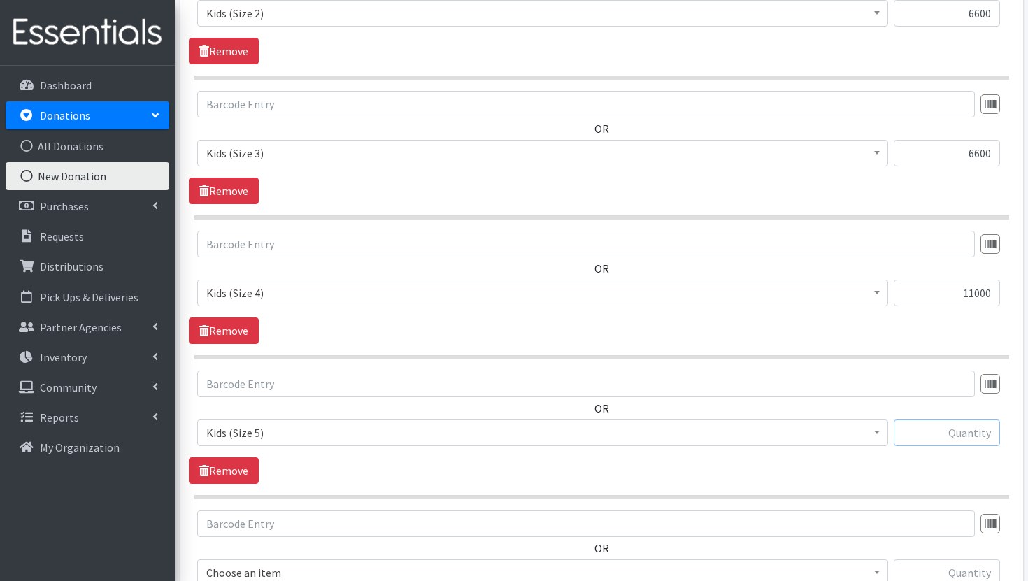
click at [954, 437] on input "text" at bounding box center [946, 432] width 106 height 27
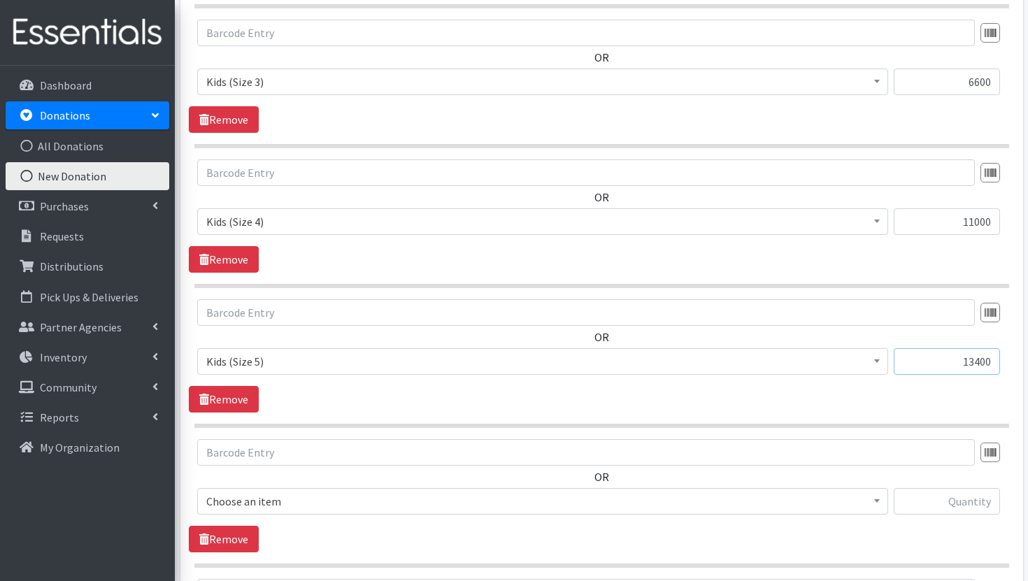
scroll to position [917, 0]
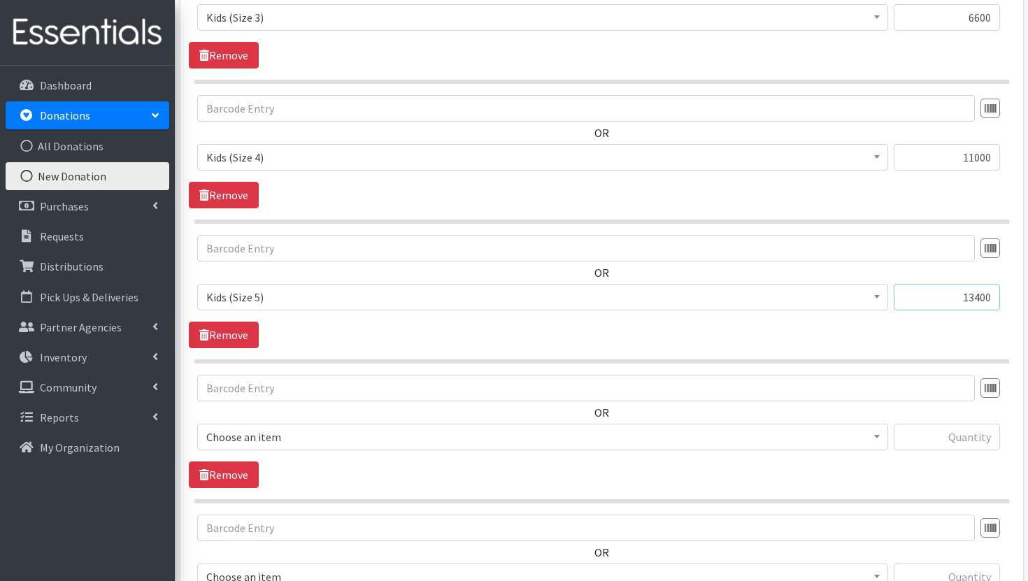
type input "13400"
click at [858, 436] on span "Choose an item" at bounding box center [542, 437] width 673 height 20
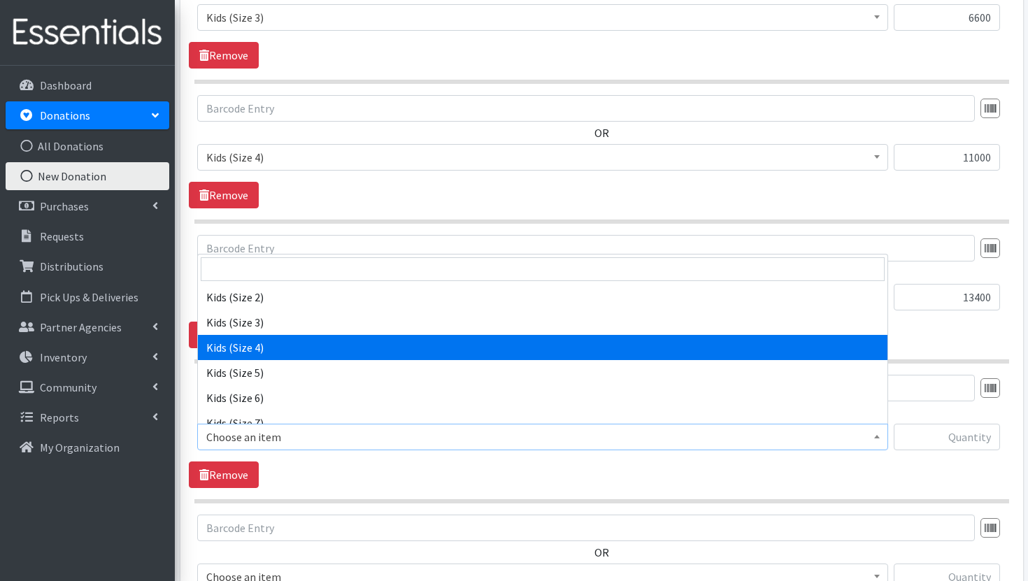
scroll to position [215, 0]
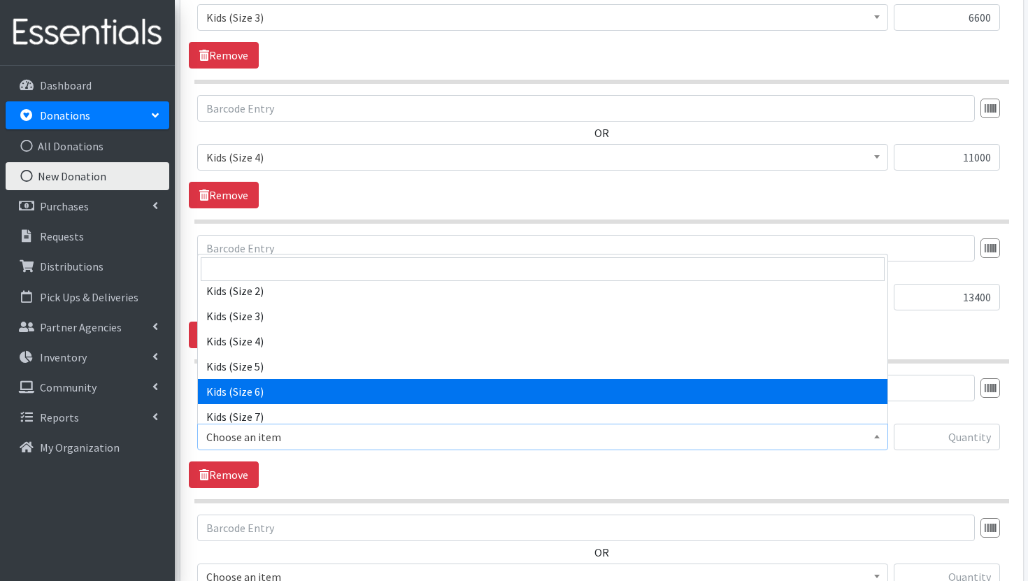
select select "3419"
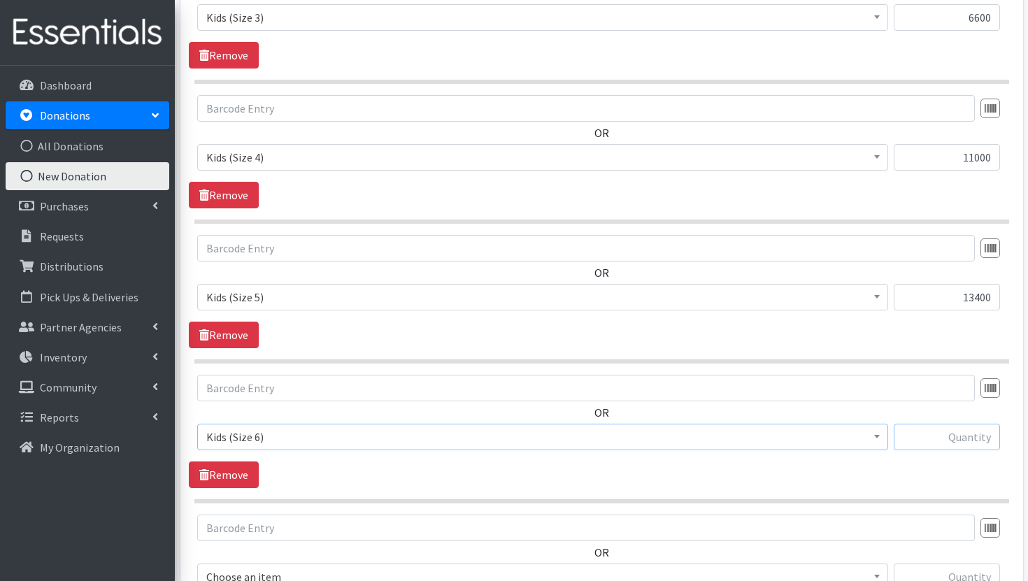
click at [930, 437] on input "text" at bounding box center [946, 437] width 106 height 27
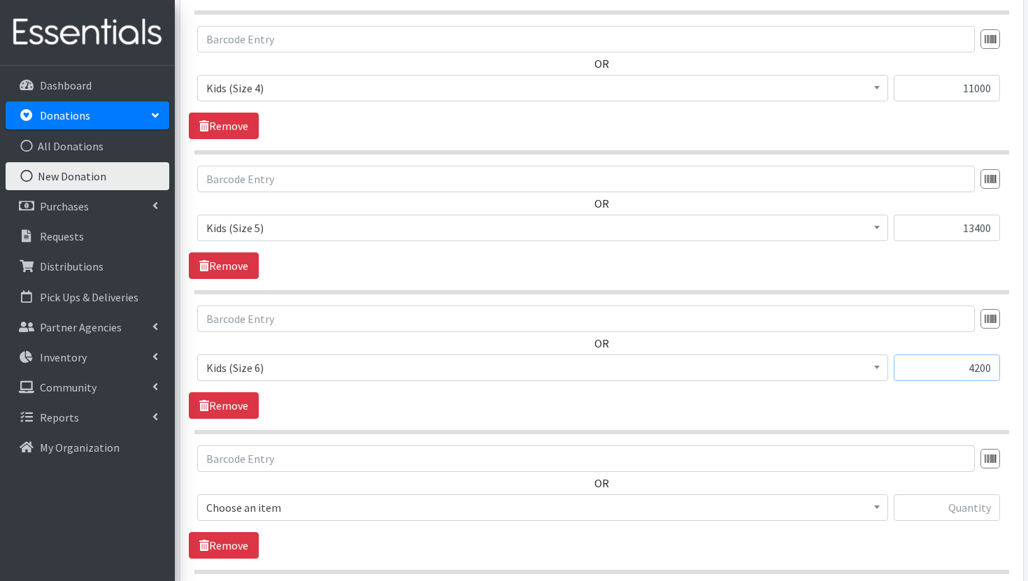
scroll to position [1009, 0]
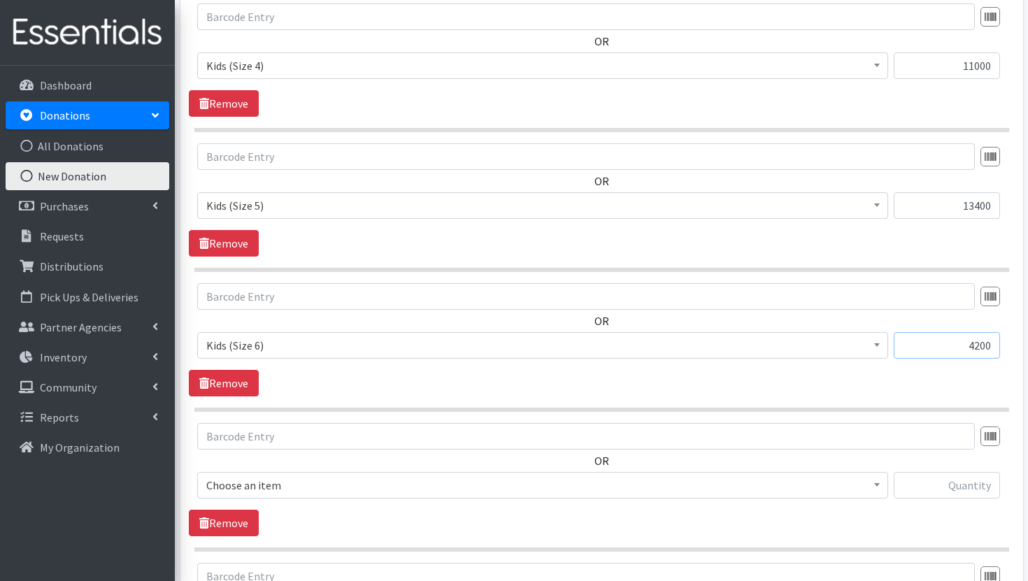
type input "4200"
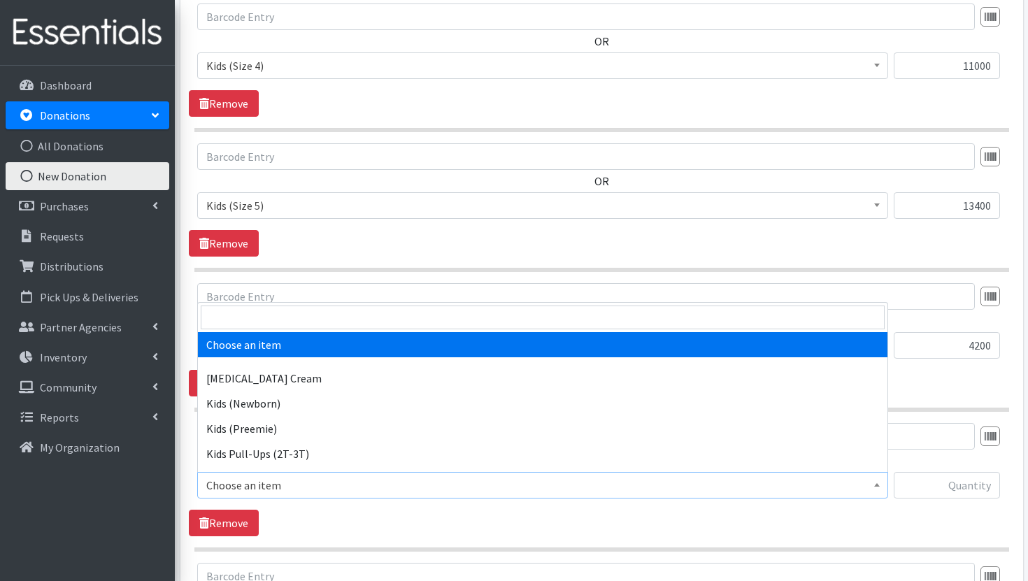
click at [821, 476] on span "Choose an item" at bounding box center [542, 485] width 673 height 20
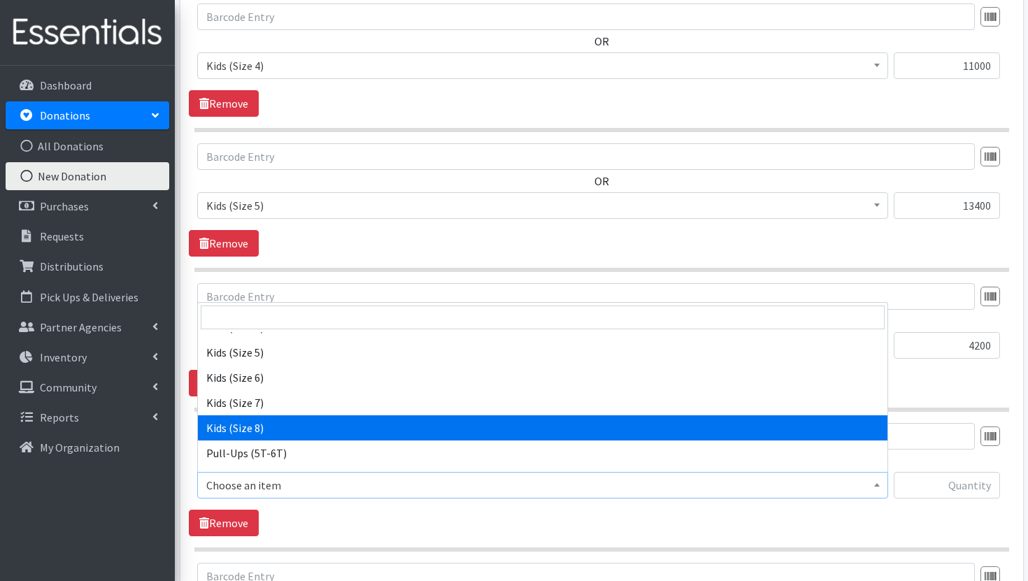
scroll to position [280, 0]
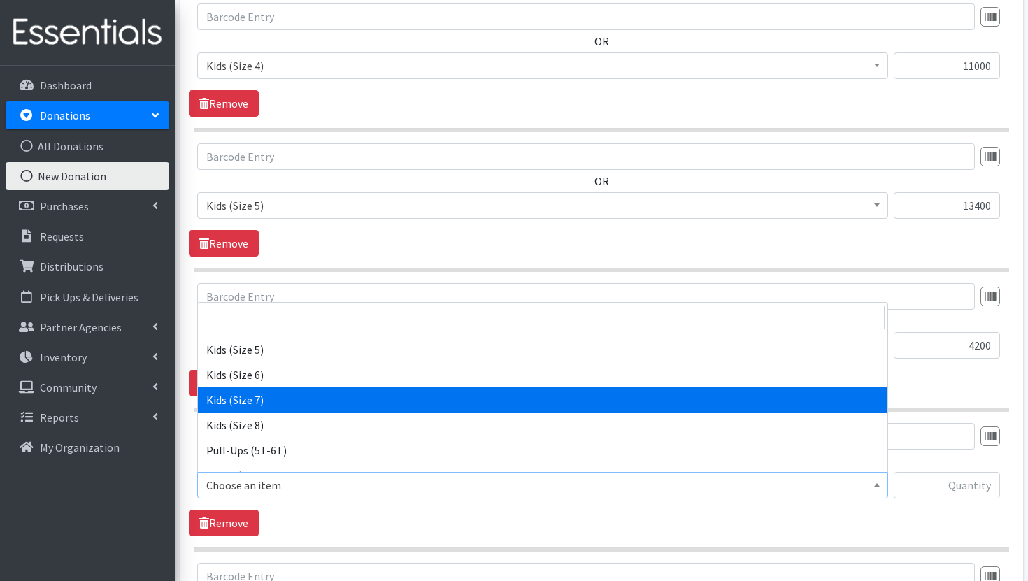
select select "7177"
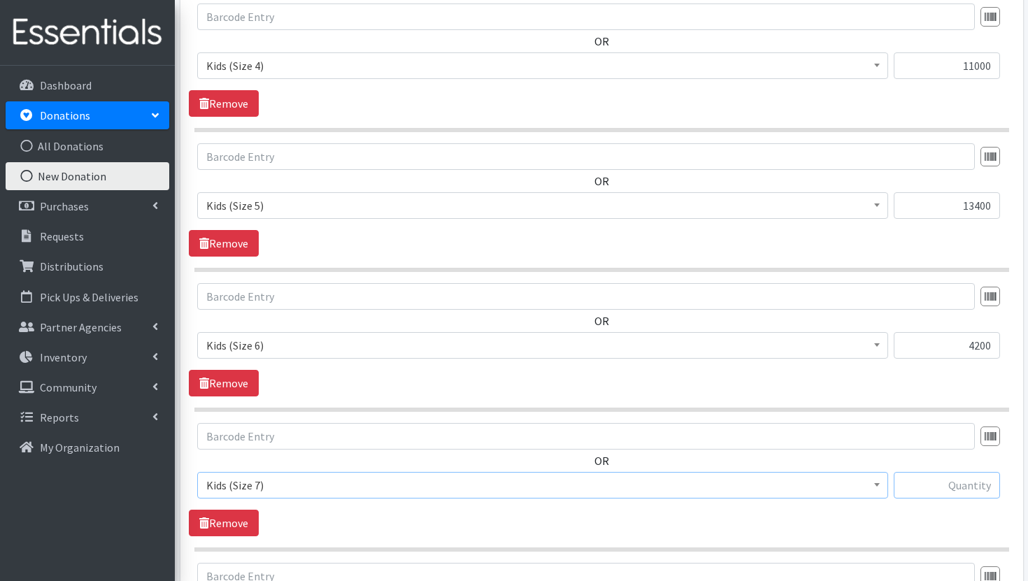
click at [968, 485] on input "text" at bounding box center [946, 485] width 106 height 27
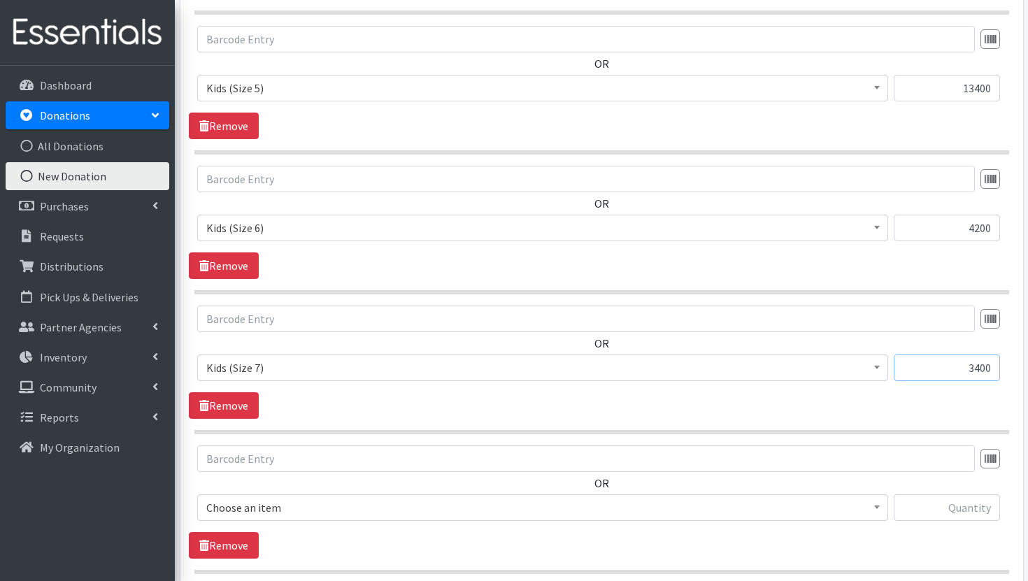
scroll to position [1156, 0]
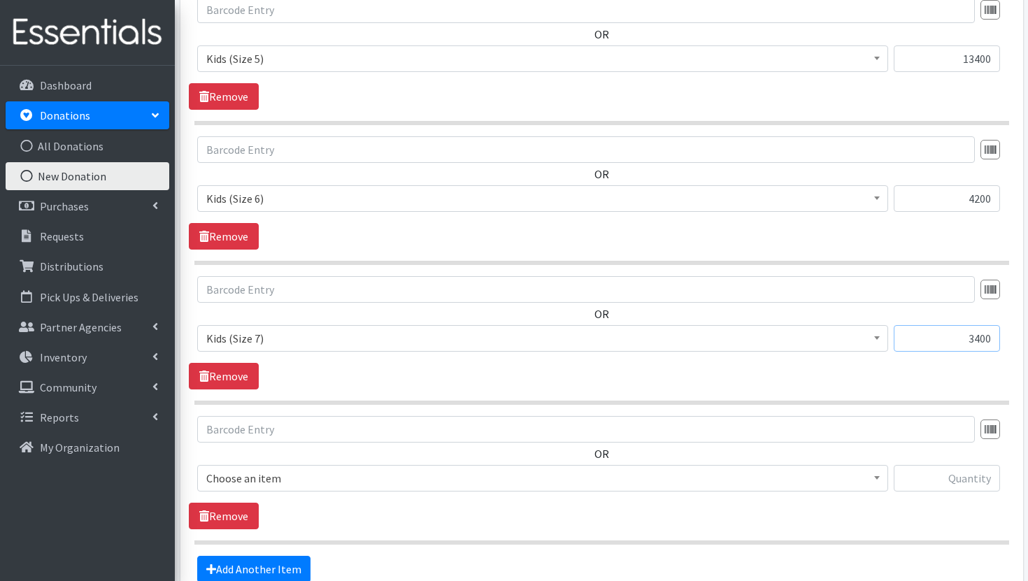
type input "3400"
click at [842, 480] on span "Choose an item" at bounding box center [542, 478] width 673 height 20
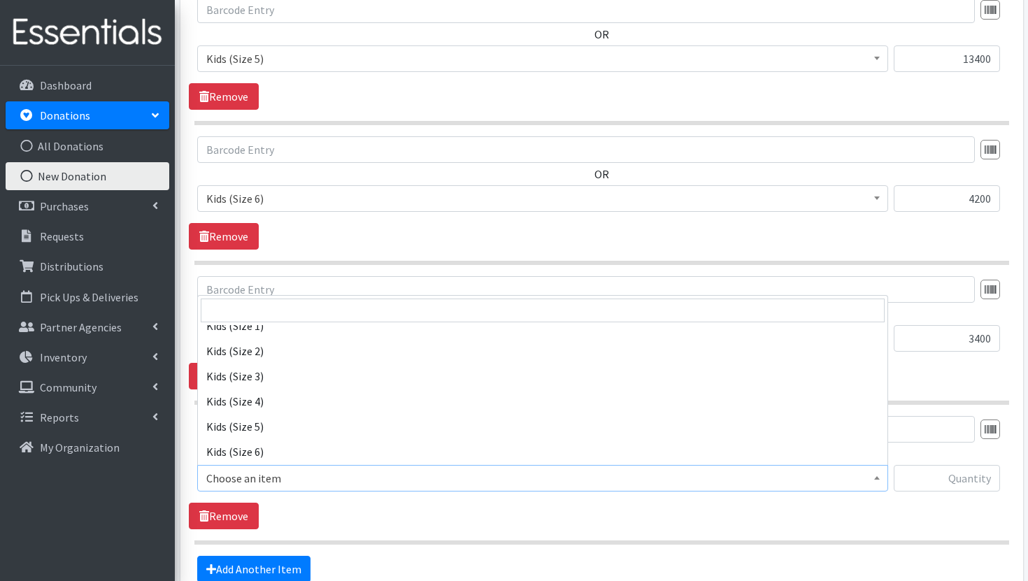
scroll to position [296, 0]
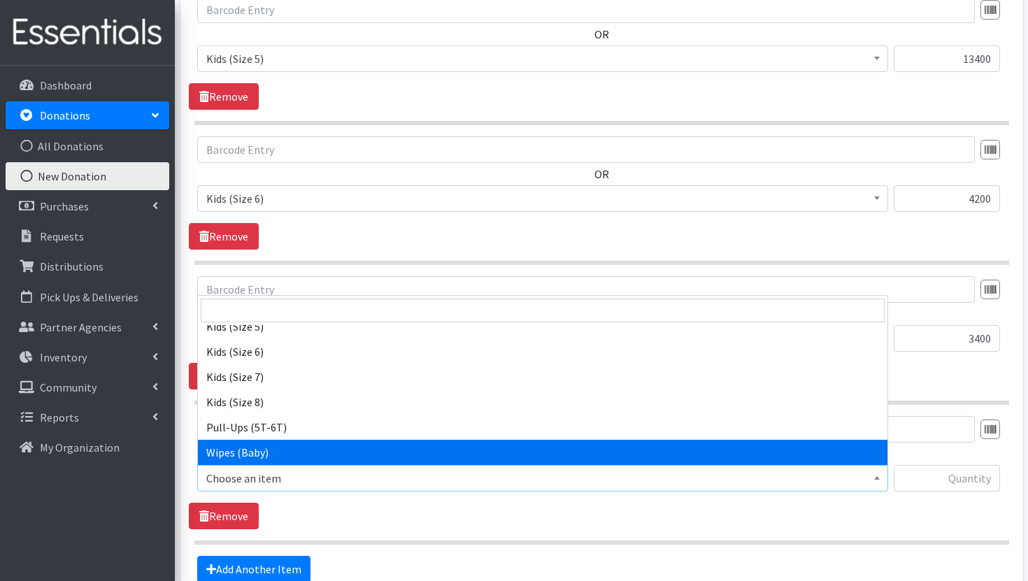
select select "3418"
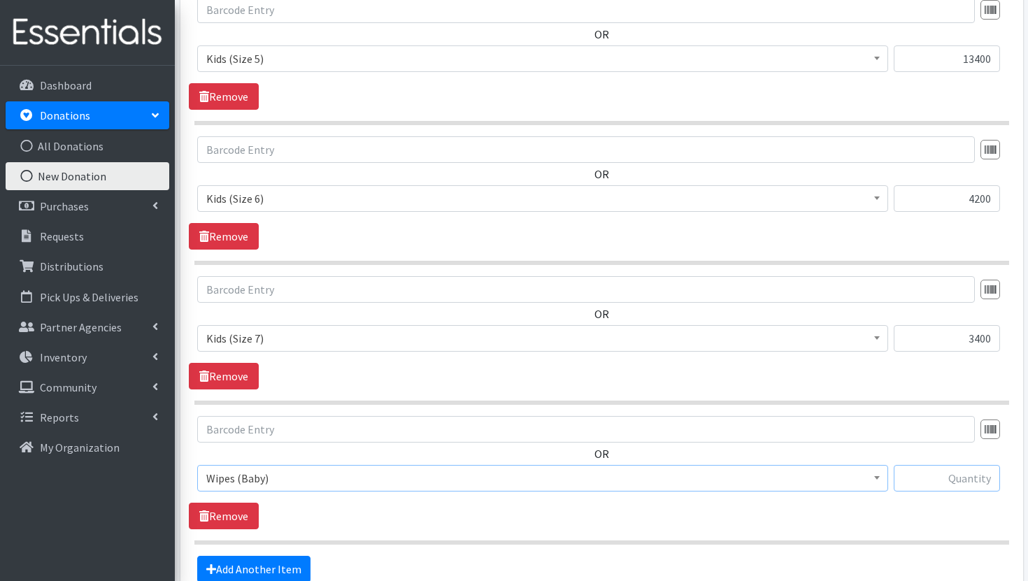
click at [954, 482] on input "text" at bounding box center [946, 478] width 106 height 27
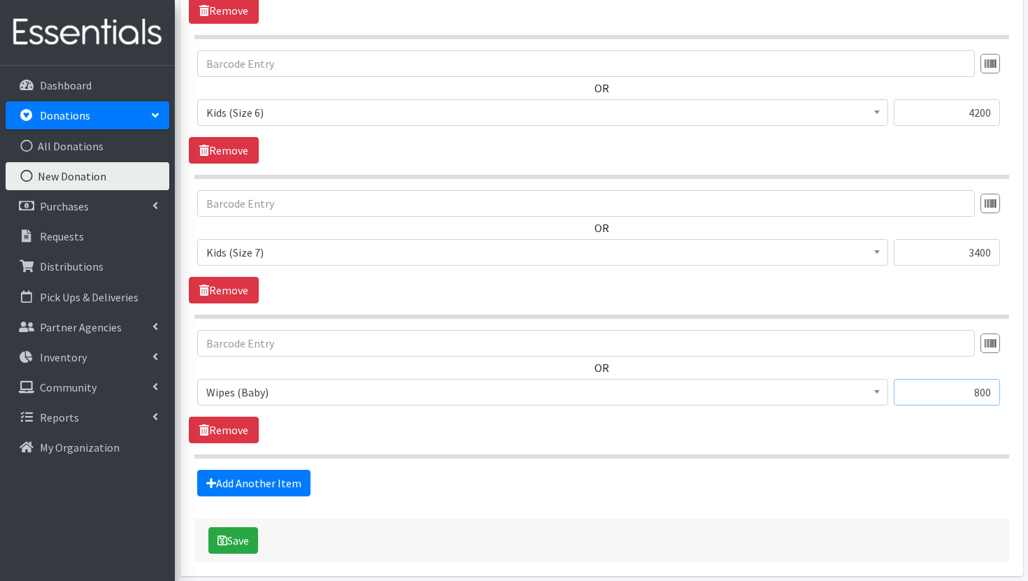
scroll to position [1244, 0]
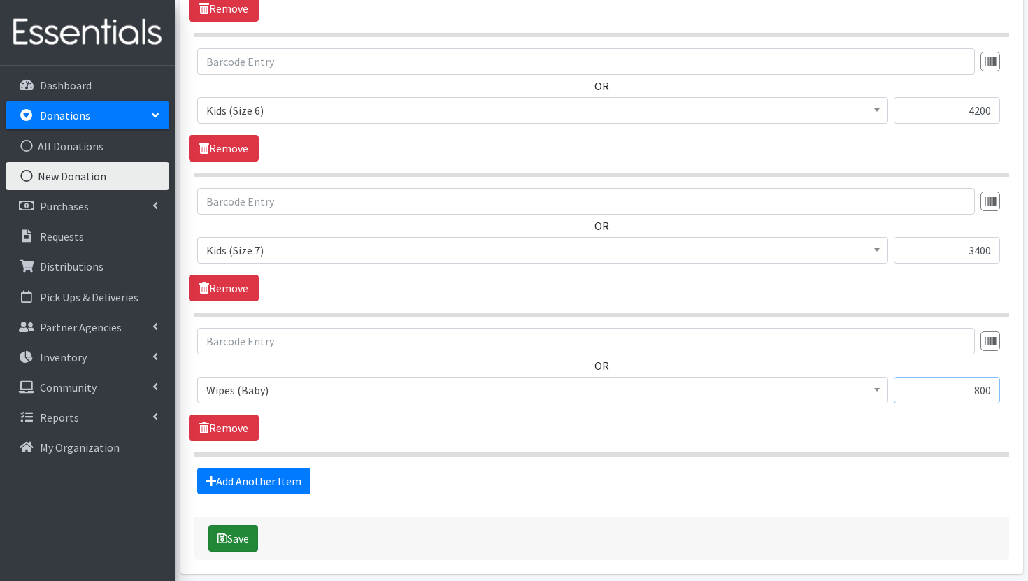
type input "800"
click at [237, 542] on button "Save" at bounding box center [233, 538] width 50 height 27
